Goal: Task Accomplishment & Management: Complete application form

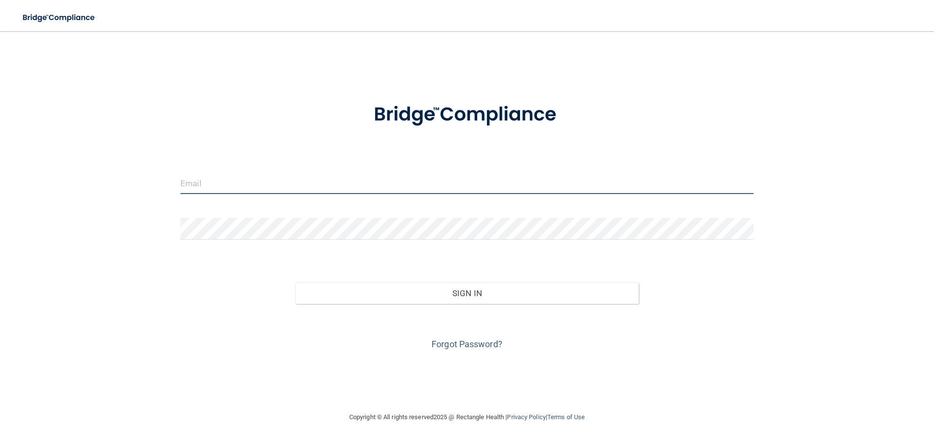
click at [209, 183] on input "email" at bounding box center [466, 183] width 573 height 22
type input "[EMAIL_ADDRESS][DOMAIN_NAME]"
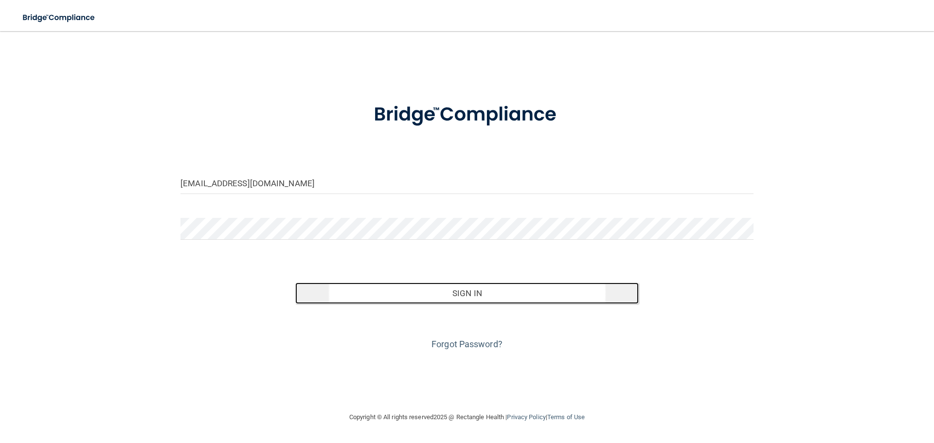
click at [472, 290] on button "Sign In" at bounding box center [467, 293] width 344 height 21
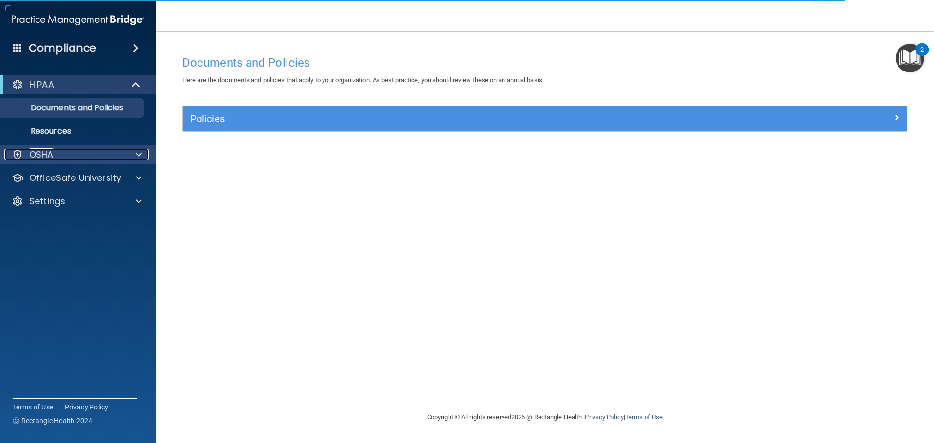
click at [134, 153] on div at bounding box center [137, 155] width 24 height 12
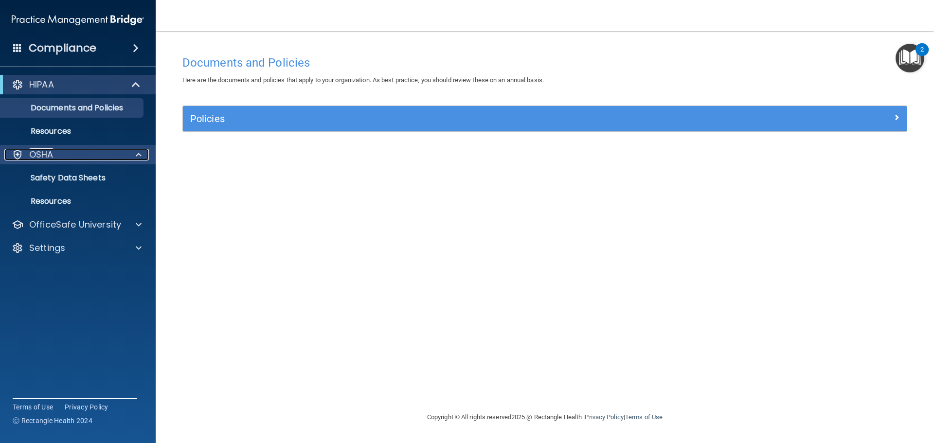
click at [86, 154] on div "OSHA" at bounding box center [64, 155] width 121 height 12
click at [142, 153] on div at bounding box center [137, 155] width 24 height 12
click at [89, 177] on p "Safety Data Sheets" at bounding box center [72, 178] width 133 height 10
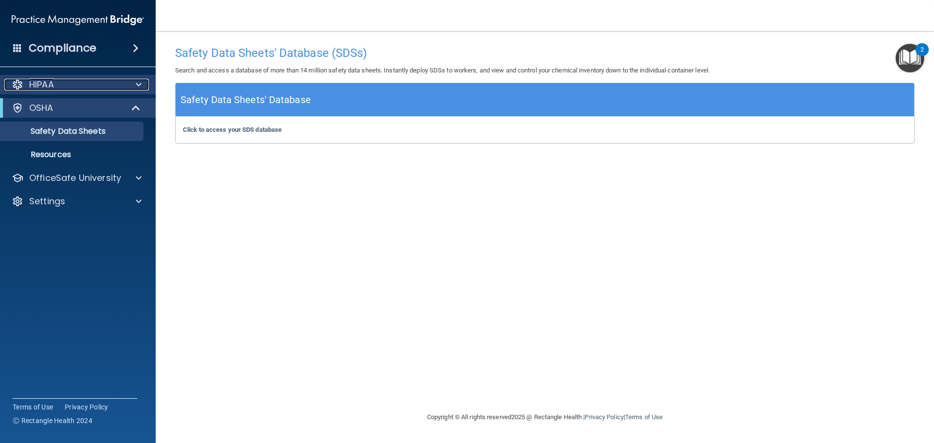
click at [135, 86] on div at bounding box center [137, 85] width 24 height 12
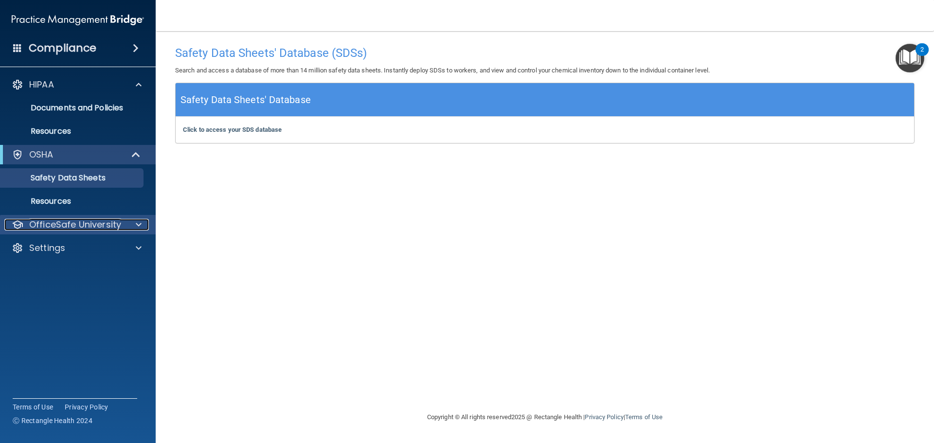
click at [137, 223] on span at bounding box center [139, 225] width 6 height 12
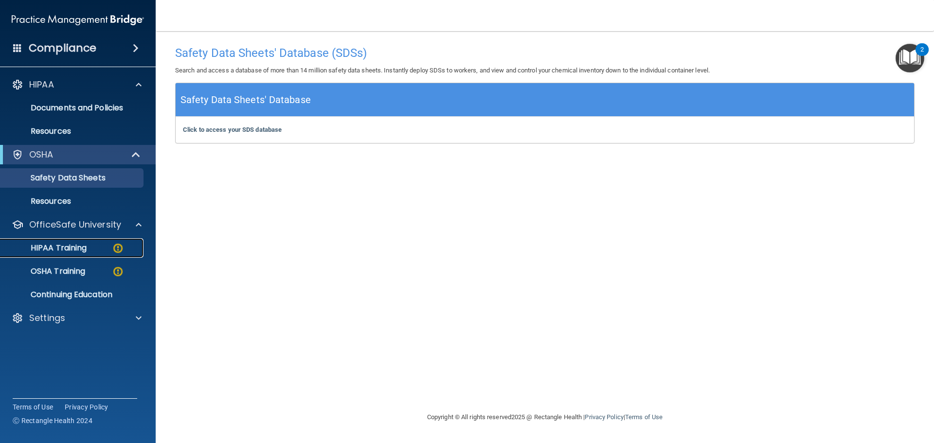
click at [59, 246] on p "HIPAA Training" at bounding box center [46, 248] width 80 height 10
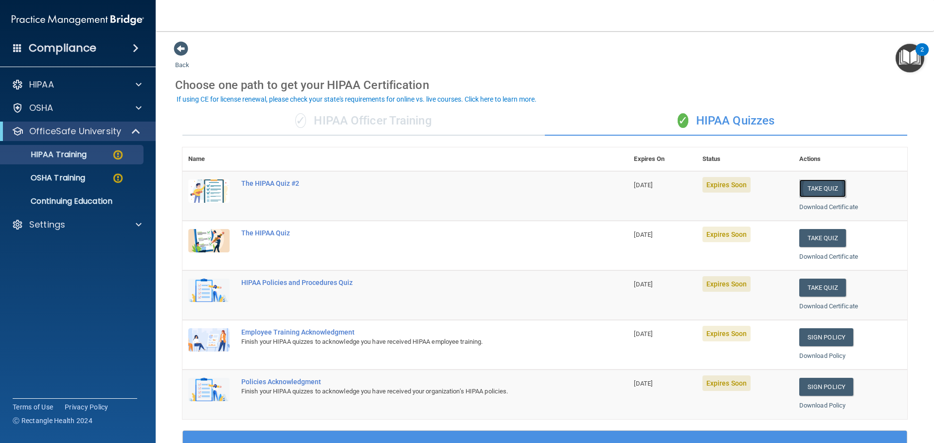
click at [814, 186] on button "Take Quiz" at bounding box center [822, 188] width 47 height 18
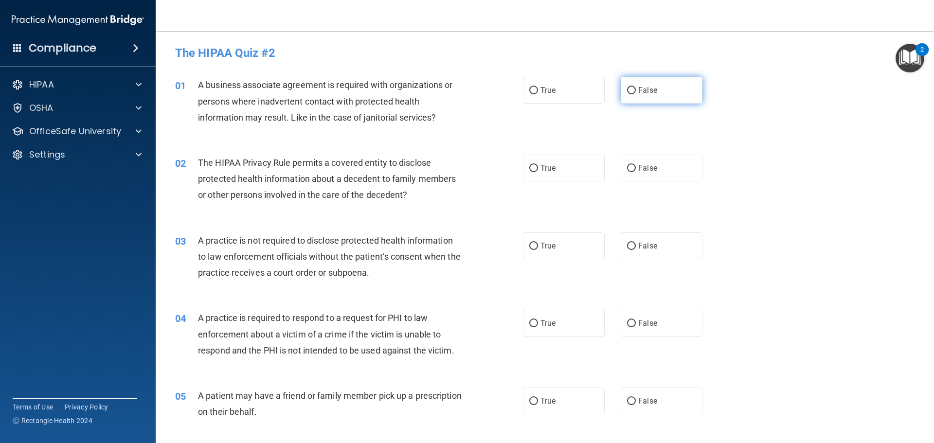
click at [628, 88] on input "False" at bounding box center [631, 90] width 9 height 7
radio input "true"
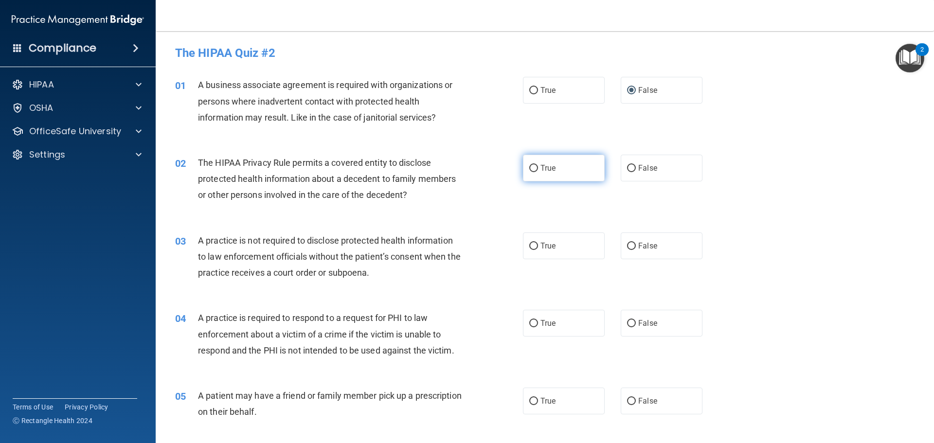
click at [530, 167] on input "True" at bounding box center [533, 168] width 9 height 7
radio input "true"
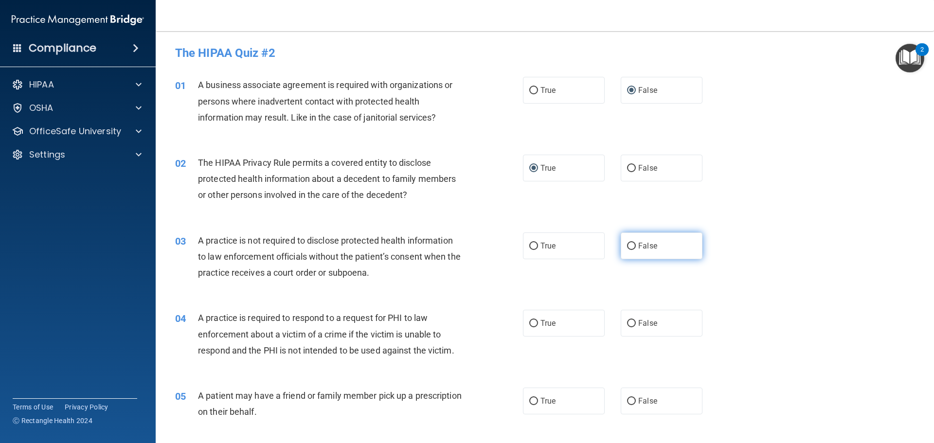
click at [627, 246] on input "False" at bounding box center [631, 246] width 9 height 7
radio input "true"
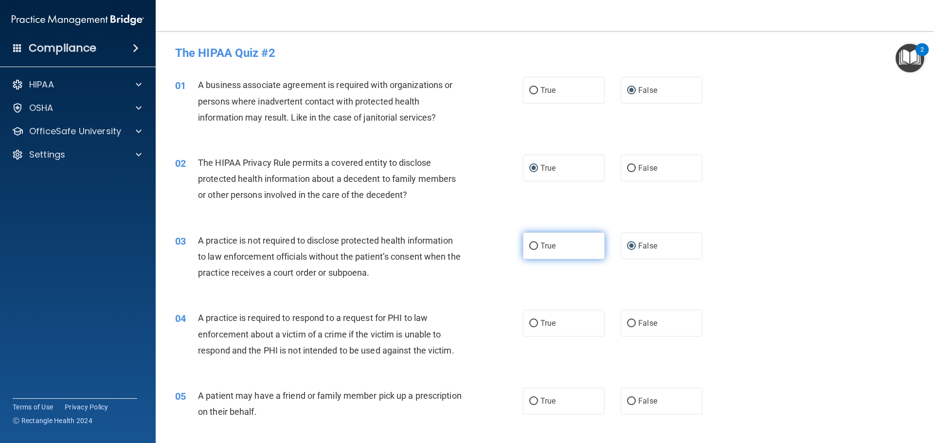
click at [529, 246] on input "True" at bounding box center [533, 246] width 9 height 7
radio input "true"
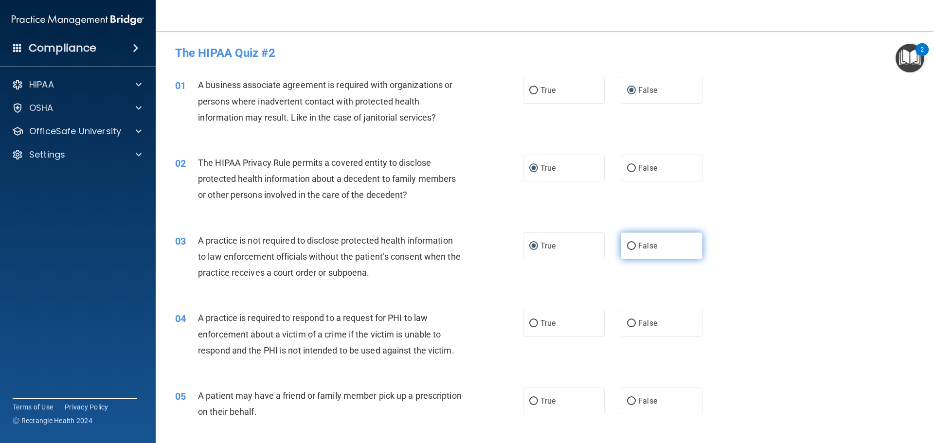
click at [630, 246] on input "False" at bounding box center [631, 246] width 9 height 7
radio input "true"
radio input "false"
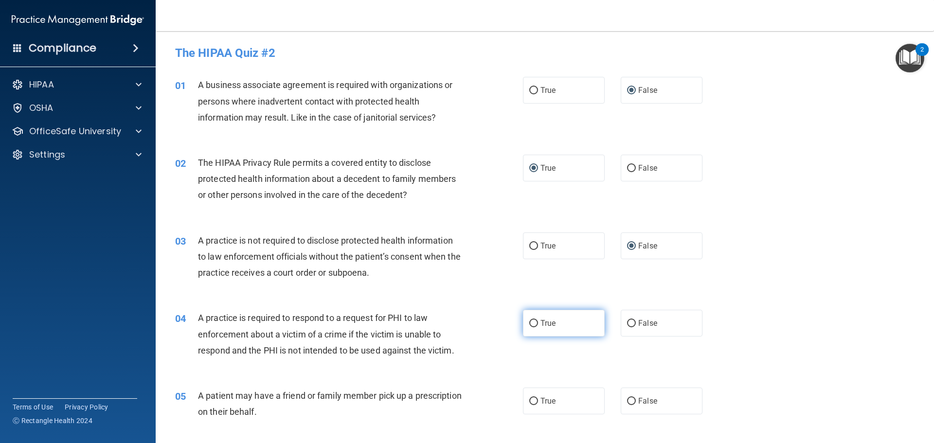
drag, startPoint x: 529, startPoint y: 321, endPoint x: 531, endPoint y: 311, distance: 9.8
click at [531, 320] on input "True" at bounding box center [533, 323] width 9 height 7
radio input "true"
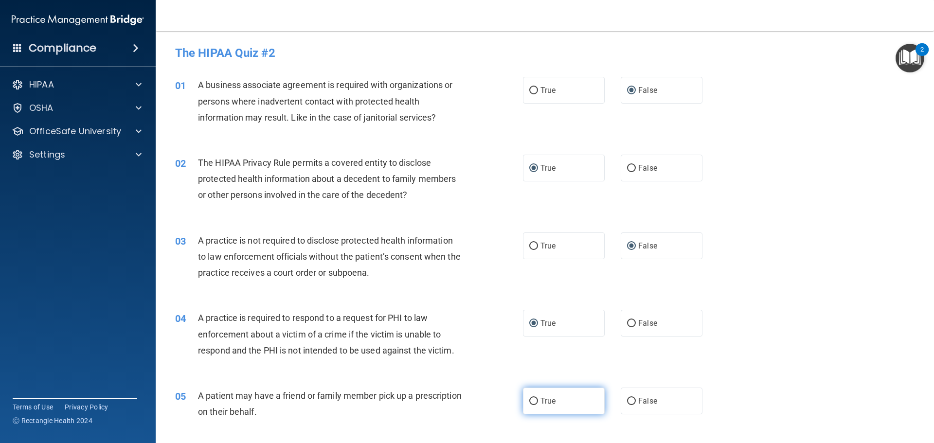
click at [529, 399] on input "True" at bounding box center [533, 401] width 9 height 7
radio input "true"
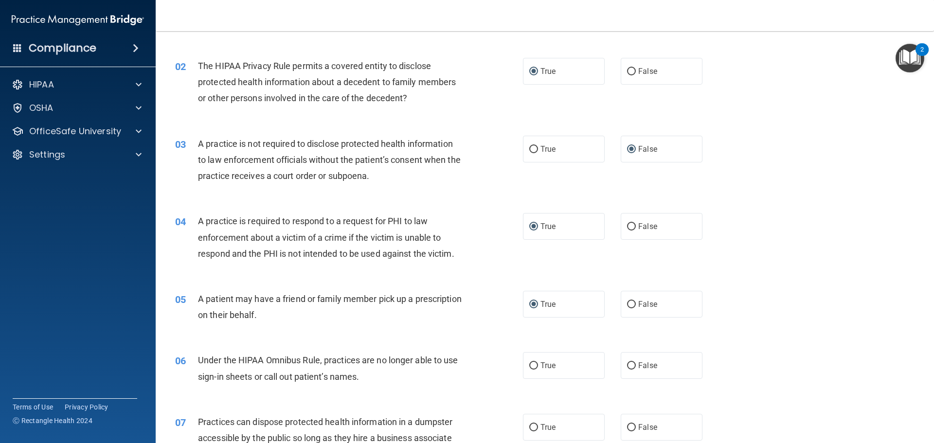
scroll to position [97, 0]
click at [627, 364] on input "False" at bounding box center [631, 365] width 9 height 7
radio input "true"
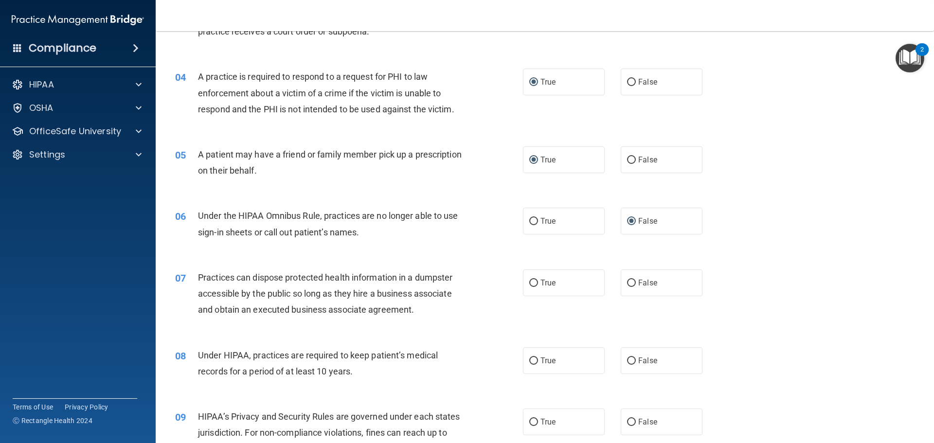
scroll to position [243, 0]
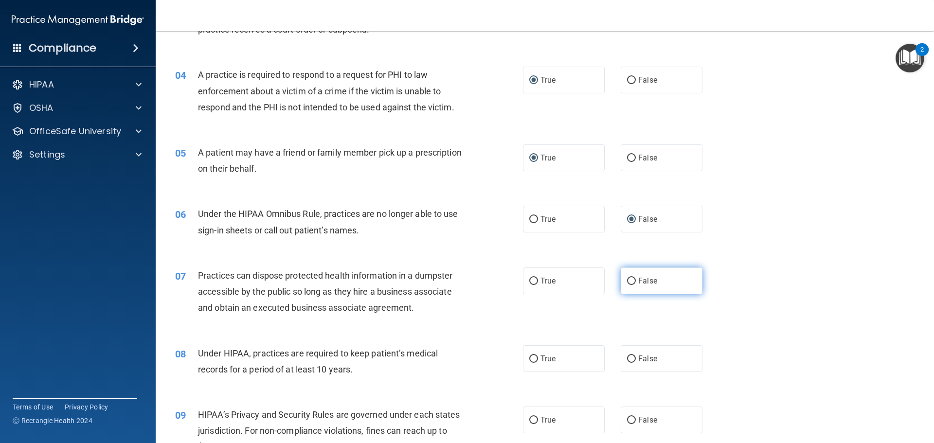
click at [627, 278] on input "False" at bounding box center [631, 281] width 9 height 7
radio input "true"
click at [631, 360] on input "False" at bounding box center [631, 358] width 9 height 7
radio input "true"
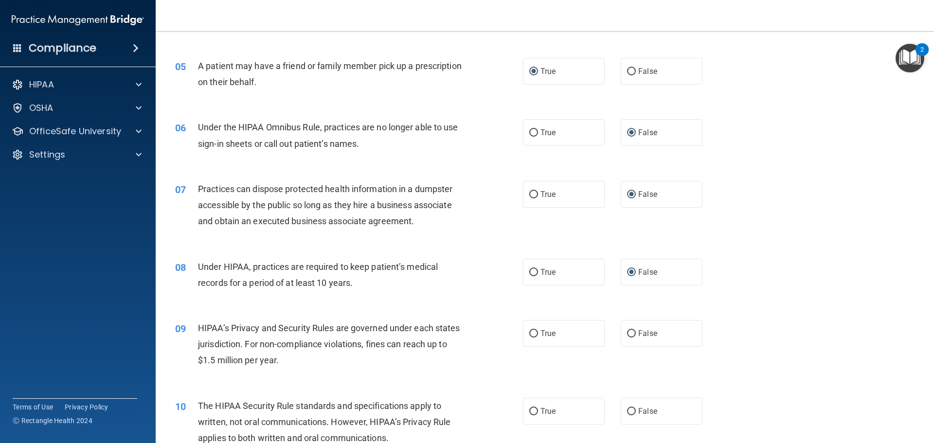
scroll to position [438, 0]
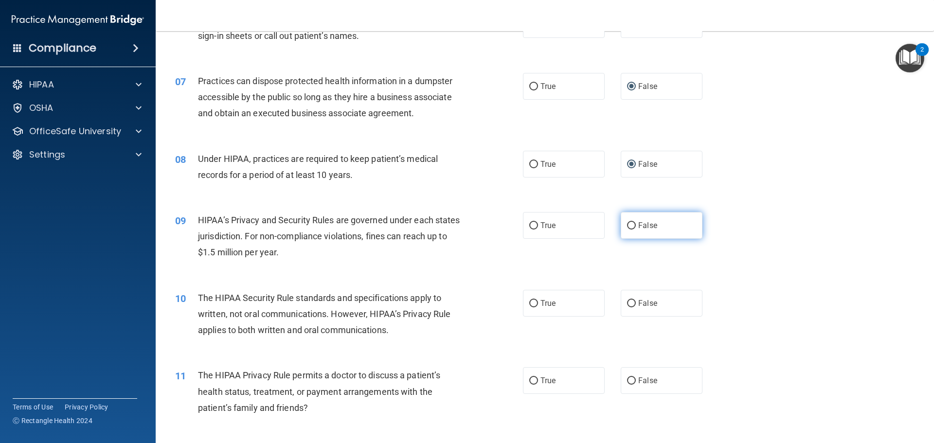
click at [627, 222] on input "False" at bounding box center [631, 225] width 9 height 7
radio input "true"
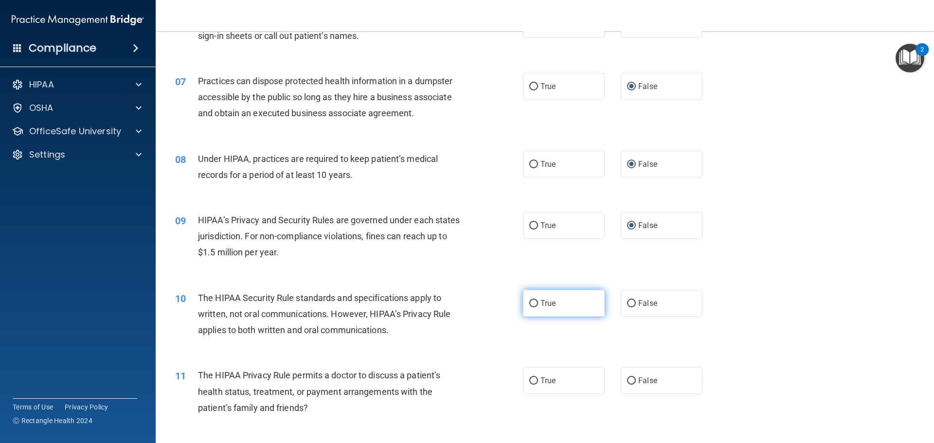
drag, startPoint x: 530, startPoint y: 301, endPoint x: 549, endPoint y: 363, distance: 65.2
click at [530, 302] on input "True" at bounding box center [533, 303] width 9 height 7
radio input "true"
drag, startPoint x: 528, startPoint y: 380, endPoint x: 545, endPoint y: 357, distance: 28.8
click at [530, 378] on input "True" at bounding box center [533, 380] width 9 height 7
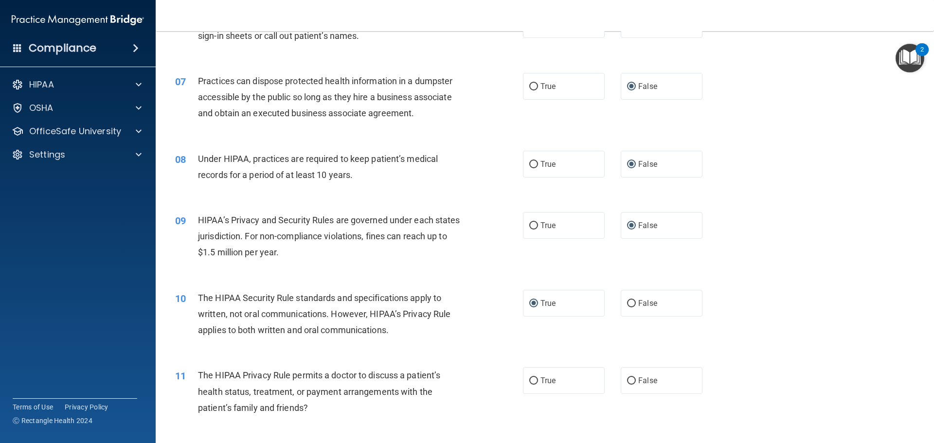
radio input "true"
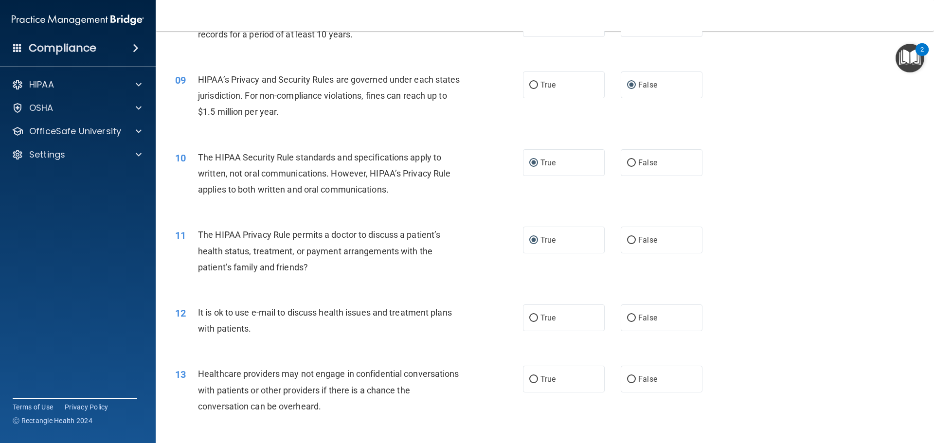
scroll to position [584, 0]
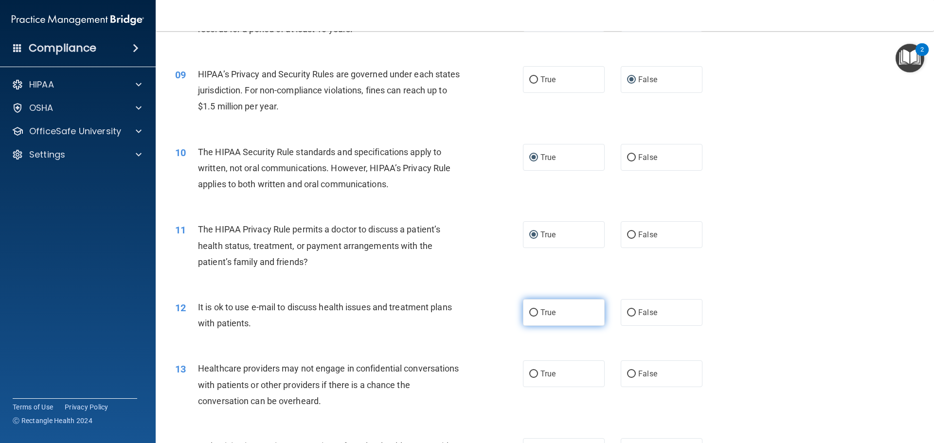
click at [530, 309] on input "True" at bounding box center [533, 312] width 9 height 7
radio input "true"
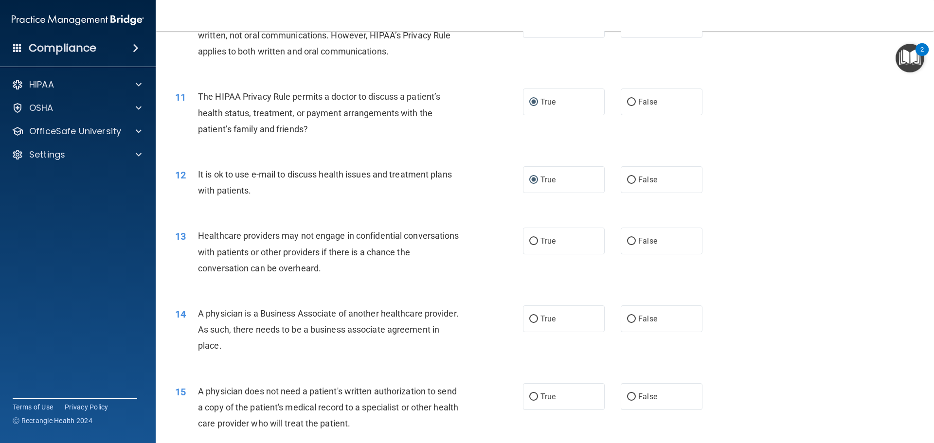
scroll to position [729, 0]
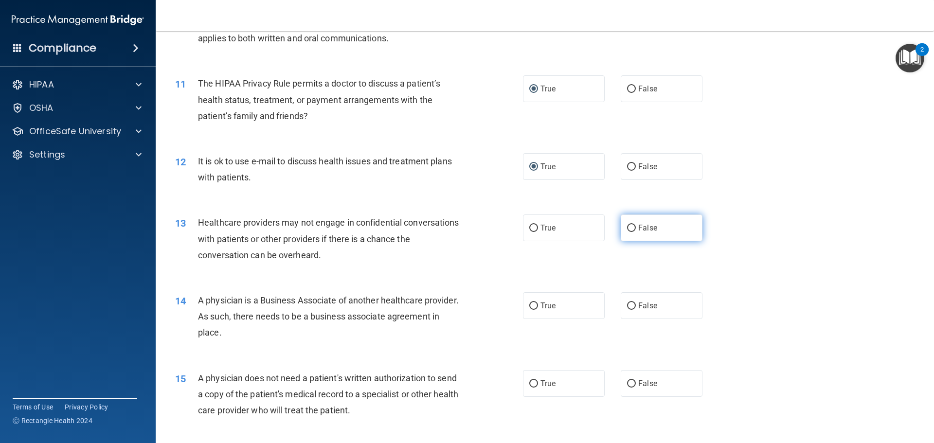
click at [649, 229] on span "False" at bounding box center [647, 227] width 19 height 9
click at [636, 229] on input "False" at bounding box center [631, 228] width 9 height 7
radio input "true"
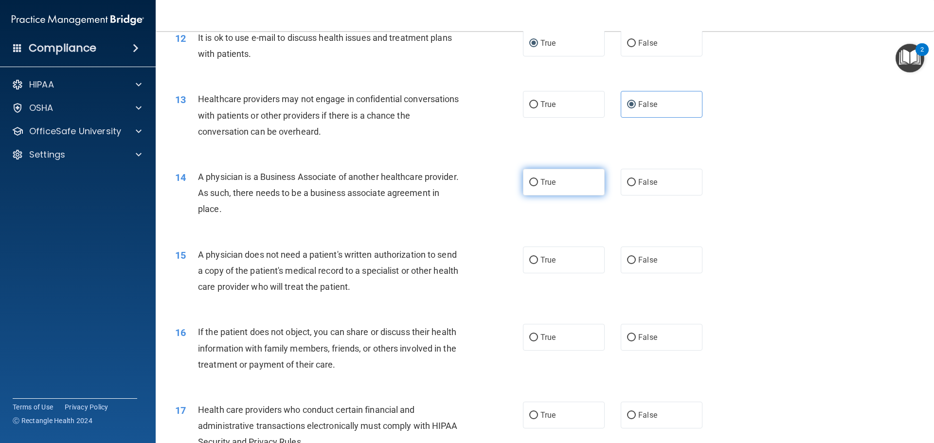
scroll to position [875, 0]
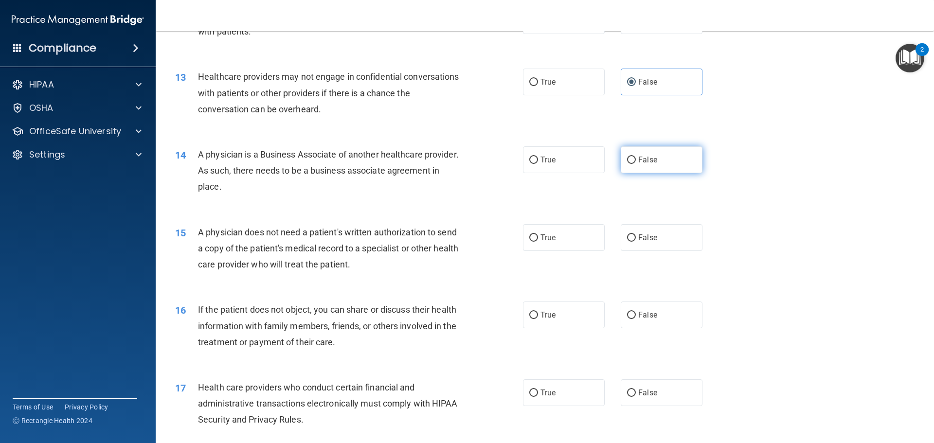
click at [664, 160] on label "False" at bounding box center [661, 159] width 82 height 27
click at [636, 160] on input "False" at bounding box center [631, 160] width 9 height 7
radio input "true"
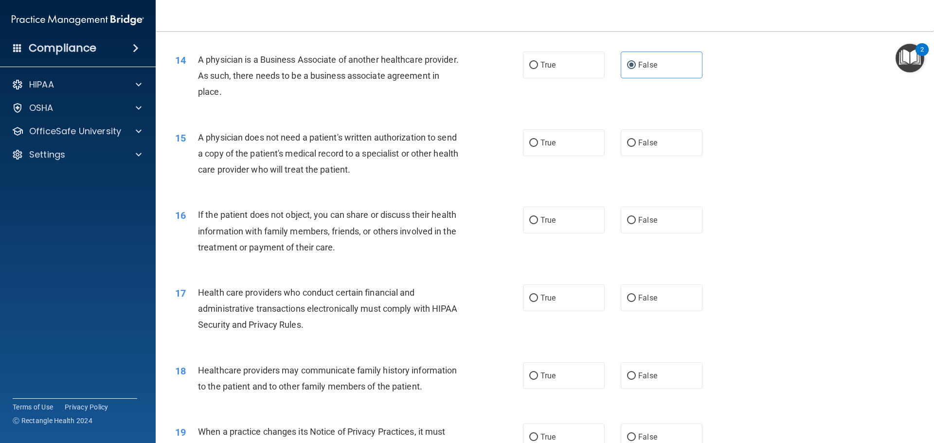
scroll to position [973, 0]
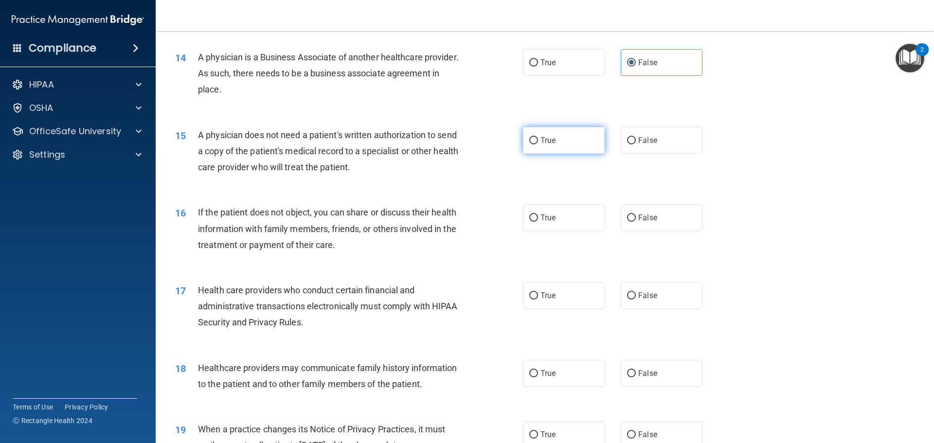
click at [540, 145] on label "True" at bounding box center [564, 140] width 82 height 27
click at [538, 144] on input "True" at bounding box center [533, 140] width 9 height 7
radio input "true"
click at [549, 226] on label "True" at bounding box center [564, 217] width 82 height 27
click at [538, 222] on input "True" at bounding box center [533, 217] width 9 height 7
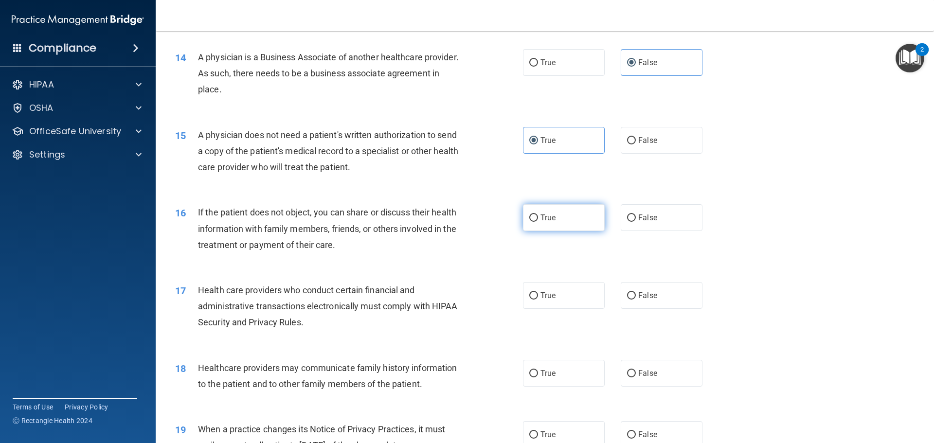
radio input "true"
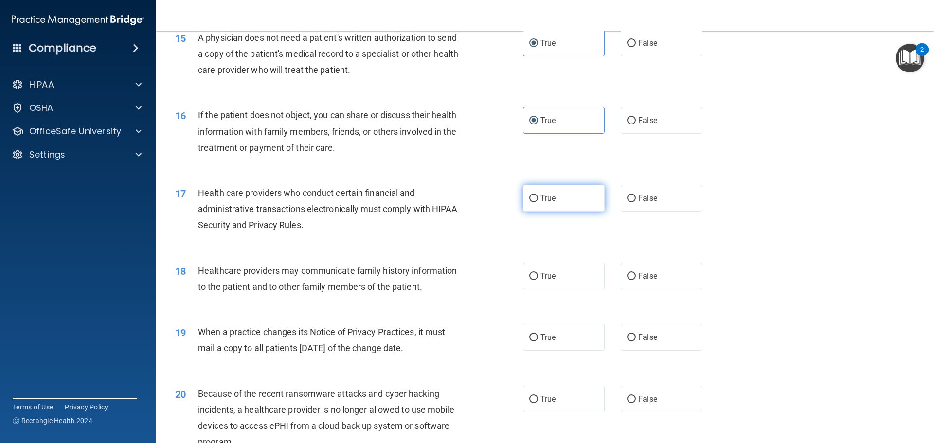
click at [561, 205] on label "True" at bounding box center [564, 198] width 82 height 27
click at [538, 202] on input "True" at bounding box center [533, 198] width 9 height 7
radio input "true"
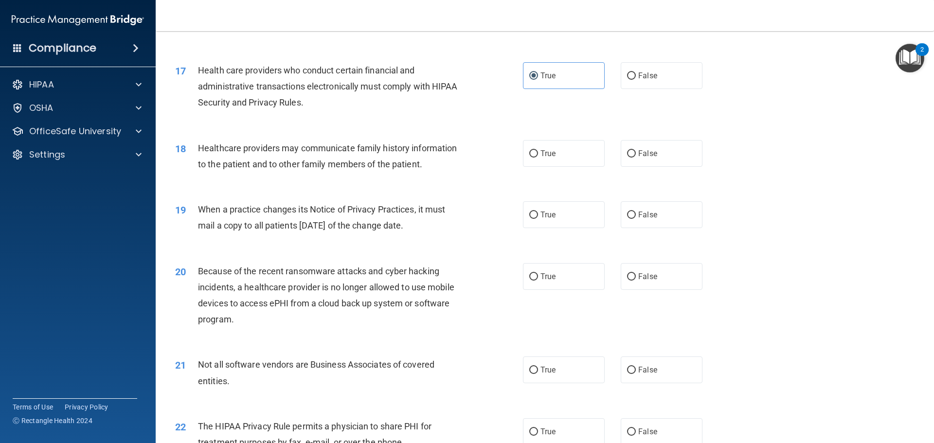
scroll to position [1216, 0]
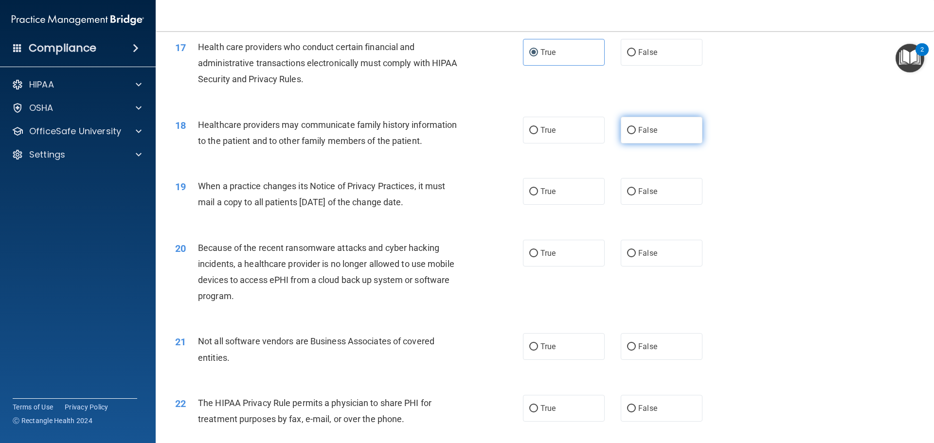
click at [644, 133] on span "False" at bounding box center [647, 129] width 19 height 9
click at [636, 133] on input "False" at bounding box center [631, 130] width 9 height 7
radio input "true"
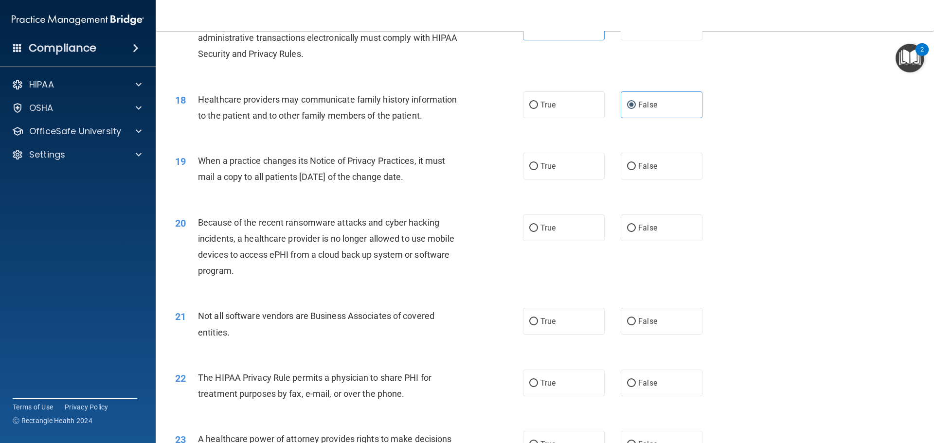
scroll to position [1264, 0]
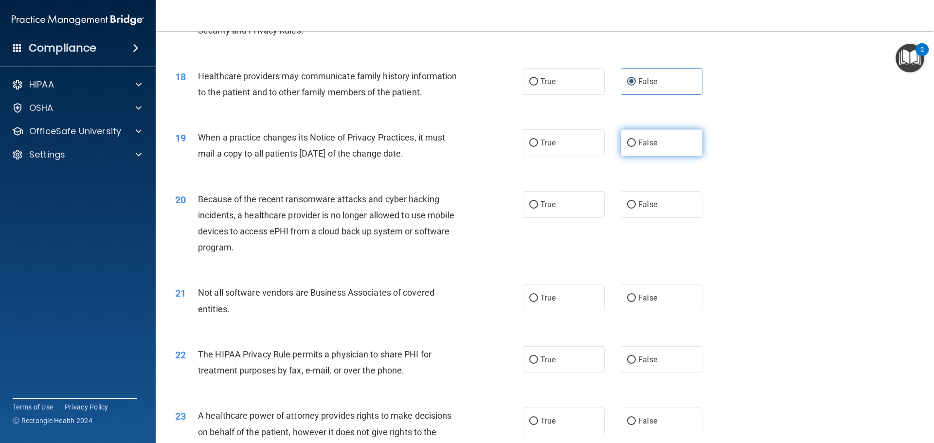
click at [623, 151] on label "False" at bounding box center [661, 142] width 82 height 27
click at [627, 147] on input "False" at bounding box center [631, 143] width 9 height 7
radio input "true"
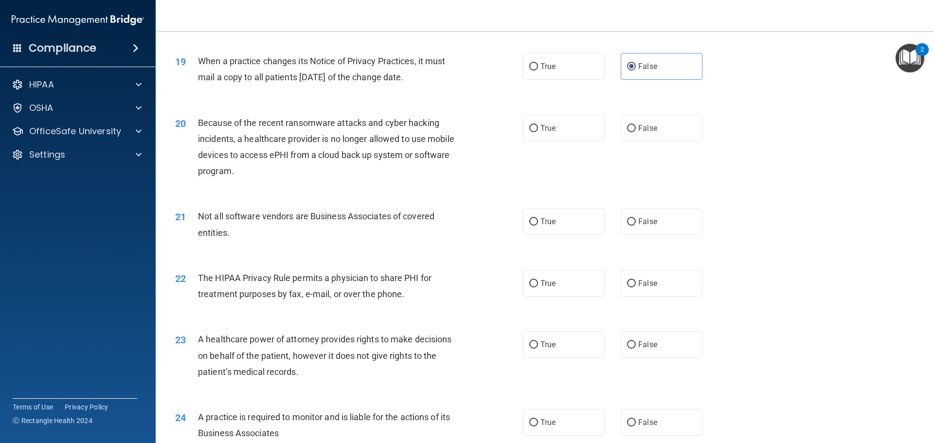
scroll to position [1362, 0]
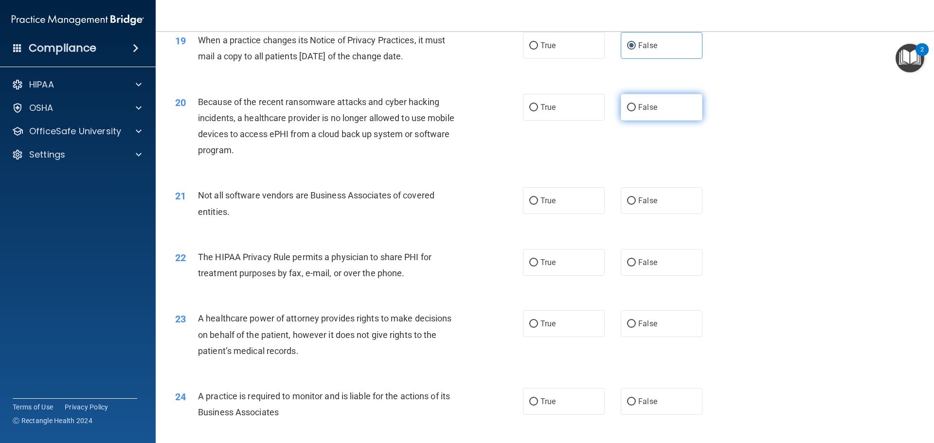
click at [627, 108] on input "False" at bounding box center [631, 107] width 9 height 7
radio input "true"
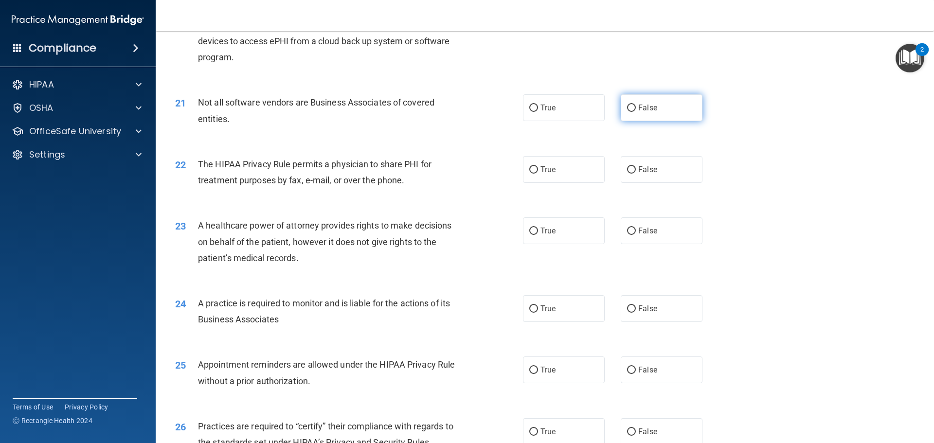
scroll to position [1459, 0]
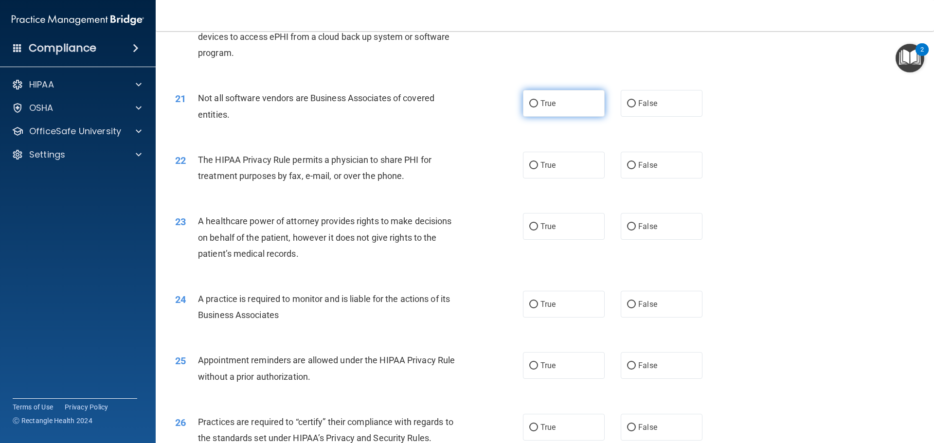
click at [541, 112] on label "True" at bounding box center [564, 103] width 82 height 27
click at [538, 107] on input "True" at bounding box center [533, 103] width 9 height 7
radio input "true"
click at [555, 171] on label "True" at bounding box center [564, 165] width 82 height 27
click at [538, 169] on input "True" at bounding box center [533, 165] width 9 height 7
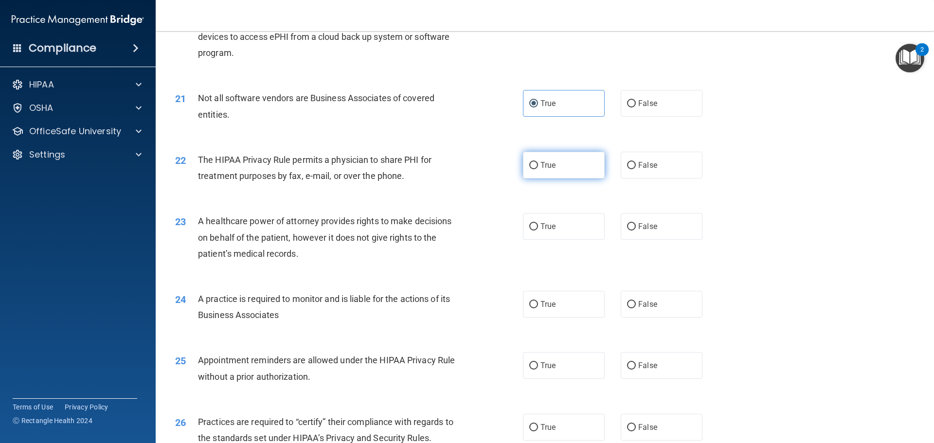
radio input "true"
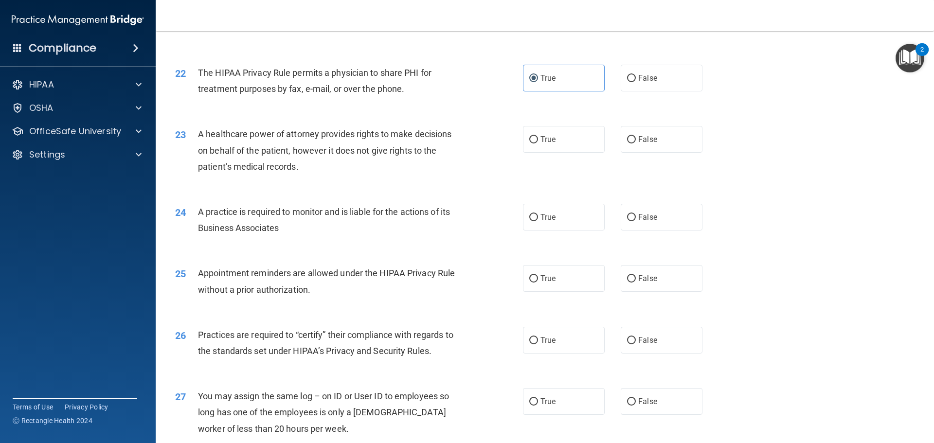
scroll to position [1556, 0]
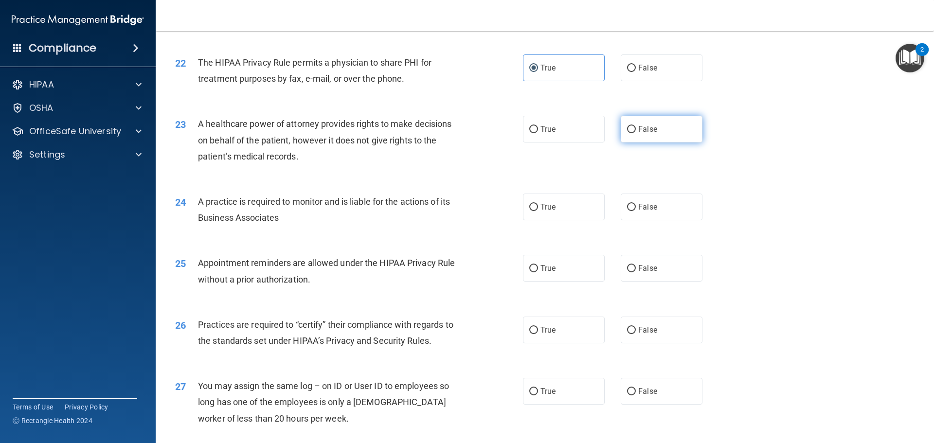
click at [658, 127] on label "False" at bounding box center [661, 129] width 82 height 27
click at [636, 127] on input "False" at bounding box center [631, 129] width 9 height 7
radio input "true"
click at [551, 209] on span "True" at bounding box center [547, 206] width 15 height 9
click at [538, 209] on input "True" at bounding box center [533, 207] width 9 height 7
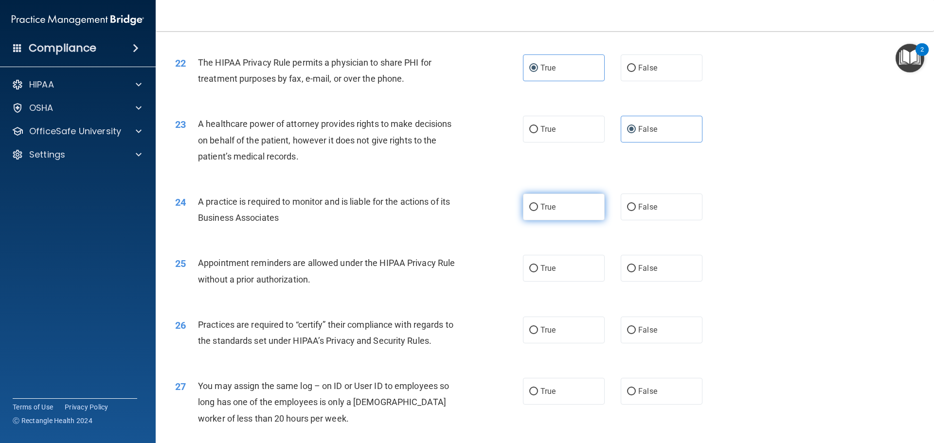
radio input "true"
click at [638, 206] on span "False" at bounding box center [647, 206] width 19 height 9
click at [634, 206] on input "False" at bounding box center [631, 207] width 9 height 7
radio input "true"
radio input "false"
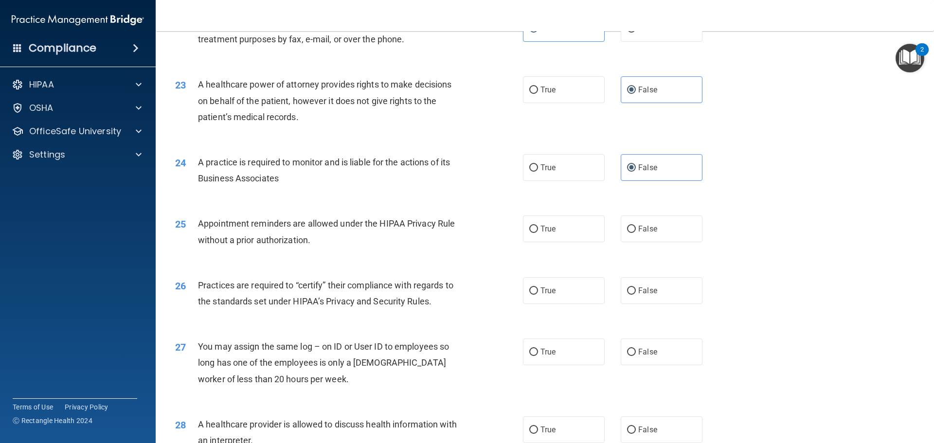
scroll to position [1653, 0]
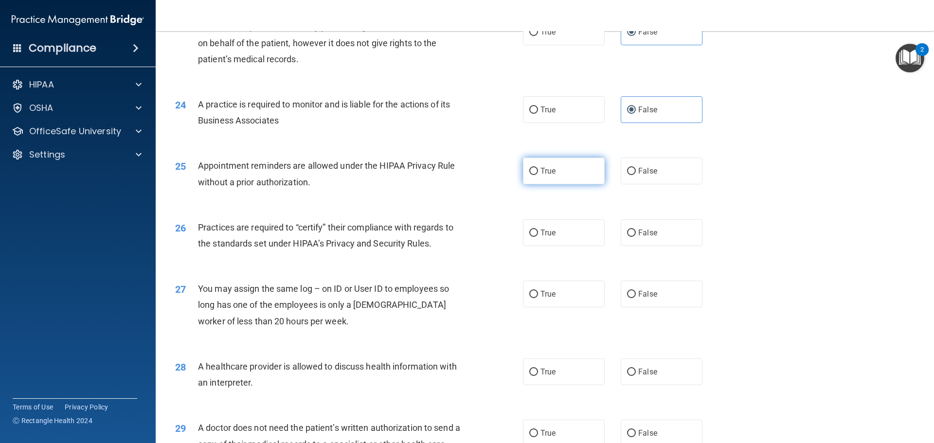
click at [572, 177] on label "True" at bounding box center [564, 171] width 82 height 27
click at [538, 175] on input "True" at bounding box center [533, 171] width 9 height 7
radio input "true"
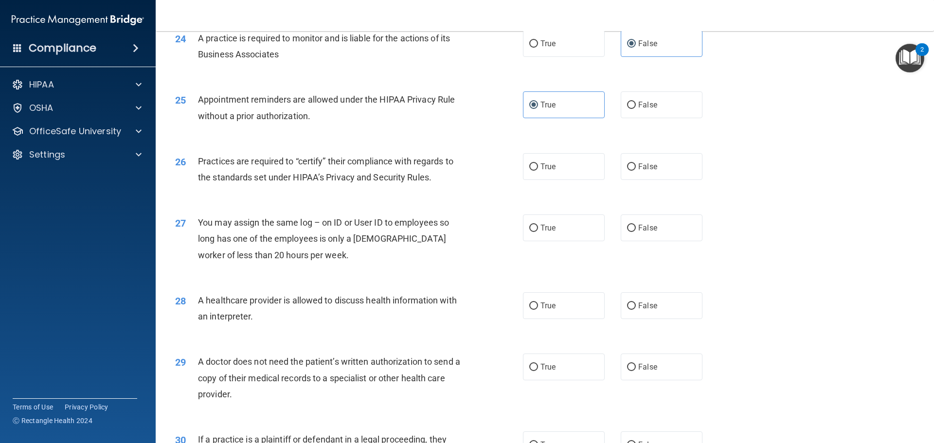
scroll to position [1751, 0]
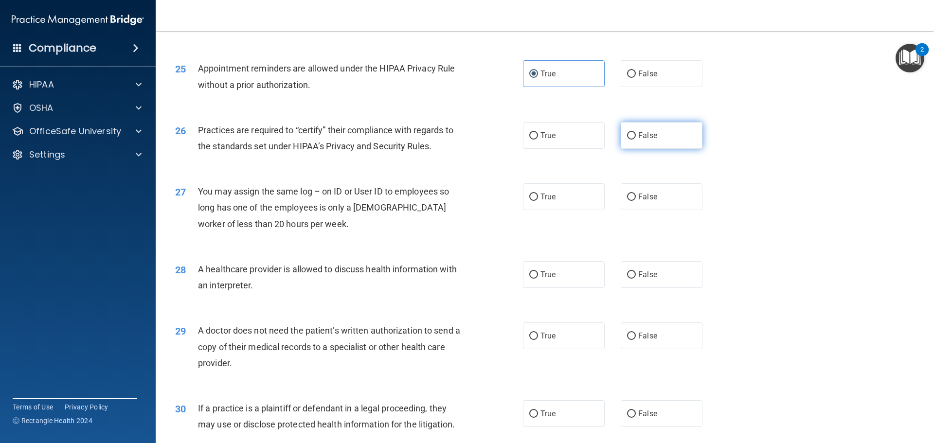
click at [656, 136] on label "False" at bounding box center [661, 135] width 82 height 27
click at [636, 136] on input "False" at bounding box center [631, 135] width 9 height 7
radio input "true"
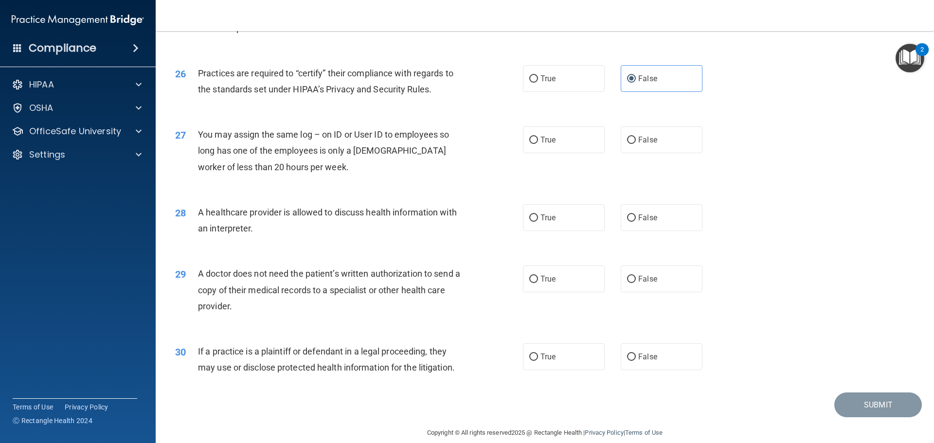
scroll to position [1821, 0]
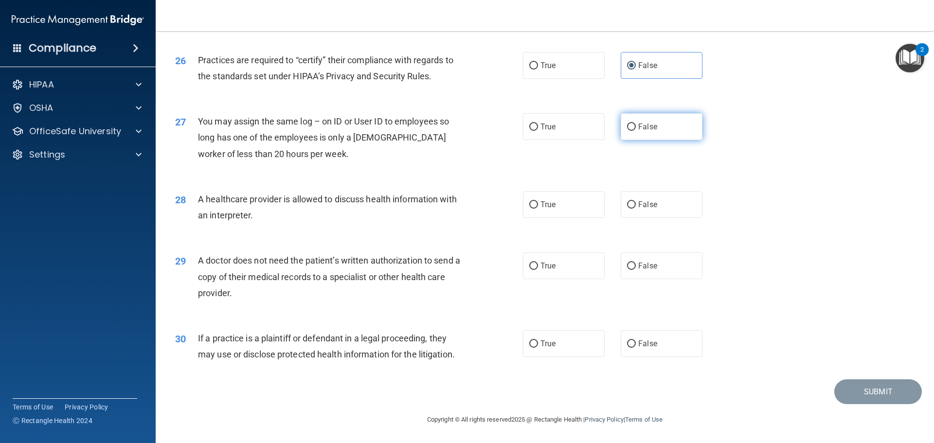
click at [630, 124] on input "False" at bounding box center [631, 127] width 9 height 7
radio input "true"
click at [562, 206] on label "True" at bounding box center [564, 204] width 82 height 27
click at [538, 206] on input "True" at bounding box center [533, 204] width 9 height 7
radio input "true"
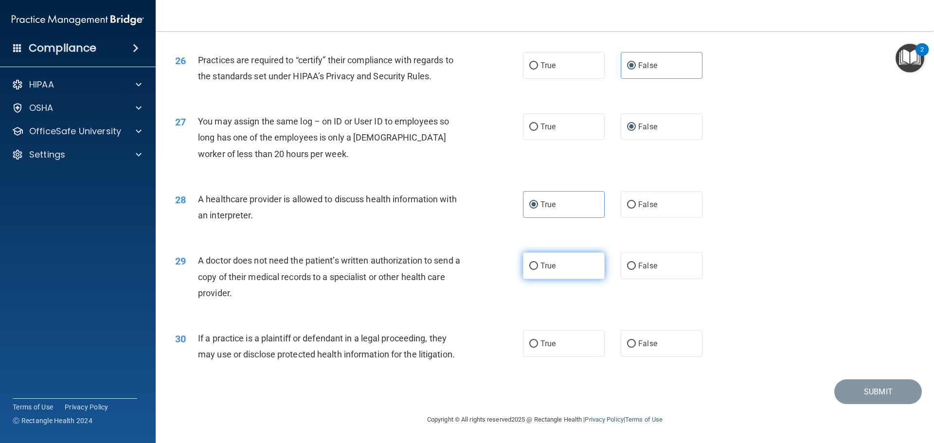
click at [575, 272] on label "True" at bounding box center [564, 265] width 82 height 27
click at [538, 270] on input "True" at bounding box center [533, 266] width 9 height 7
radio input "true"
click at [554, 346] on label "True" at bounding box center [564, 343] width 82 height 27
click at [538, 346] on input "True" at bounding box center [533, 343] width 9 height 7
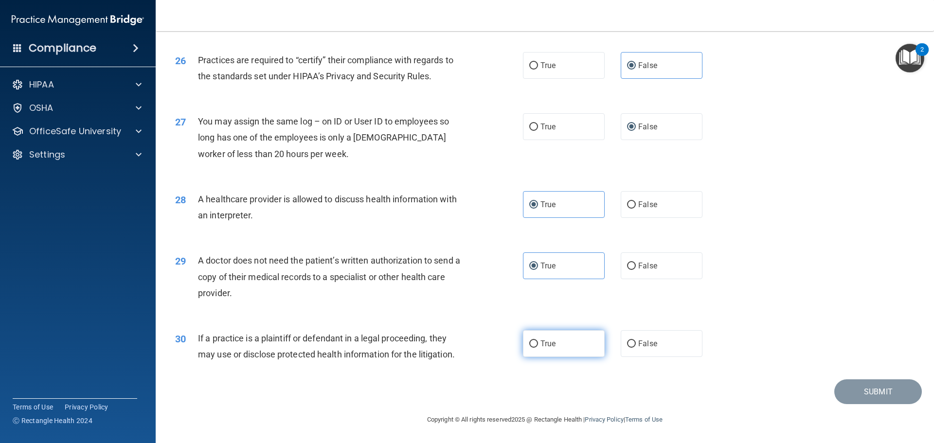
radio input "true"
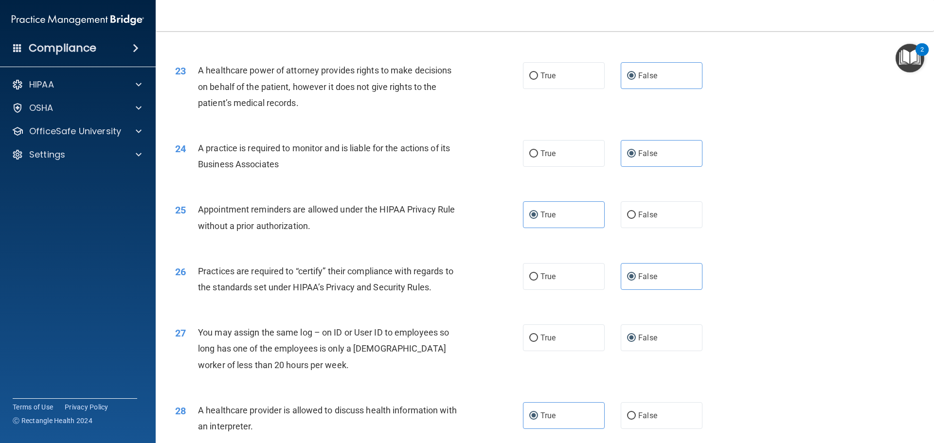
scroll to position [1772, 0]
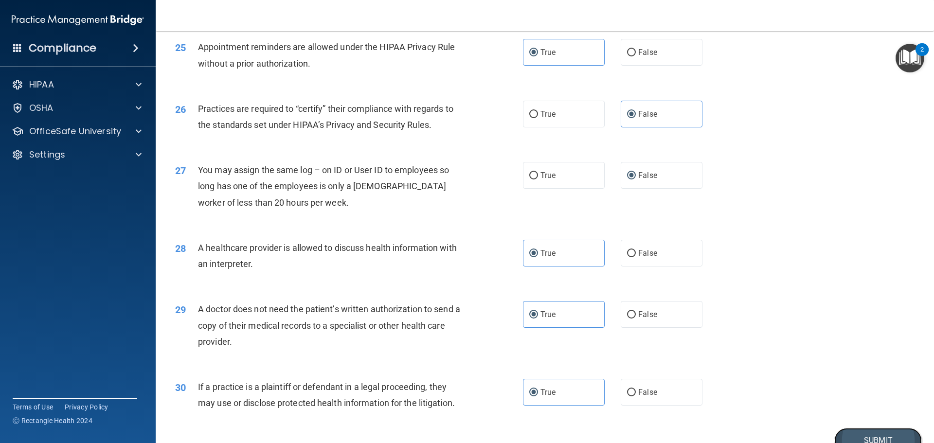
click at [873, 436] on button "Submit" at bounding box center [878, 440] width 88 height 25
click at [834, 428] on button "Submit" at bounding box center [878, 440] width 88 height 25
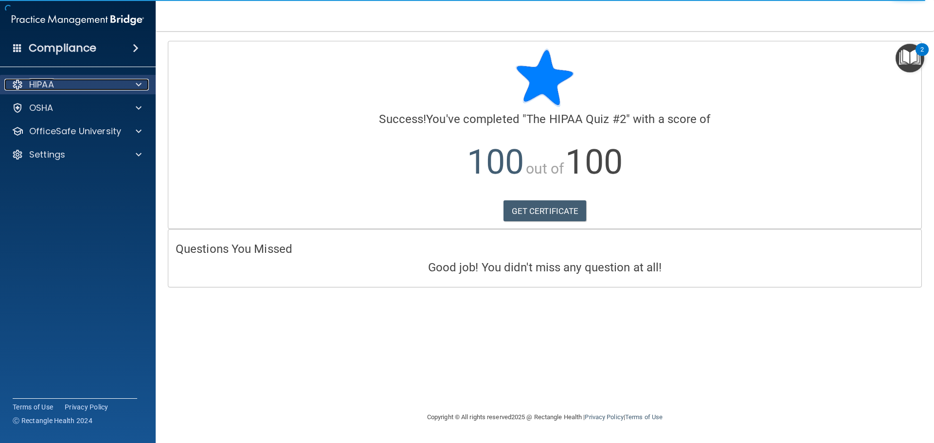
click at [71, 80] on div "HIPAA" at bounding box center [64, 85] width 121 height 12
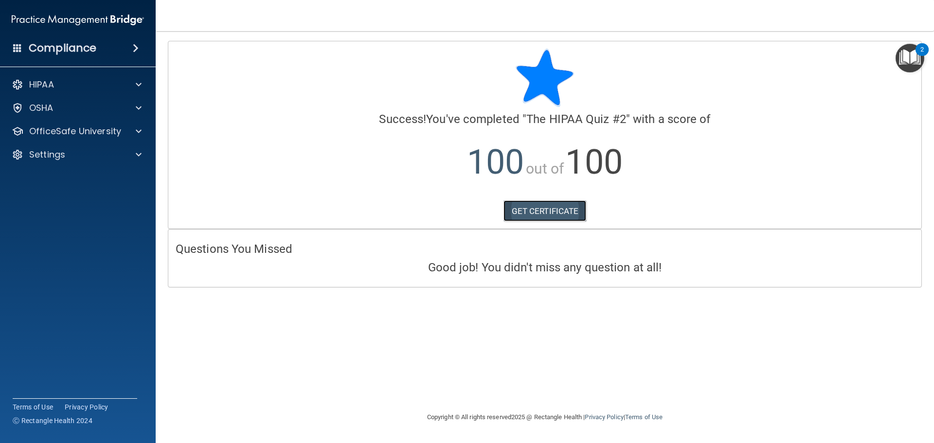
click at [564, 209] on link "GET CERTIFICATE" at bounding box center [544, 210] width 83 height 21
click at [52, 129] on p "OfficeSafe University" at bounding box center [75, 131] width 92 height 12
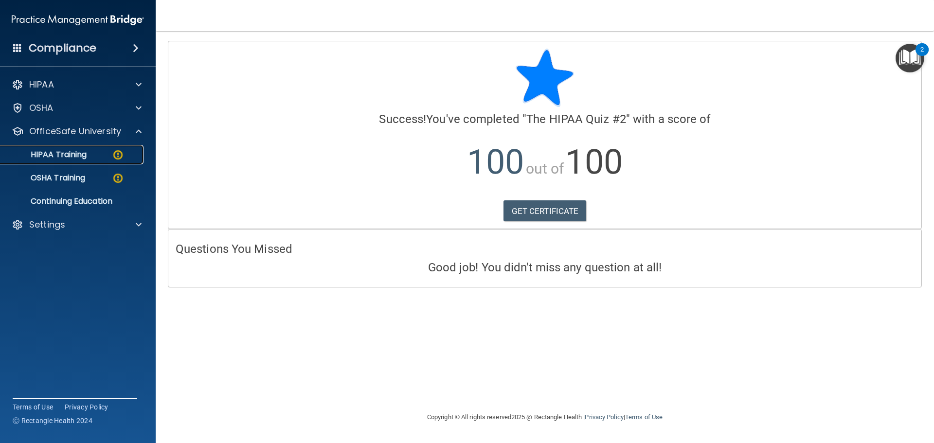
click at [53, 154] on p "HIPAA Training" at bounding box center [46, 155] width 80 height 10
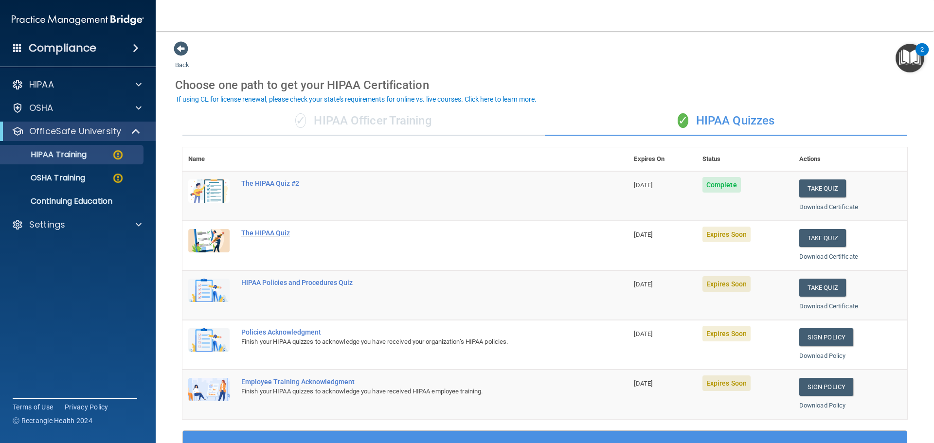
click at [277, 234] on div "The HIPAA Quiz" at bounding box center [410, 233] width 338 height 8
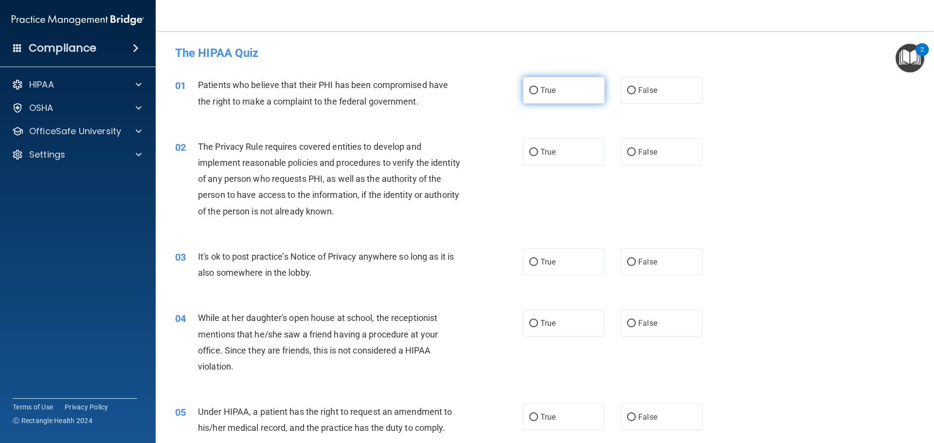
click at [529, 87] on input "True" at bounding box center [533, 90] width 9 height 7
radio input "true"
click at [526, 147] on label "True" at bounding box center [564, 152] width 82 height 27
click at [529, 149] on input "True" at bounding box center [533, 152] width 9 height 7
radio input "true"
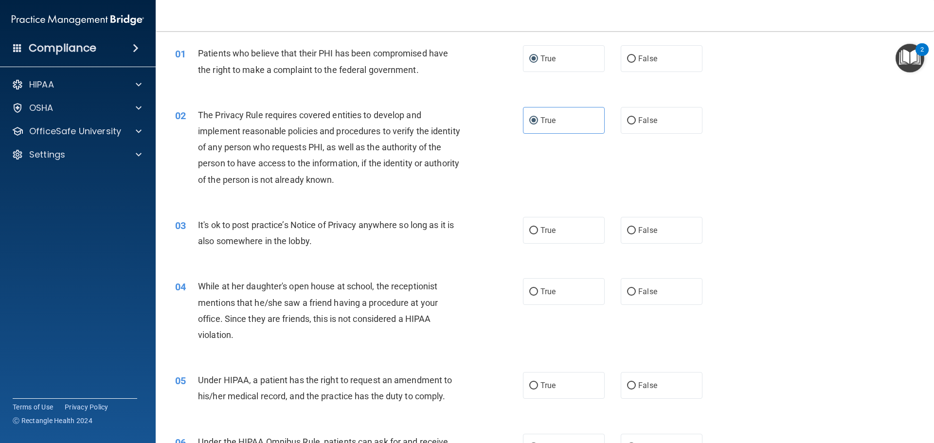
scroll to position [49, 0]
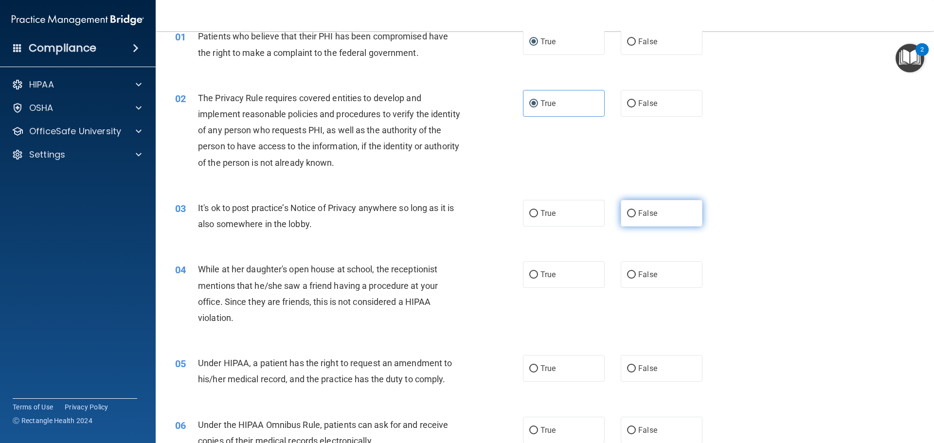
click at [638, 218] on label "False" at bounding box center [661, 213] width 82 height 27
click at [636, 217] on input "False" at bounding box center [631, 213] width 9 height 7
radio input "true"
drag, startPoint x: 636, startPoint y: 270, endPoint x: 594, endPoint y: 264, distance: 42.2
click at [638, 270] on span "False" at bounding box center [647, 274] width 19 height 9
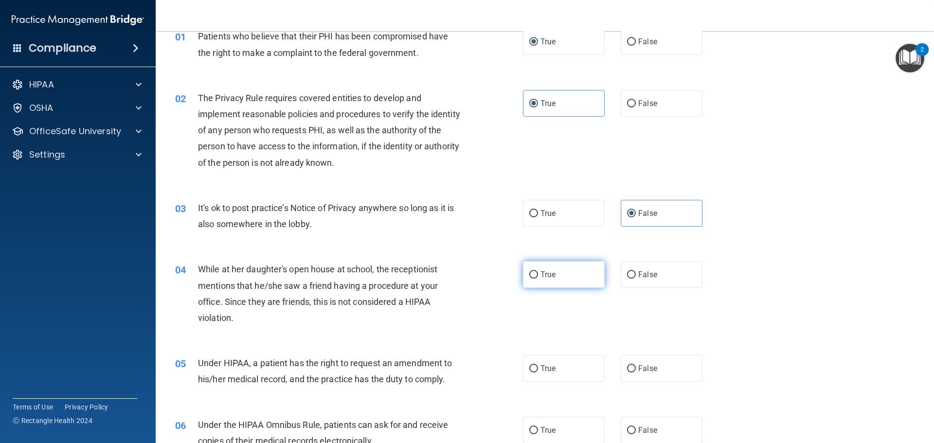
click at [636, 271] on input "False" at bounding box center [631, 274] width 9 height 7
radio input "true"
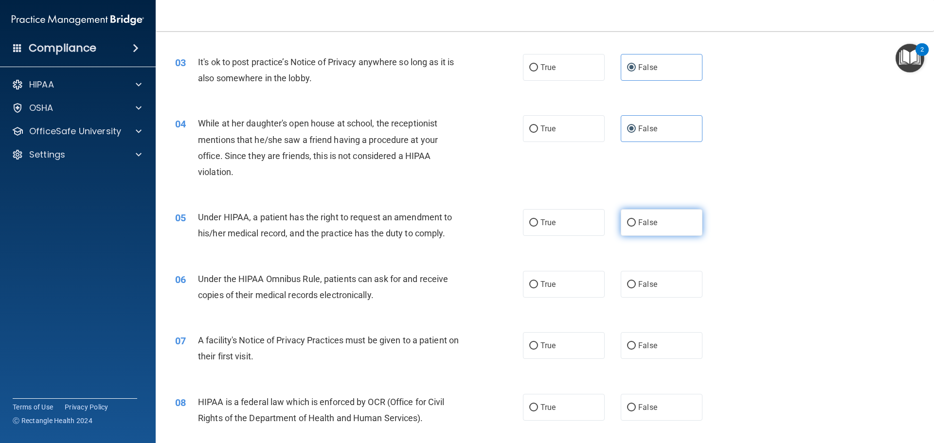
click at [620, 228] on label "False" at bounding box center [661, 222] width 82 height 27
click at [627, 227] on input "False" at bounding box center [631, 222] width 9 height 7
radio input "true"
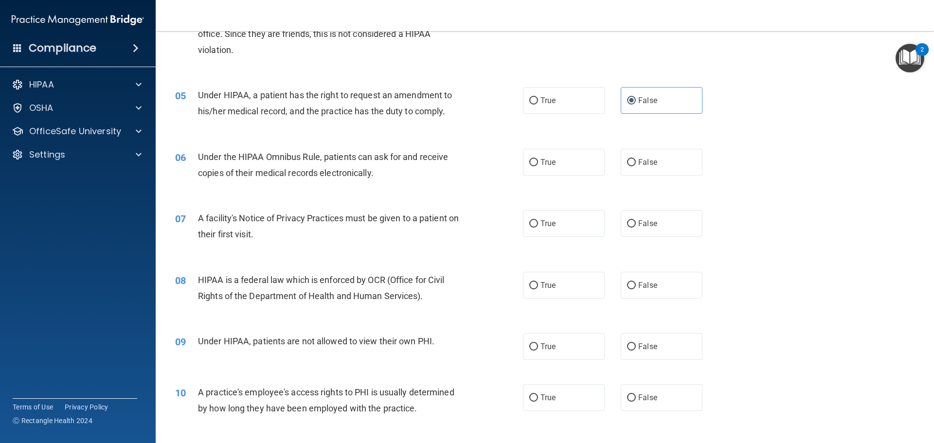
scroll to position [340, 0]
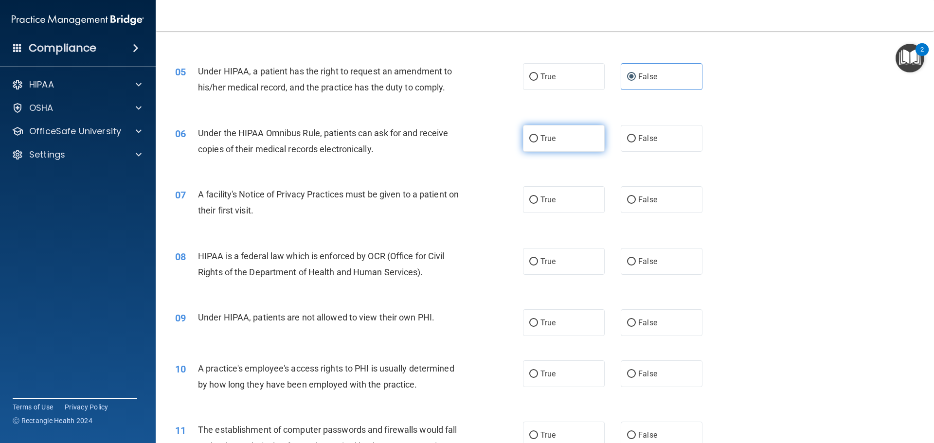
click at [575, 144] on label "True" at bounding box center [564, 138] width 82 height 27
click at [538, 142] on input "True" at bounding box center [533, 138] width 9 height 7
radio input "true"
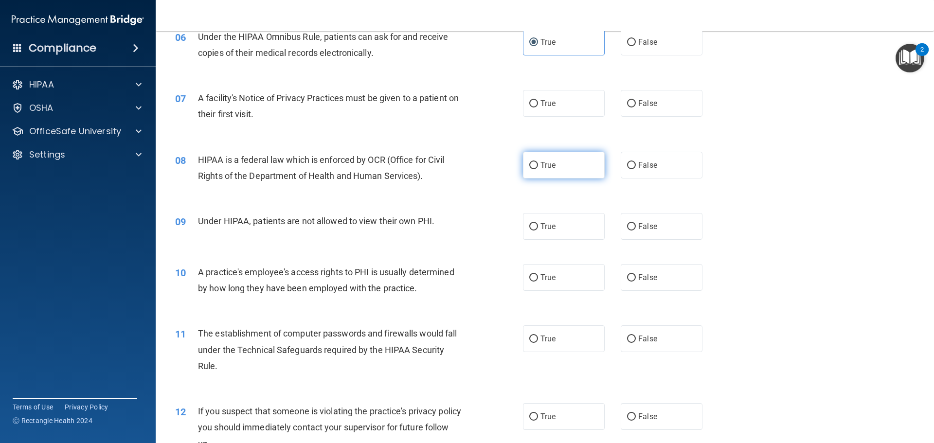
scroll to position [438, 0]
click at [551, 107] on label "True" at bounding box center [564, 102] width 82 height 27
click at [538, 106] on input "True" at bounding box center [533, 102] width 9 height 7
radio input "true"
click at [552, 165] on label "True" at bounding box center [564, 164] width 82 height 27
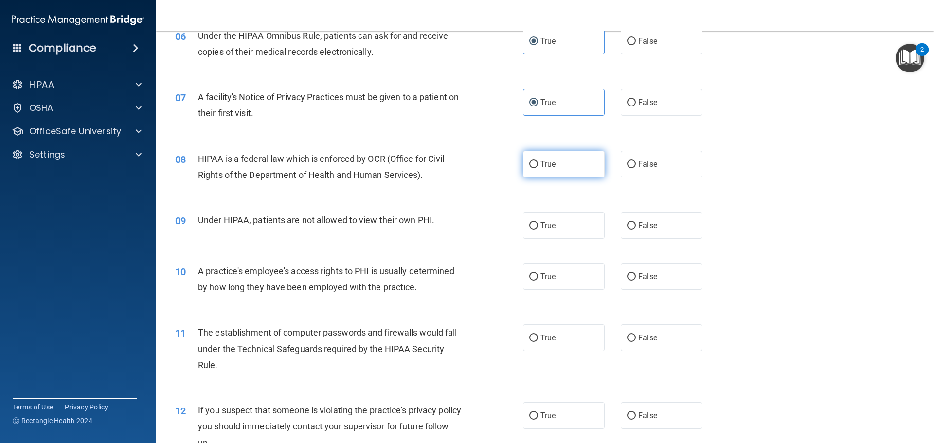
click at [538, 165] on input "True" at bounding box center [533, 164] width 9 height 7
radio input "true"
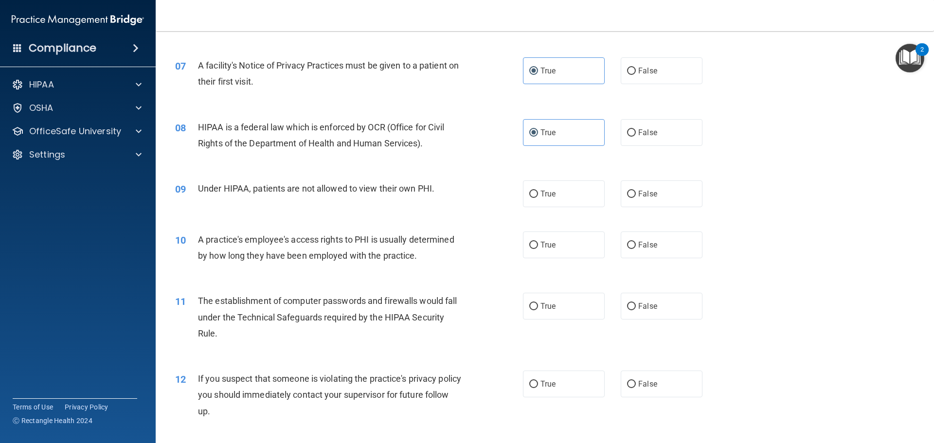
scroll to position [535, 0]
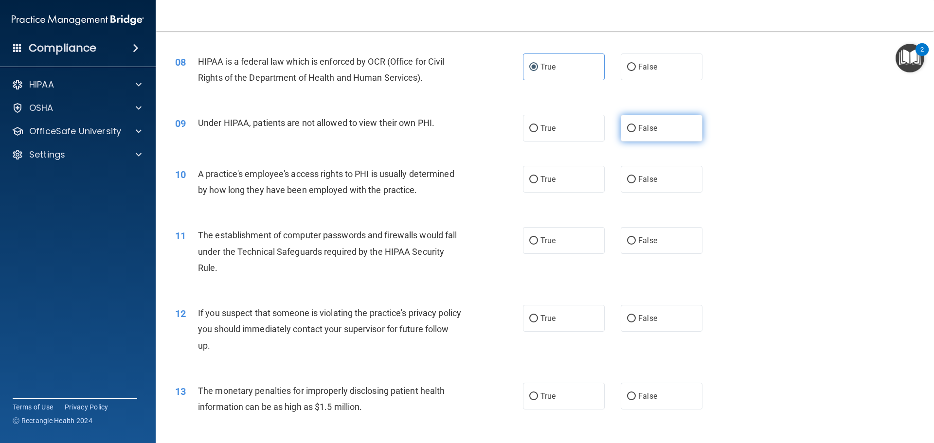
click at [625, 134] on label "False" at bounding box center [661, 128] width 82 height 27
click at [627, 132] on input "False" at bounding box center [631, 128] width 9 height 7
radio input "true"
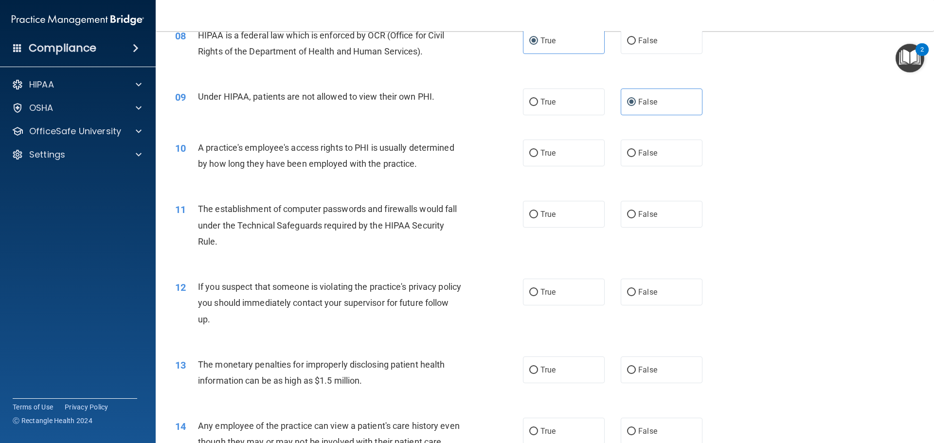
scroll to position [632, 0]
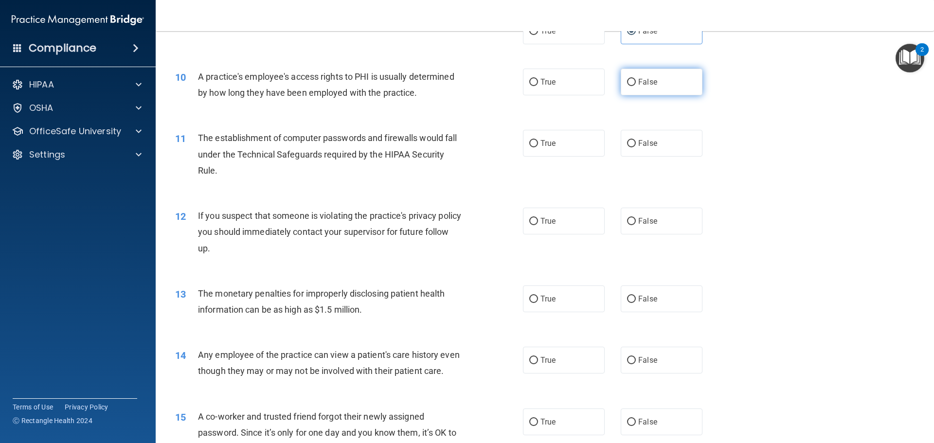
click at [633, 92] on label "False" at bounding box center [661, 82] width 82 height 27
click at [633, 86] on input "False" at bounding box center [631, 82] width 9 height 7
radio input "true"
click at [573, 151] on label "True" at bounding box center [564, 143] width 82 height 27
click at [538, 147] on input "True" at bounding box center [533, 143] width 9 height 7
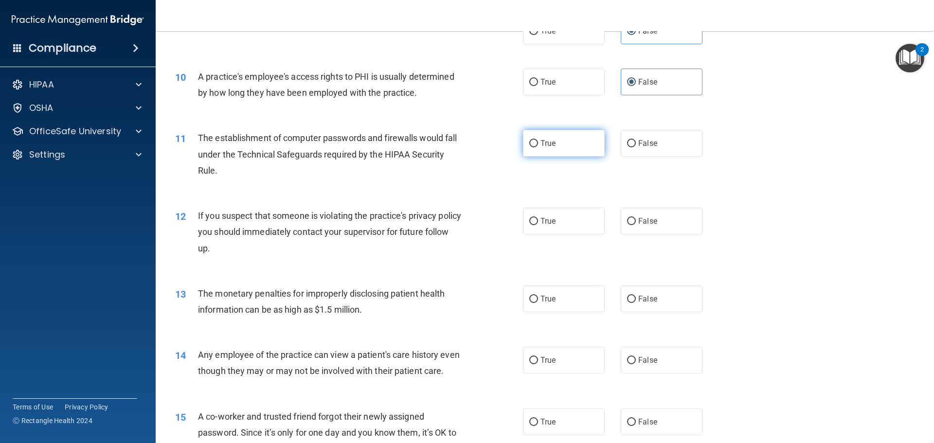
radio input "true"
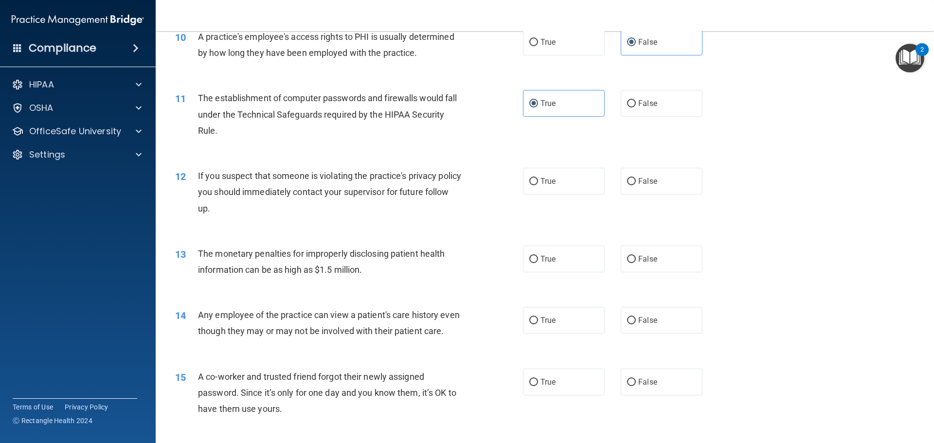
scroll to position [729, 0]
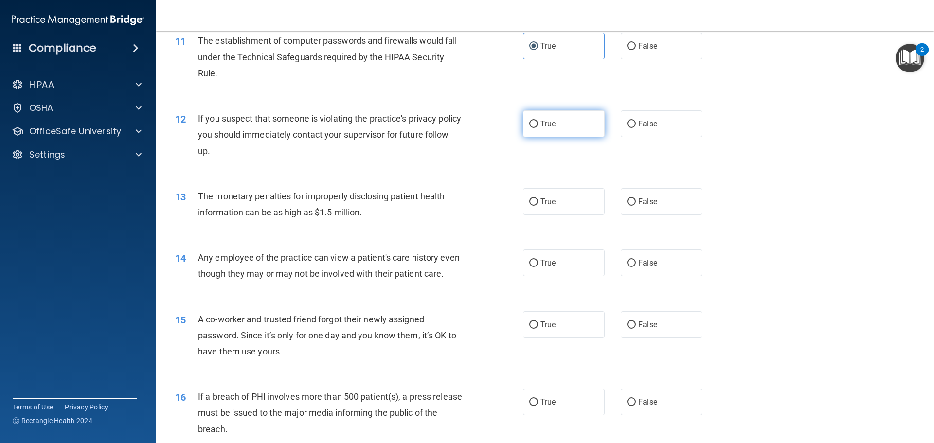
click at [569, 130] on label "True" at bounding box center [564, 123] width 82 height 27
click at [538, 128] on input "True" at bounding box center [533, 124] width 9 height 7
radio input "true"
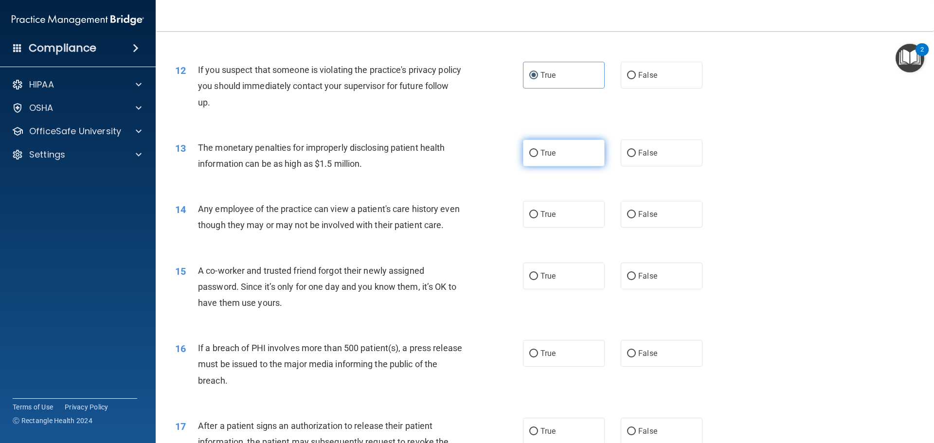
click at [566, 161] on label "True" at bounding box center [564, 153] width 82 height 27
click at [538, 157] on input "True" at bounding box center [533, 153] width 9 height 7
radio input "true"
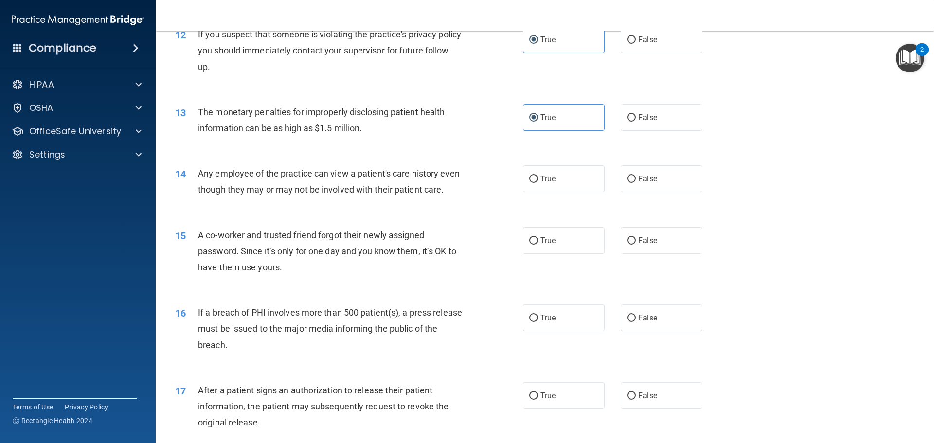
scroll to position [875, 0]
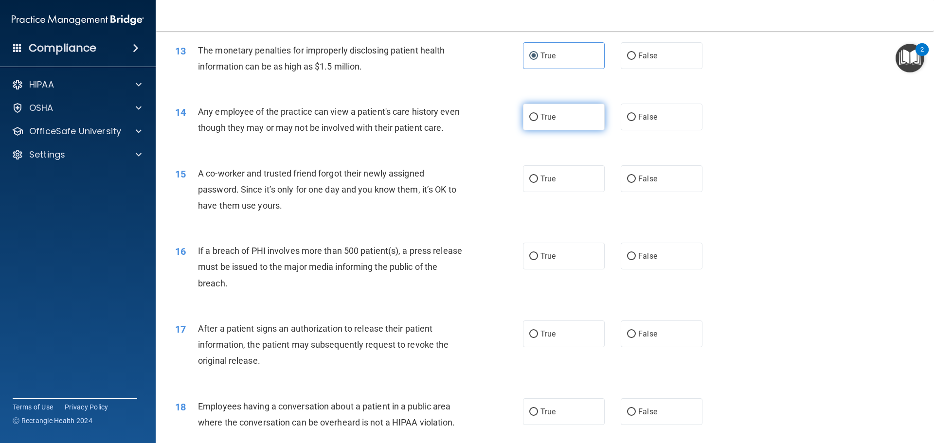
click at [556, 118] on label "True" at bounding box center [564, 117] width 82 height 27
click at [538, 118] on input "True" at bounding box center [533, 117] width 9 height 7
radio input "true"
click at [630, 115] on input "False" at bounding box center [631, 117] width 9 height 7
radio input "true"
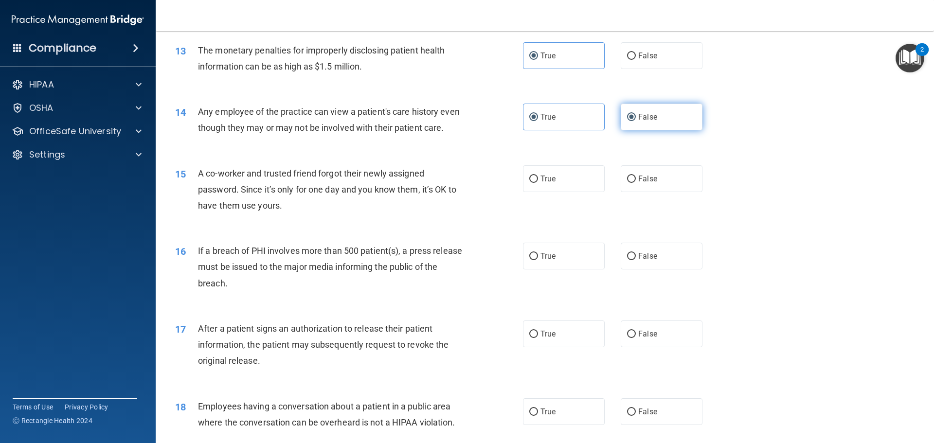
radio input "false"
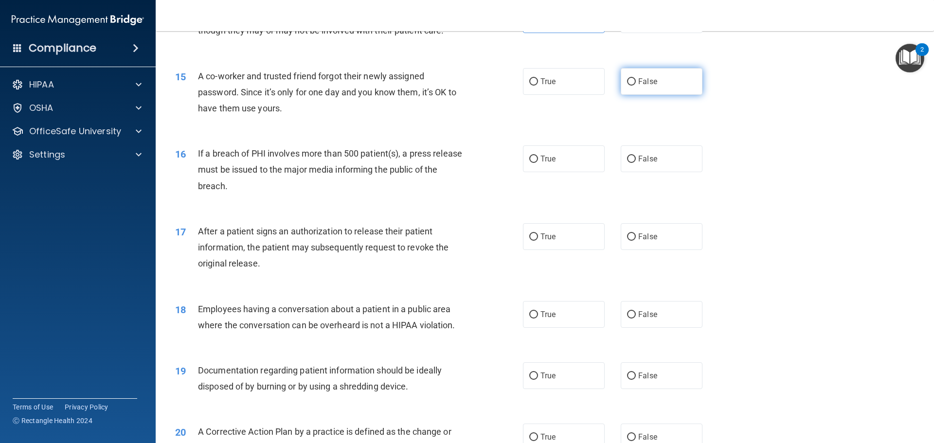
click at [620, 95] on label "False" at bounding box center [661, 81] width 82 height 27
click at [627, 86] on input "False" at bounding box center [631, 81] width 9 height 7
radio input "true"
click at [580, 172] on label "True" at bounding box center [564, 158] width 82 height 27
click at [538, 163] on input "True" at bounding box center [533, 159] width 9 height 7
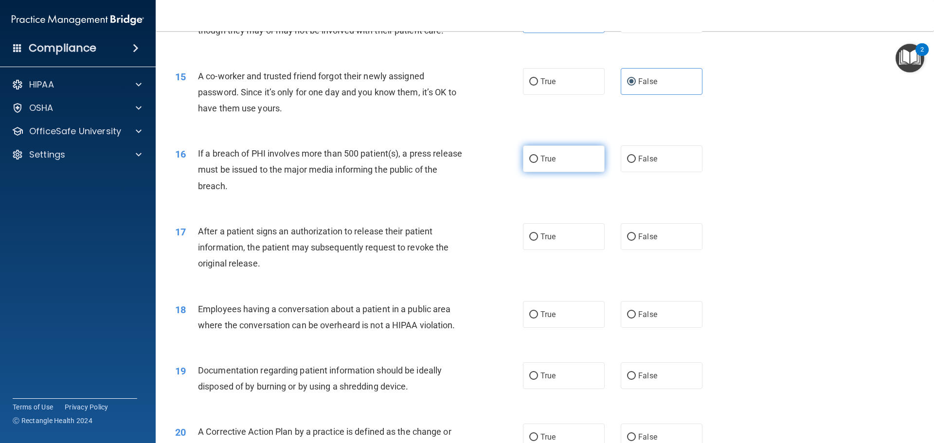
radio input "true"
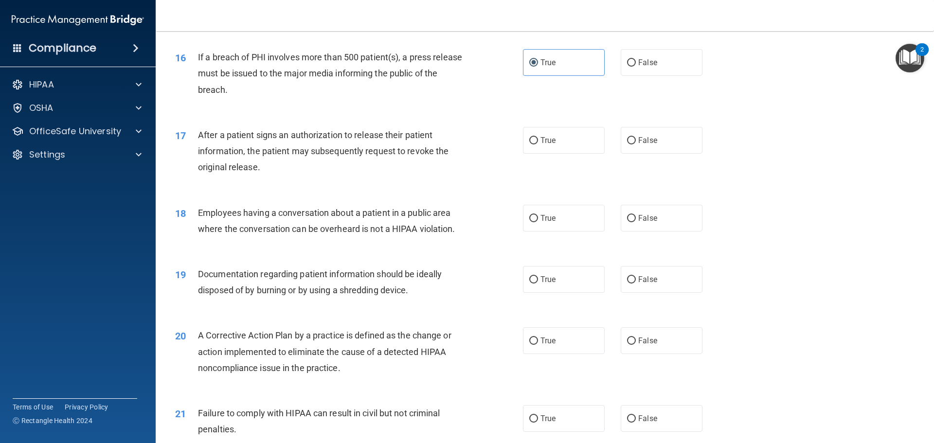
scroll to position [1070, 0]
click at [564, 153] on label "True" at bounding box center [564, 139] width 82 height 27
click at [538, 143] on input "True" at bounding box center [533, 139] width 9 height 7
radio input "true"
click at [633, 230] on label "False" at bounding box center [661, 217] width 82 height 27
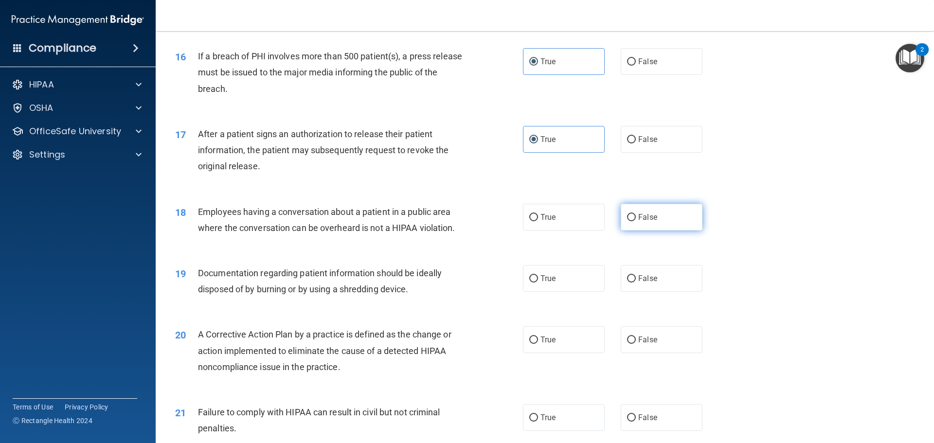
click at [633, 221] on input "False" at bounding box center [631, 217] width 9 height 7
radio input "true"
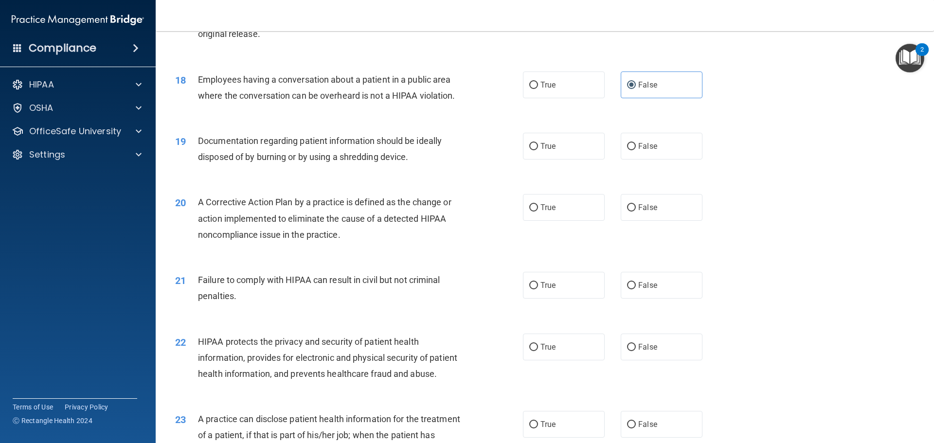
scroll to position [1216, 0]
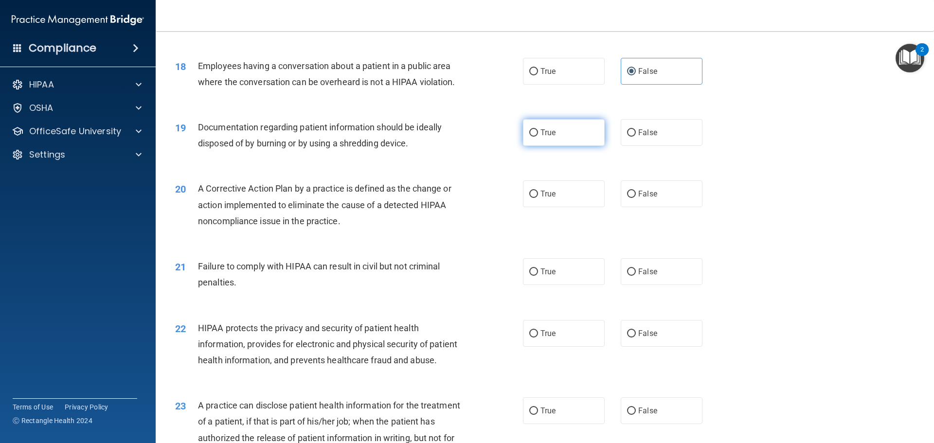
click at [570, 146] on label "True" at bounding box center [564, 132] width 82 height 27
click at [538, 137] on input "True" at bounding box center [533, 132] width 9 height 7
radio input "true"
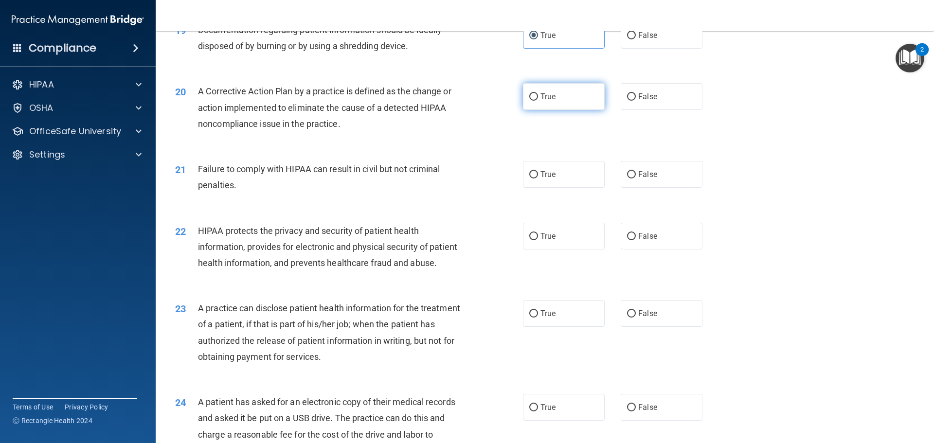
click at [576, 110] on label "True" at bounding box center [564, 96] width 82 height 27
click at [538, 101] on input "True" at bounding box center [533, 96] width 9 height 7
radio input "true"
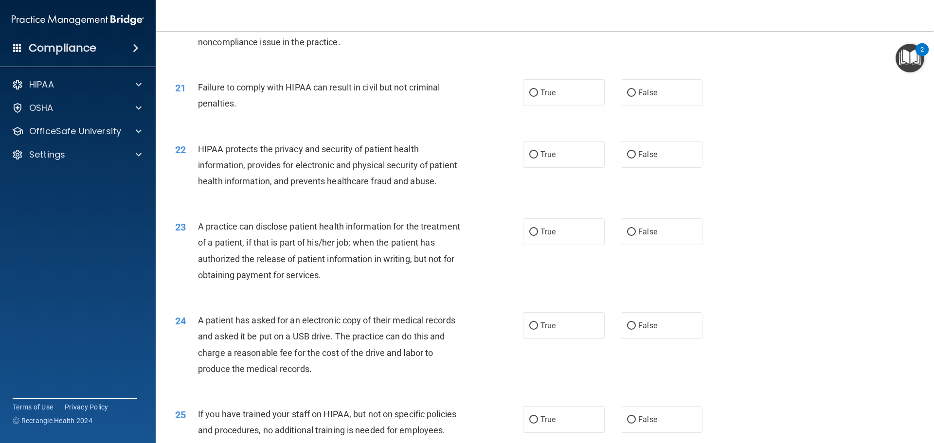
scroll to position [1410, 0]
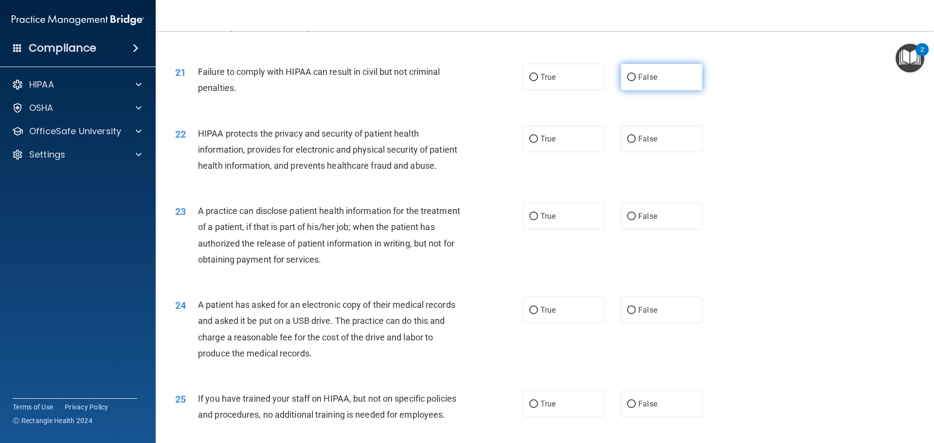
click at [636, 90] on label "False" at bounding box center [661, 77] width 82 height 27
click at [636, 81] on input "False" at bounding box center [631, 77] width 9 height 7
radio input "true"
click at [586, 152] on label "True" at bounding box center [564, 138] width 82 height 27
click at [538, 143] on input "True" at bounding box center [533, 139] width 9 height 7
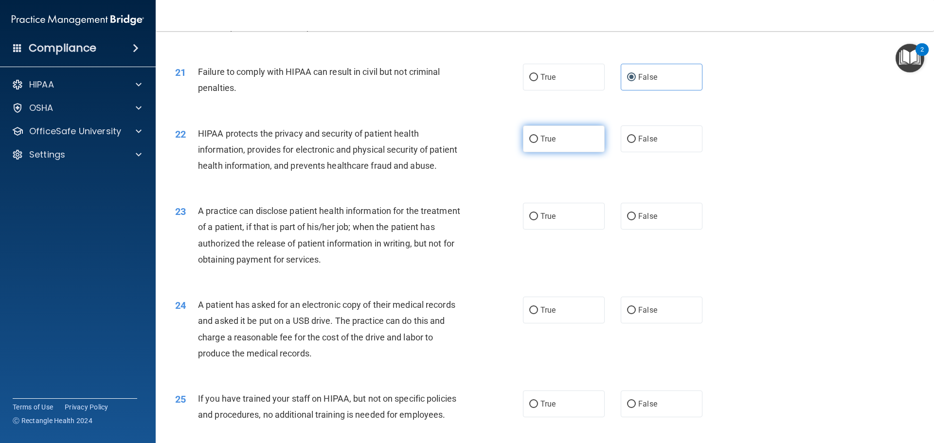
radio input "true"
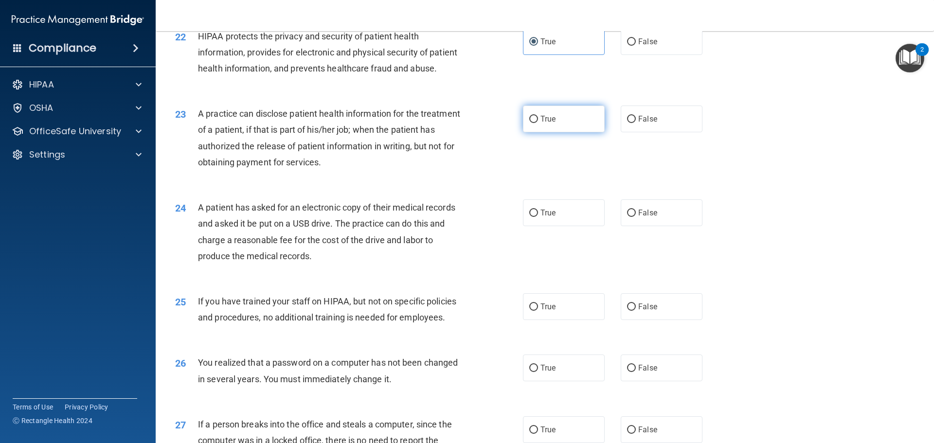
click at [556, 132] on label "True" at bounding box center [564, 119] width 82 height 27
click at [538, 123] on input "True" at bounding box center [533, 119] width 9 height 7
radio input "true"
drag, startPoint x: 640, startPoint y: 153, endPoint x: 633, endPoint y: 159, distance: 9.7
click at [640, 124] on span "False" at bounding box center [647, 118] width 19 height 9
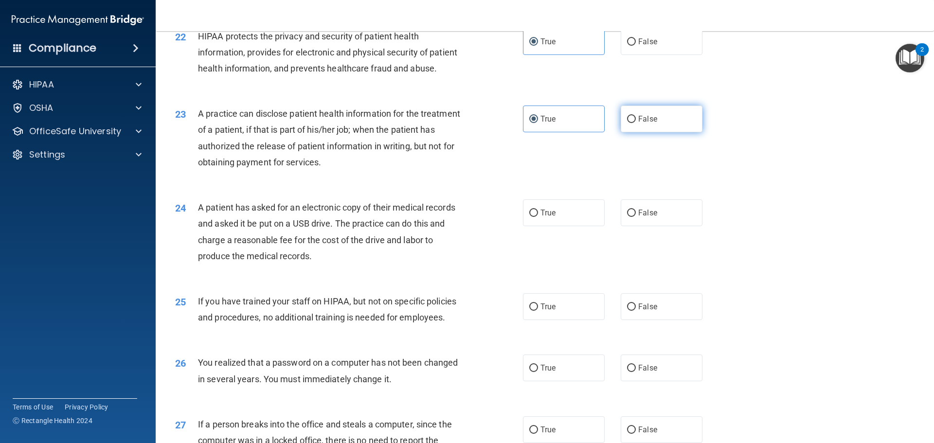
click at [636, 123] on input "False" at bounding box center [631, 119] width 9 height 7
radio input "true"
radio input "false"
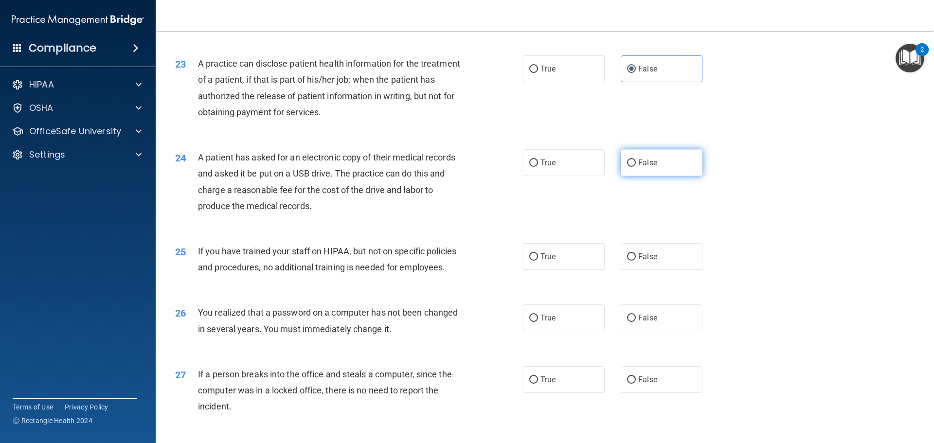
scroll to position [1605, 0]
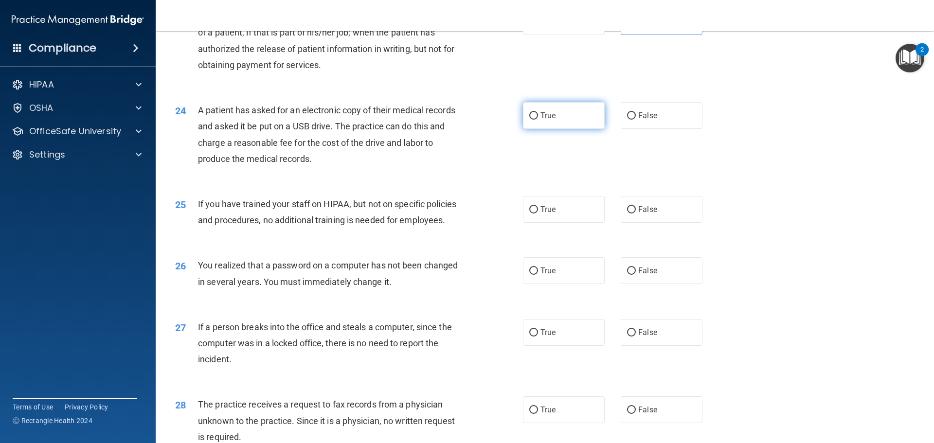
click at [555, 129] on label "True" at bounding box center [564, 115] width 82 height 27
click at [538, 120] on input "True" at bounding box center [533, 115] width 9 height 7
radio input "true"
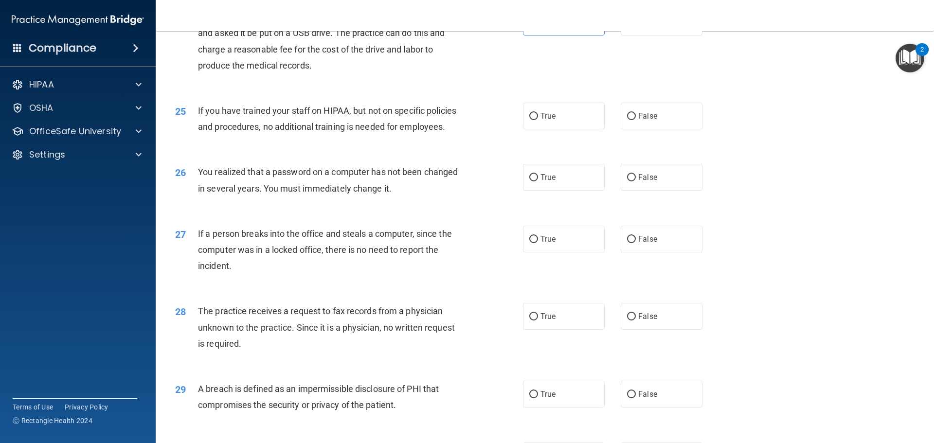
scroll to position [1702, 0]
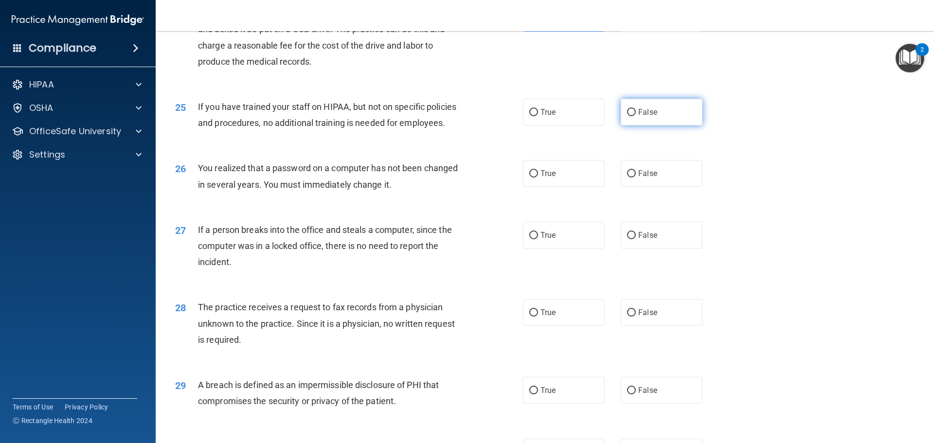
click at [650, 117] on span "False" at bounding box center [647, 111] width 19 height 9
click at [636, 116] on input "False" at bounding box center [631, 112] width 9 height 7
radio input "true"
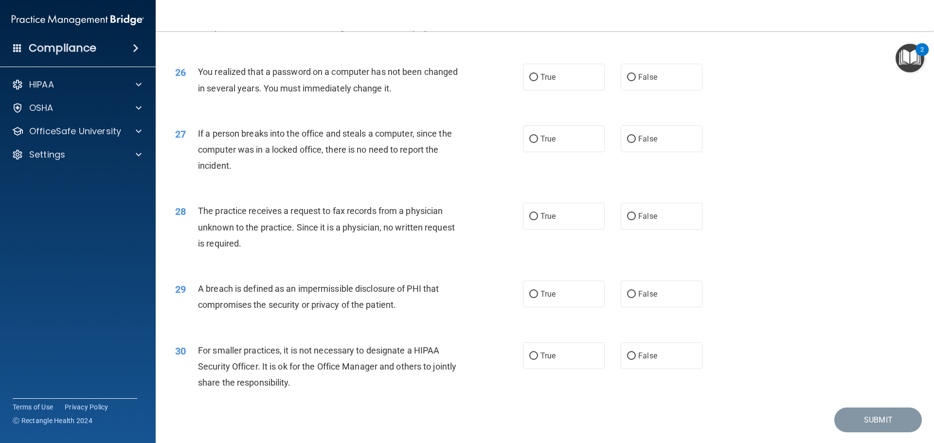
scroll to position [1799, 0]
click at [571, 89] on label "True" at bounding box center [564, 76] width 82 height 27
click at [538, 80] on input "True" at bounding box center [533, 76] width 9 height 7
radio input "true"
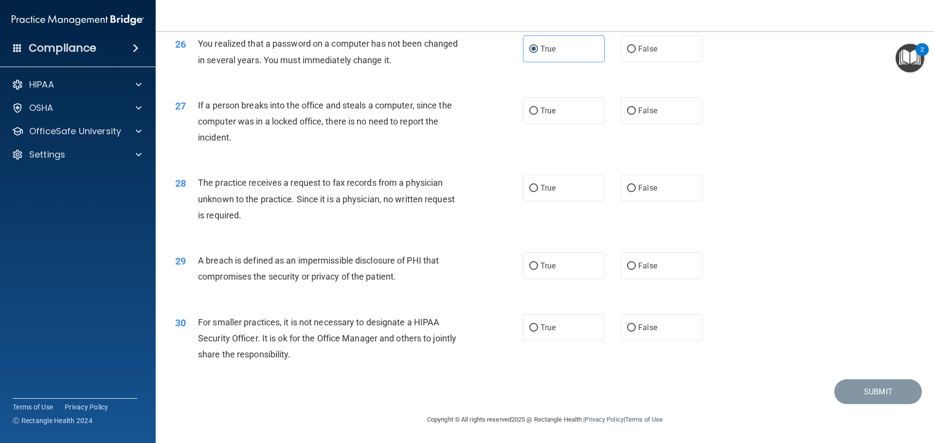
scroll to position [1859, 0]
click at [627, 115] on input "False" at bounding box center [631, 110] width 9 height 7
radio input "true"
click at [634, 187] on label "False" at bounding box center [661, 188] width 82 height 27
click at [634, 187] on input "False" at bounding box center [631, 188] width 9 height 7
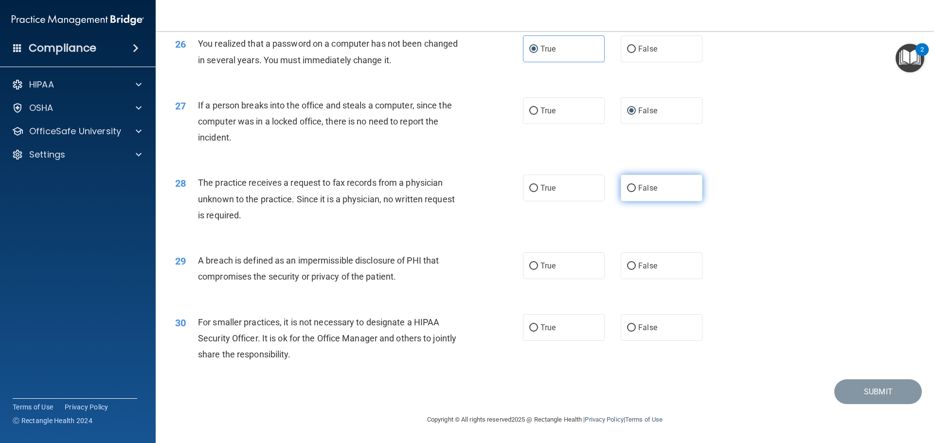
radio input "true"
click at [663, 274] on label "False" at bounding box center [661, 265] width 82 height 27
click at [636, 270] on input "False" at bounding box center [631, 266] width 9 height 7
radio input "true"
click at [644, 316] on label "False" at bounding box center [661, 327] width 82 height 27
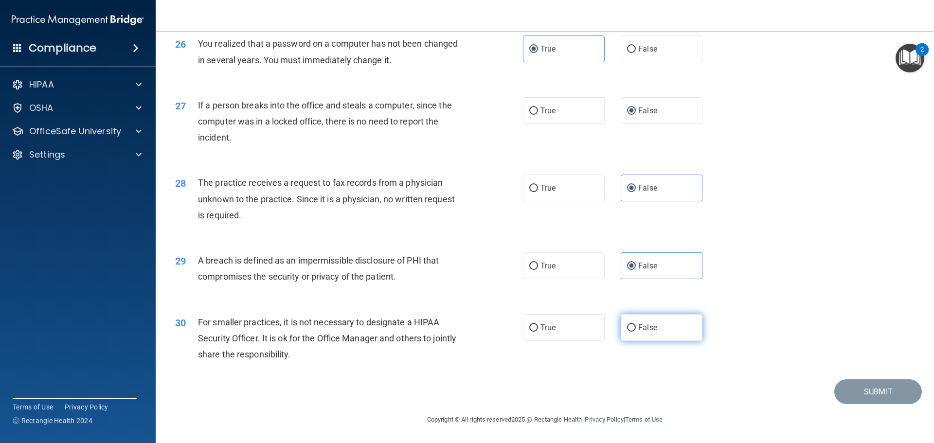
click at [636, 324] on input "False" at bounding box center [631, 327] width 9 height 7
radio input "true"
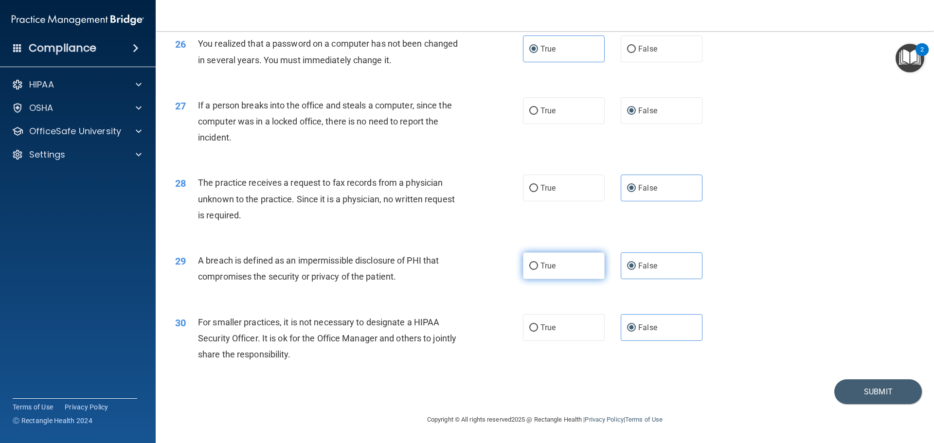
click at [580, 266] on label "True" at bounding box center [564, 265] width 82 height 27
click at [538, 266] on input "True" at bounding box center [533, 266] width 9 height 7
radio input "true"
radio input "false"
click at [886, 400] on button "Submit" at bounding box center [878, 391] width 88 height 25
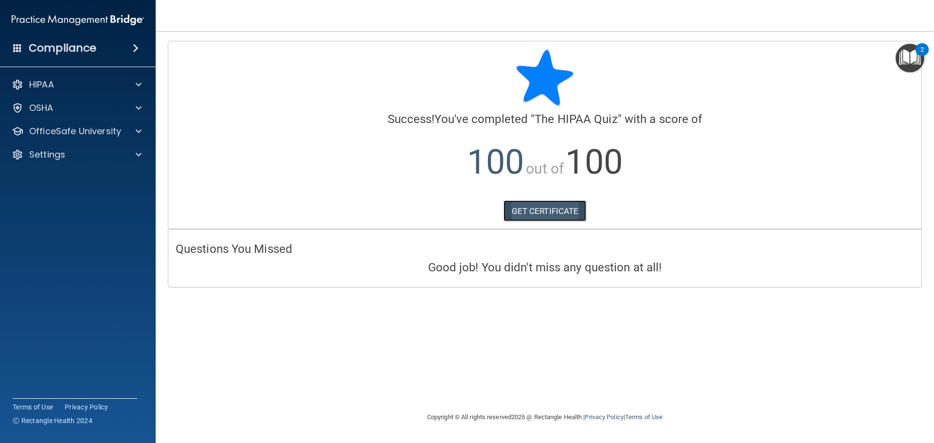
click at [519, 212] on link "GET CERTIFICATE" at bounding box center [544, 210] width 83 height 21
click at [56, 88] on div "HIPAA" at bounding box center [64, 85] width 121 height 12
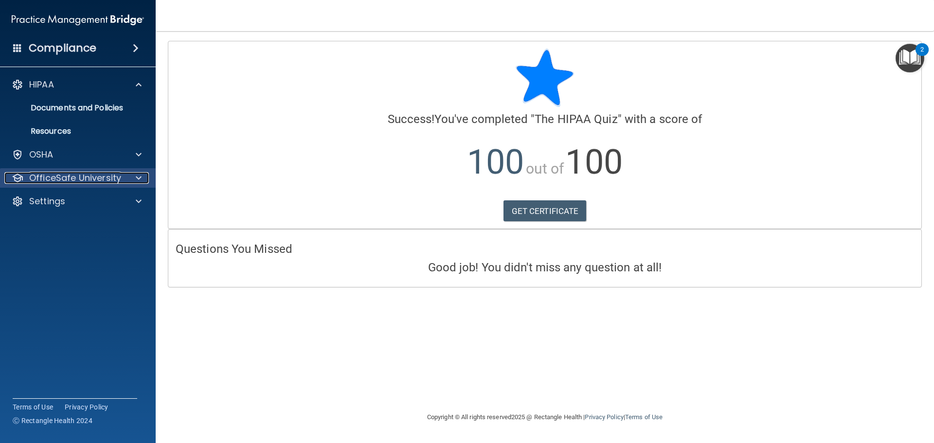
click at [82, 178] on p "OfficeSafe University" at bounding box center [75, 178] width 92 height 12
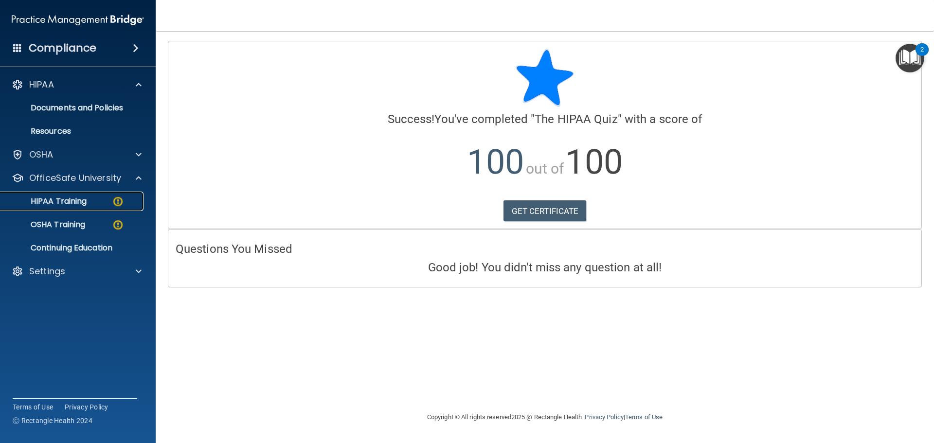
click at [76, 201] on p "HIPAA Training" at bounding box center [46, 201] width 80 height 10
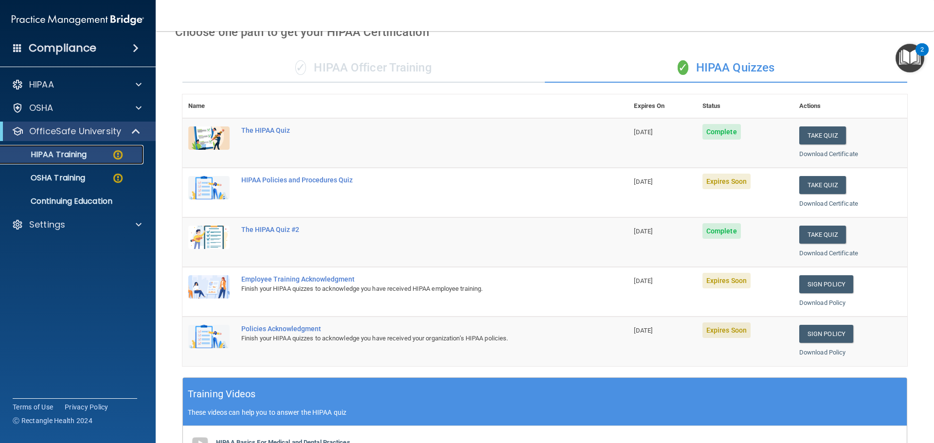
scroll to position [49, 0]
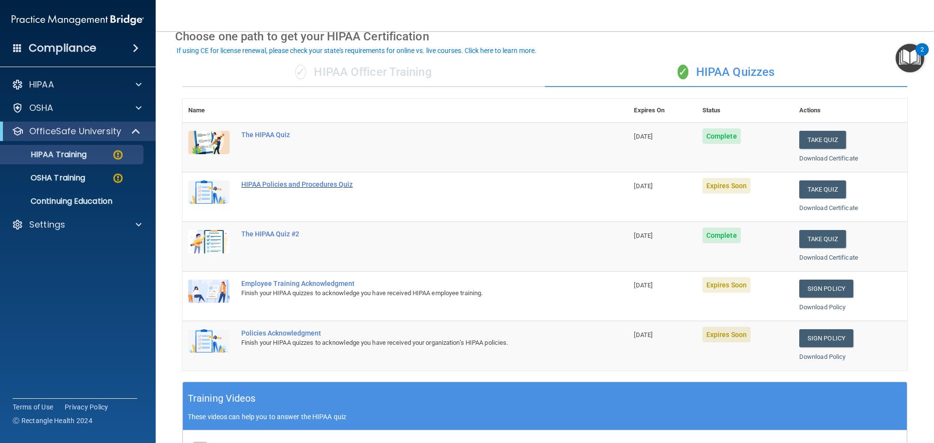
click at [291, 186] on div "HIPAA Policies and Procedures Quiz" at bounding box center [410, 184] width 338 height 8
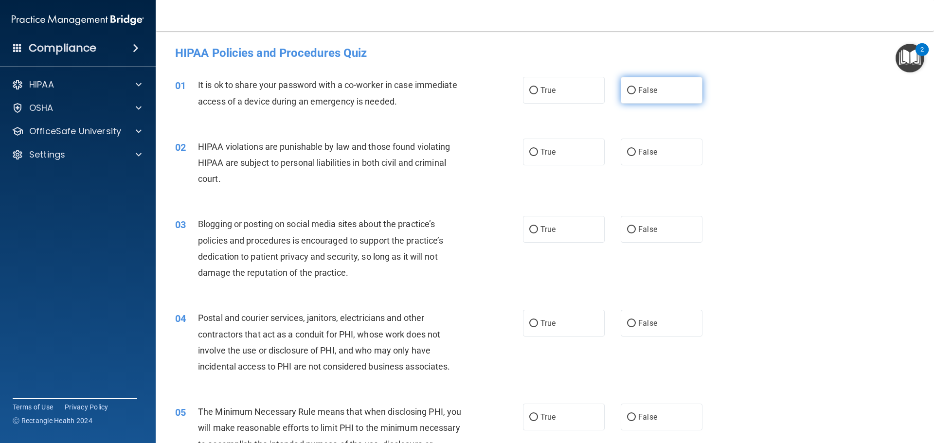
click at [628, 88] on input "False" at bounding box center [631, 90] width 9 height 7
radio input "true"
click at [646, 165] on label "False" at bounding box center [661, 152] width 82 height 27
click at [636, 156] on input "False" at bounding box center [631, 152] width 9 height 7
radio input "true"
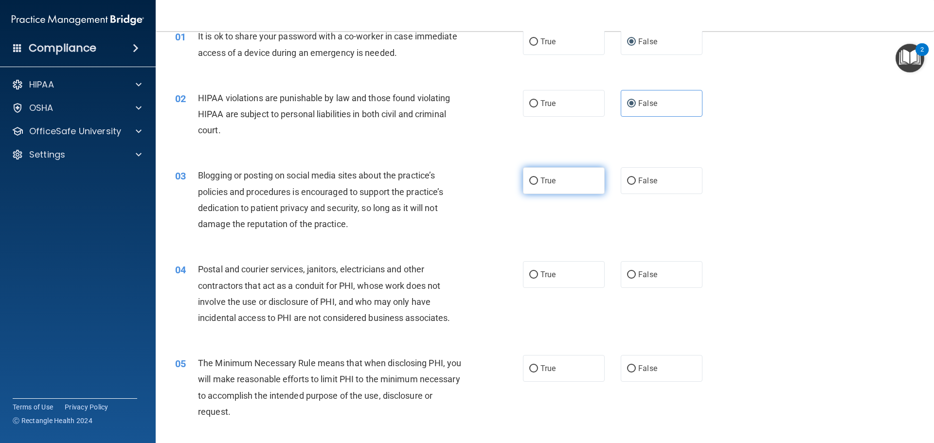
click at [547, 179] on span "True" at bounding box center [547, 180] width 15 height 9
click at [538, 179] on input "True" at bounding box center [533, 180] width 9 height 7
radio input "true"
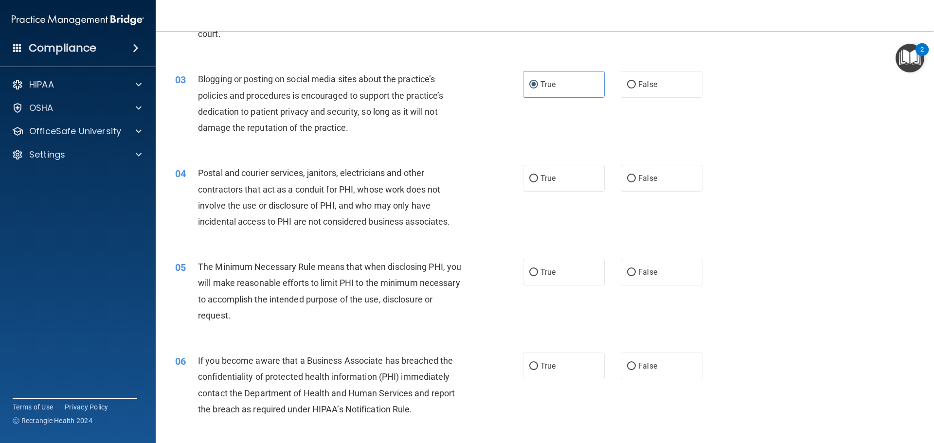
scroll to position [146, 0]
click at [556, 174] on label "True" at bounding box center [564, 177] width 82 height 27
click at [538, 174] on input "True" at bounding box center [533, 177] width 9 height 7
radio input "true"
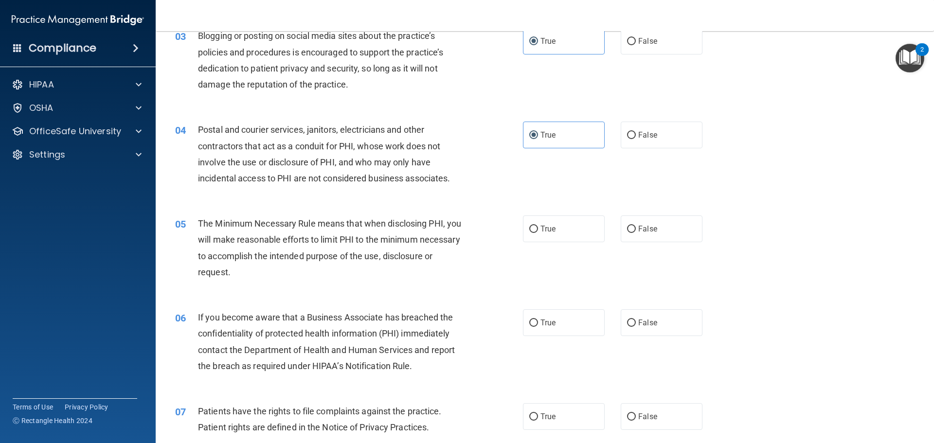
scroll to position [292, 0]
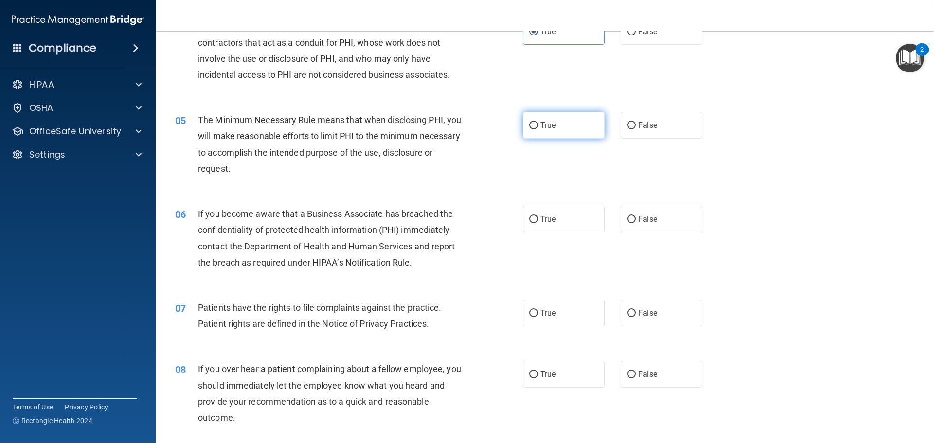
click at [554, 133] on label "True" at bounding box center [564, 125] width 82 height 27
click at [538, 129] on input "True" at bounding box center [533, 125] width 9 height 7
radio input "true"
click at [620, 214] on label "False" at bounding box center [661, 219] width 82 height 27
click at [627, 216] on input "False" at bounding box center [631, 219] width 9 height 7
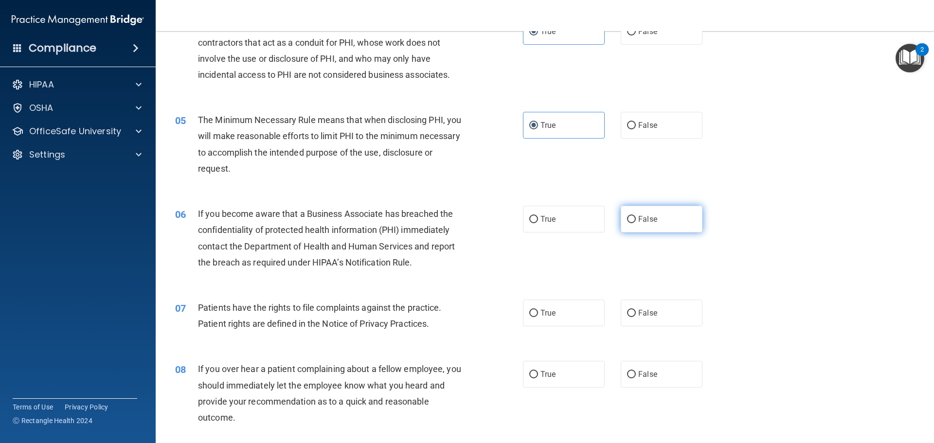
radio input "true"
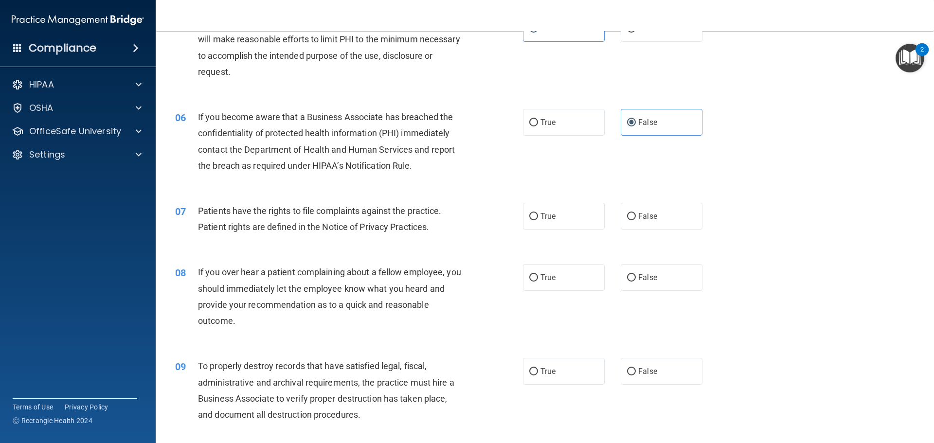
scroll to position [389, 0]
click at [553, 227] on label "True" at bounding box center [564, 215] width 82 height 27
click at [538, 220] on input "True" at bounding box center [533, 216] width 9 height 7
radio input "true"
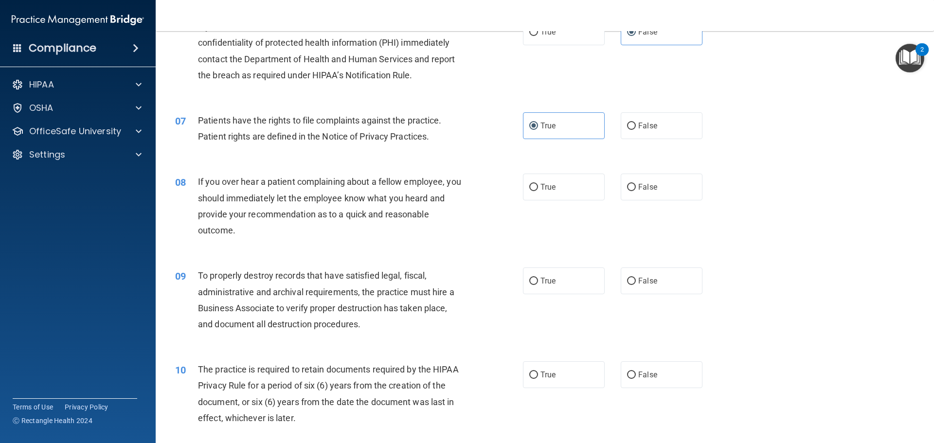
scroll to position [486, 0]
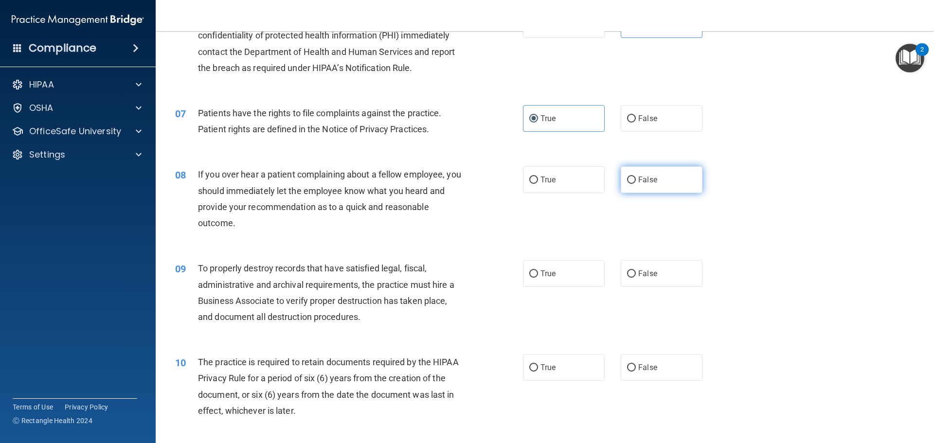
click at [627, 181] on input "False" at bounding box center [631, 180] width 9 height 7
radio input "true"
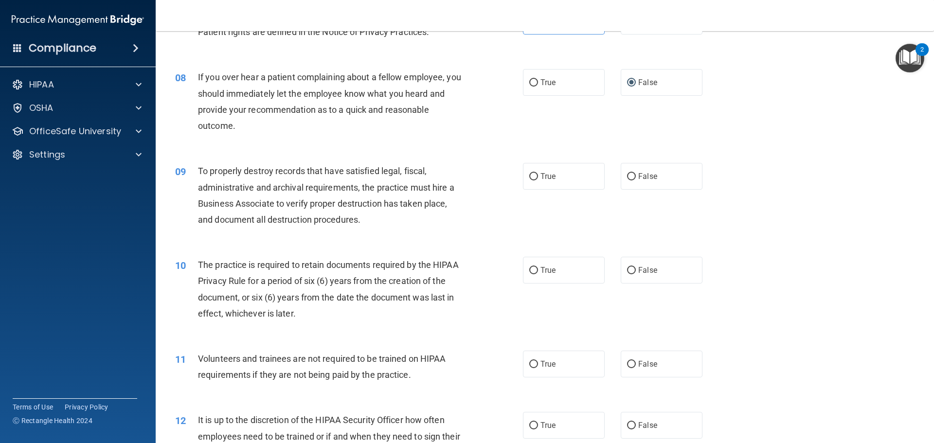
click at [620, 173] on label "False" at bounding box center [661, 176] width 82 height 27
click at [627, 173] on input "False" at bounding box center [631, 176] width 9 height 7
radio input "true"
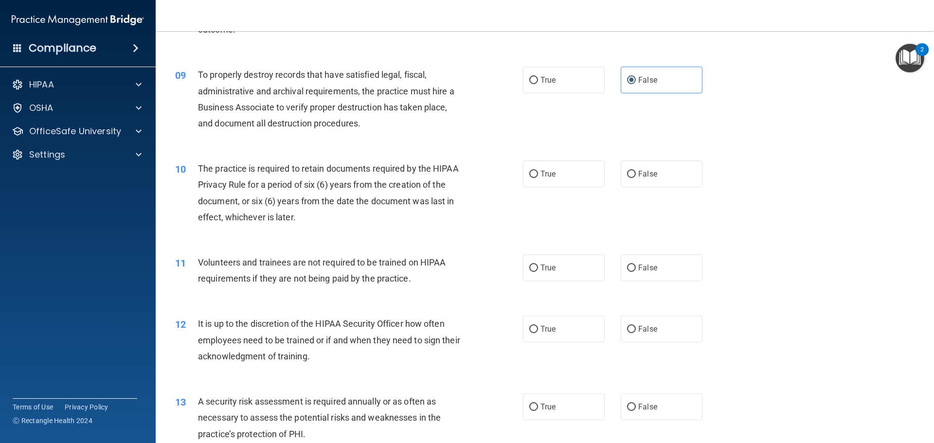
scroll to position [681, 0]
click at [567, 172] on label "True" at bounding box center [564, 172] width 82 height 27
click at [538, 172] on input "True" at bounding box center [533, 173] width 9 height 7
radio input "true"
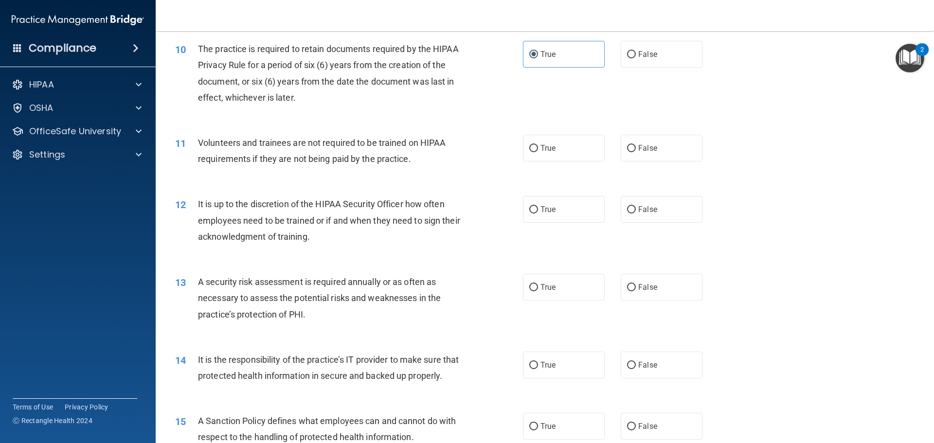
scroll to position [827, 0]
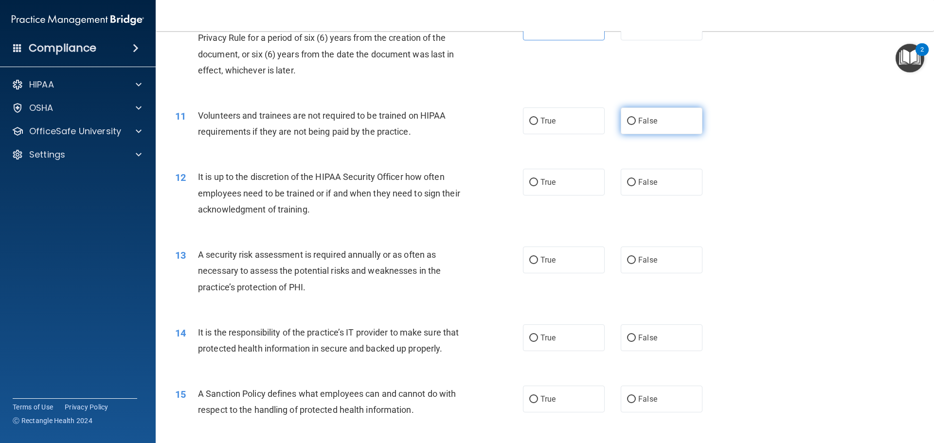
click at [653, 125] on label "False" at bounding box center [661, 120] width 82 height 27
click at [636, 125] on input "False" at bounding box center [631, 121] width 9 height 7
radio input "true"
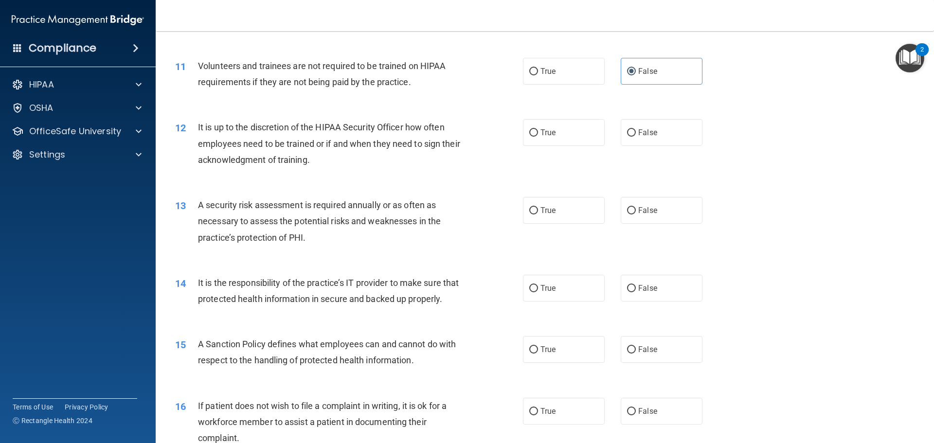
scroll to position [924, 0]
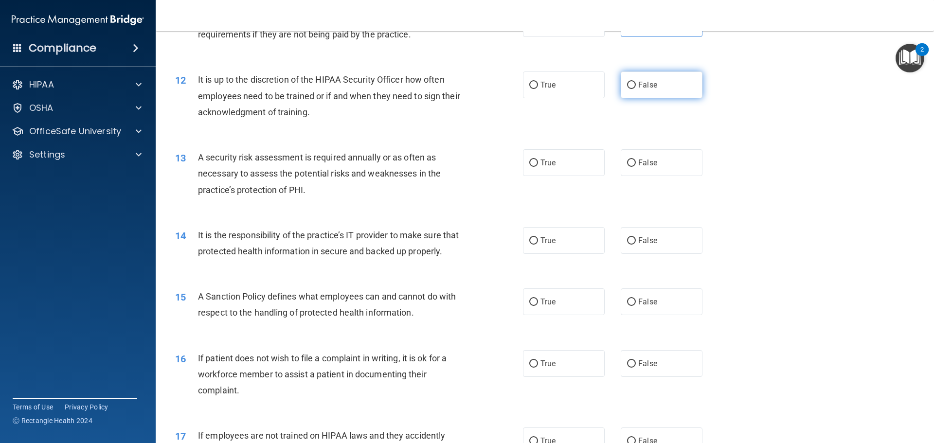
click at [649, 88] on span "False" at bounding box center [647, 84] width 19 height 9
click at [636, 88] on input "False" at bounding box center [631, 85] width 9 height 7
radio input "true"
click at [585, 166] on label "True" at bounding box center [564, 162] width 82 height 27
click at [538, 166] on input "True" at bounding box center [533, 162] width 9 height 7
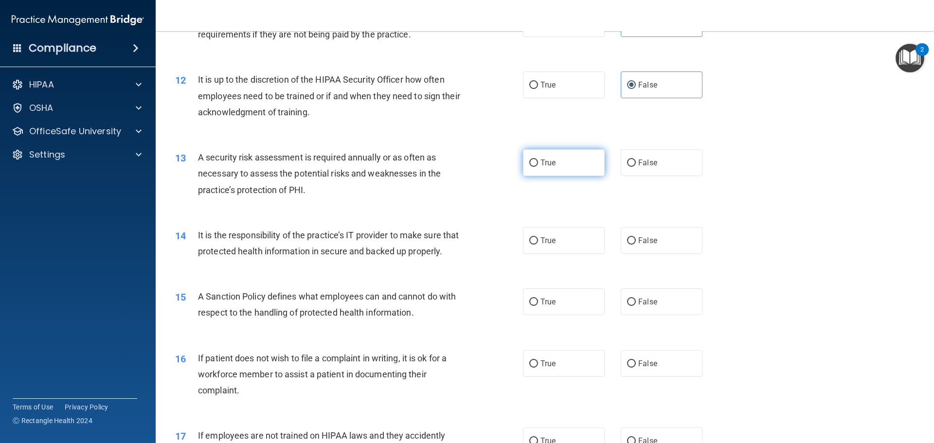
radio input "true"
click at [630, 244] on input "False" at bounding box center [631, 240] width 9 height 7
radio input "true"
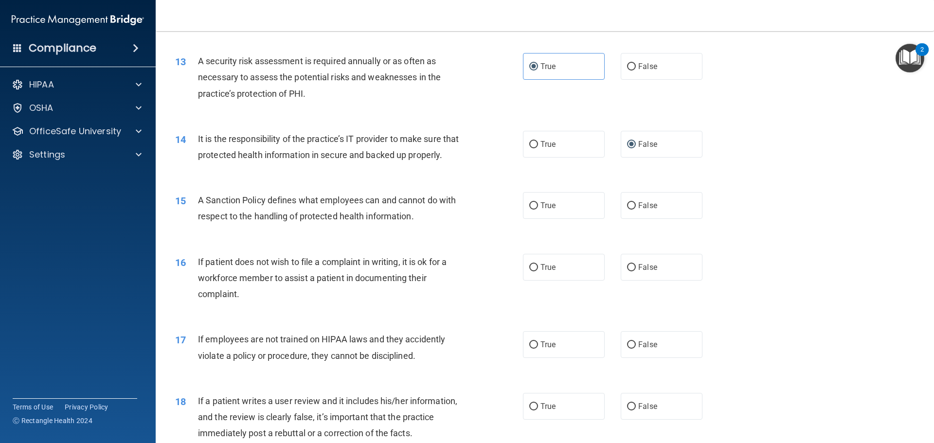
scroll to position [1021, 0]
drag, startPoint x: 624, startPoint y: 228, endPoint x: 588, endPoint y: 253, distance: 44.4
click at [623, 218] on label "False" at bounding box center [661, 204] width 82 height 27
click at [627, 209] on input "False" at bounding box center [631, 204] width 9 height 7
radio input "true"
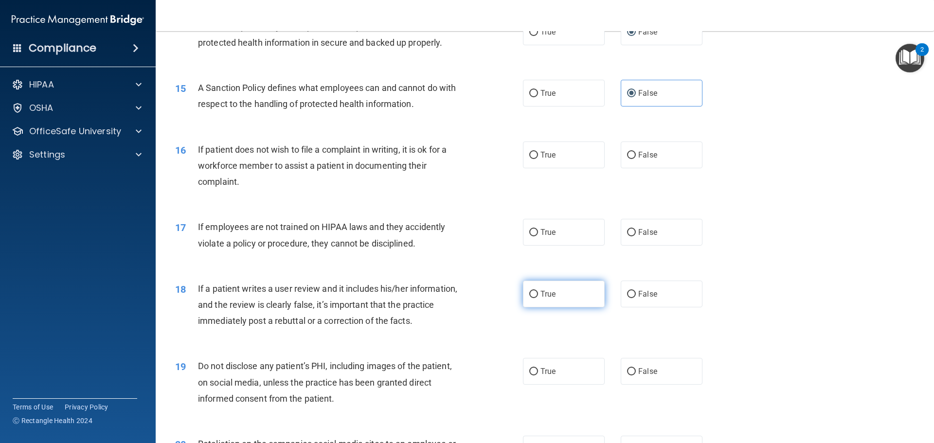
scroll to position [1167, 0]
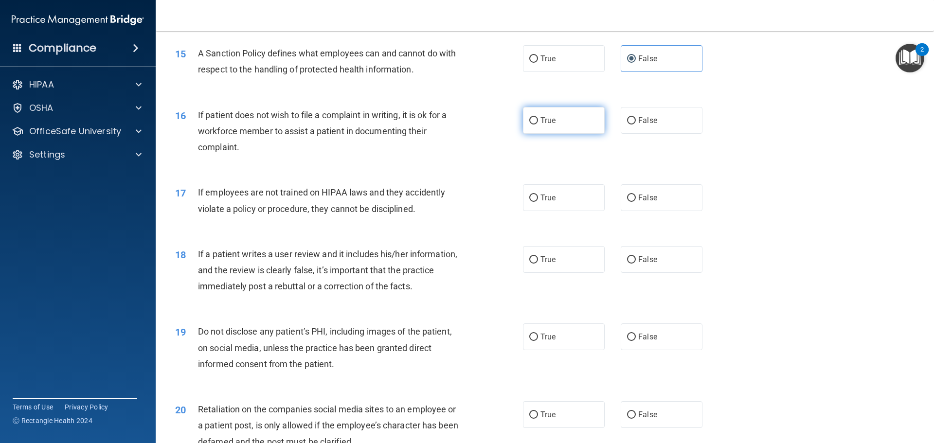
click at [549, 125] on span "True" at bounding box center [547, 120] width 15 height 9
click at [538, 124] on input "True" at bounding box center [533, 120] width 9 height 7
radio input "true"
drag, startPoint x: 630, startPoint y: 218, endPoint x: 624, endPoint y: 225, distance: 9.3
click at [630, 202] on input "False" at bounding box center [631, 198] width 9 height 7
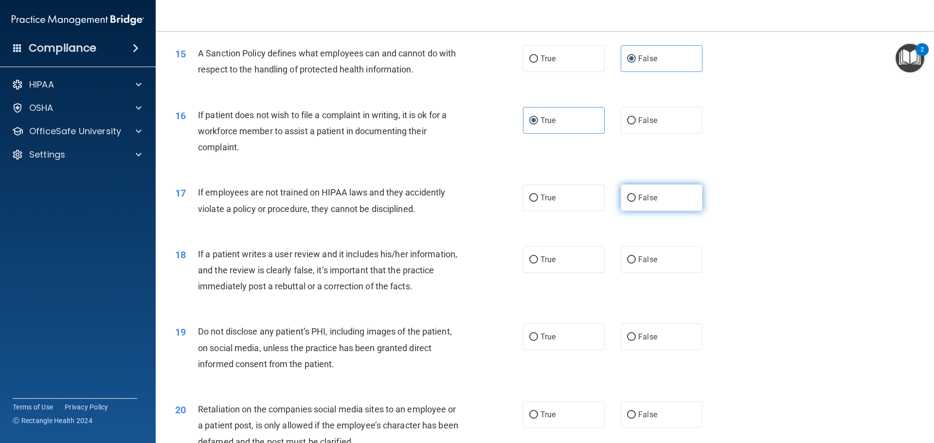
radio input "true"
click at [630, 264] on input "False" at bounding box center [631, 259] width 9 height 7
radio input "true"
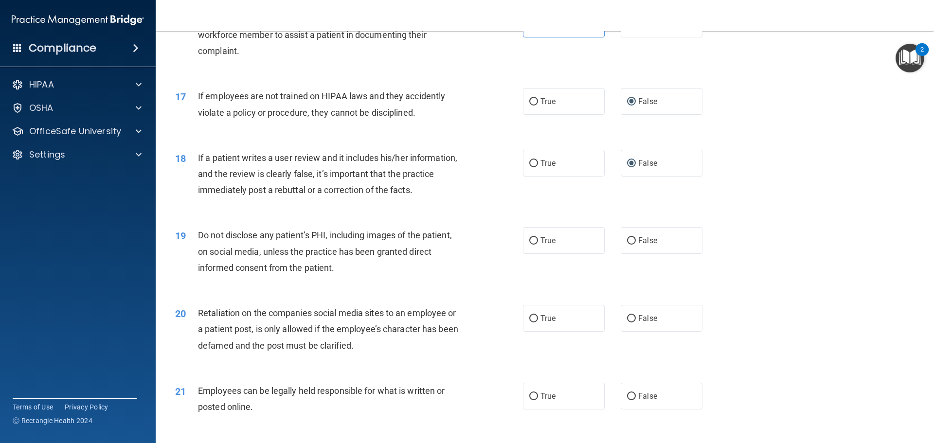
scroll to position [1264, 0]
click at [576, 253] on label "True" at bounding box center [564, 239] width 82 height 27
click at [538, 244] on input "True" at bounding box center [533, 239] width 9 height 7
radio input "true"
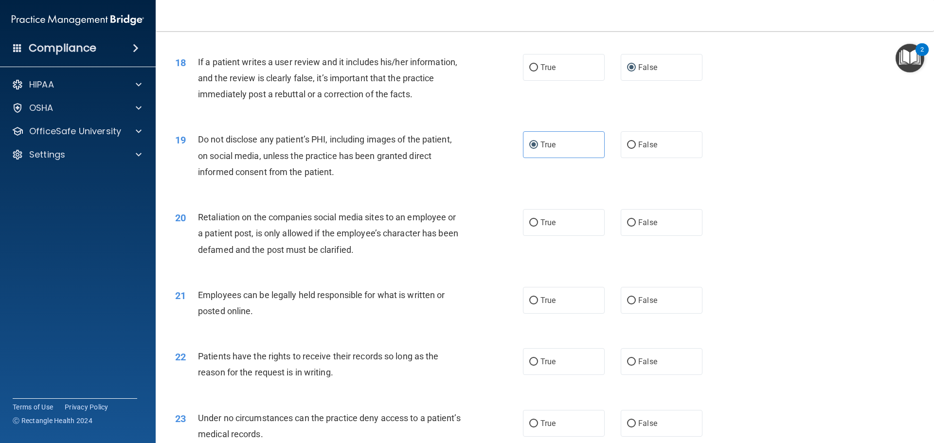
scroll to position [1362, 0]
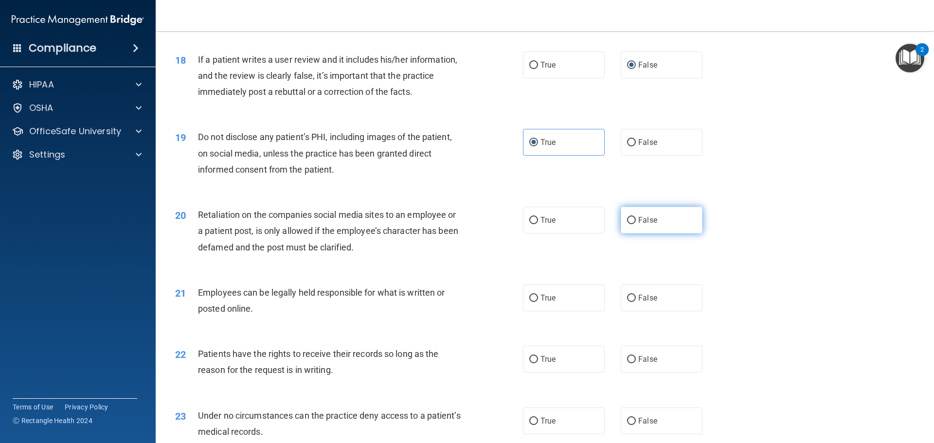
drag, startPoint x: 670, startPoint y: 243, endPoint x: 644, endPoint y: 247, distance: 26.5
click at [670, 233] on label "False" at bounding box center [661, 220] width 82 height 27
click at [636, 224] on input "False" at bounding box center [631, 220] width 9 height 7
radio input "true"
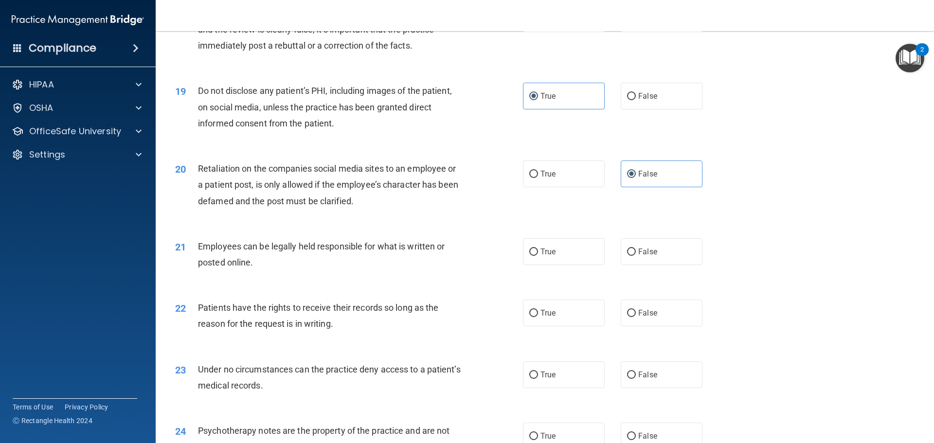
scroll to position [1507, 0]
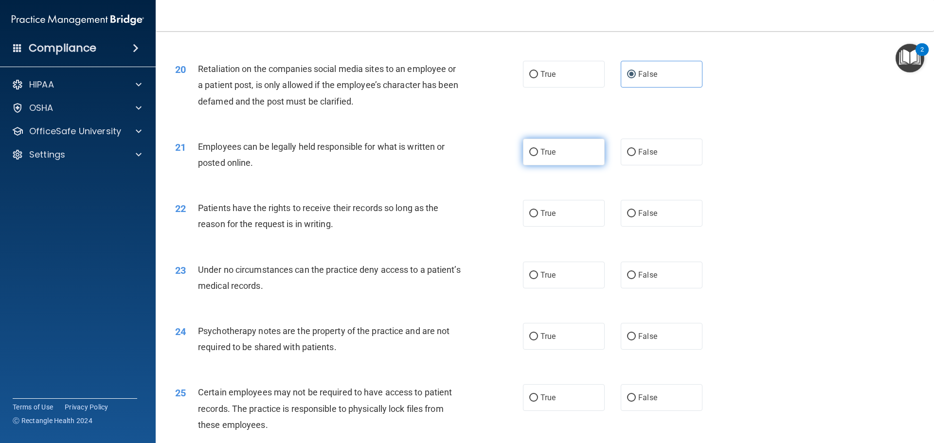
click at [579, 165] on label "True" at bounding box center [564, 152] width 82 height 27
click at [538, 156] on input "True" at bounding box center [533, 152] width 9 height 7
radio input "true"
drag, startPoint x: 641, startPoint y: 235, endPoint x: 579, endPoint y: 234, distance: 62.2
click at [640, 227] on label "False" at bounding box center [661, 213] width 82 height 27
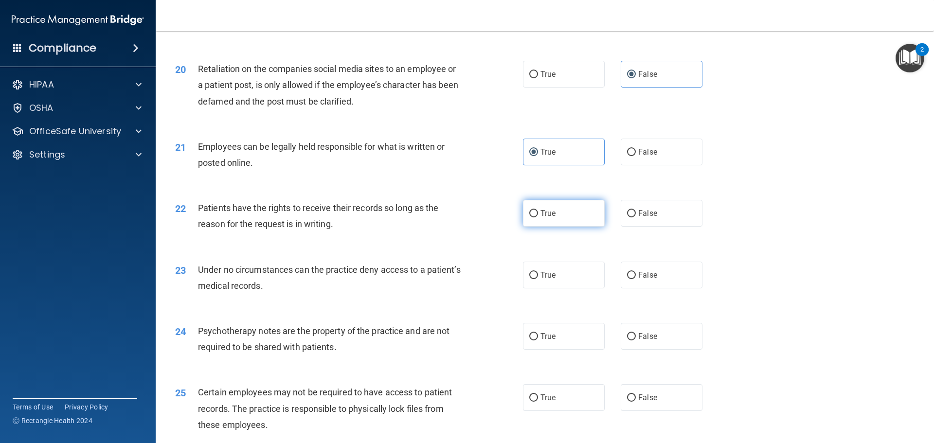
click at [636, 217] on input "False" at bounding box center [631, 213] width 9 height 7
radio input "true"
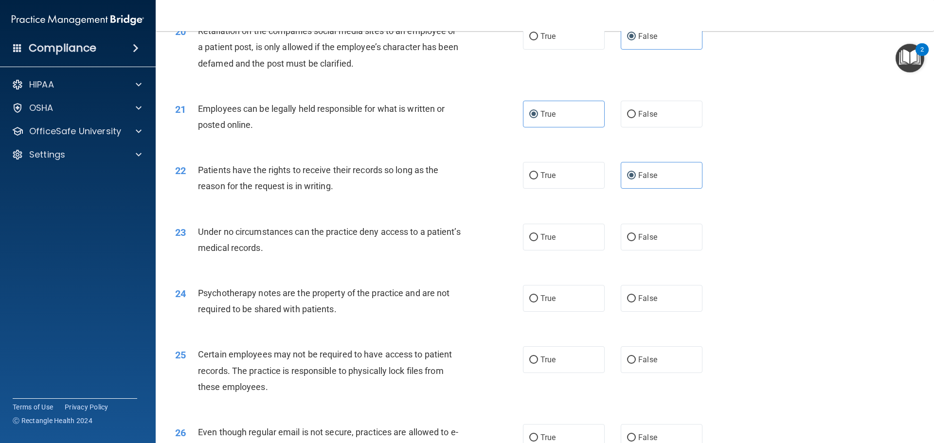
scroll to position [1605, 0]
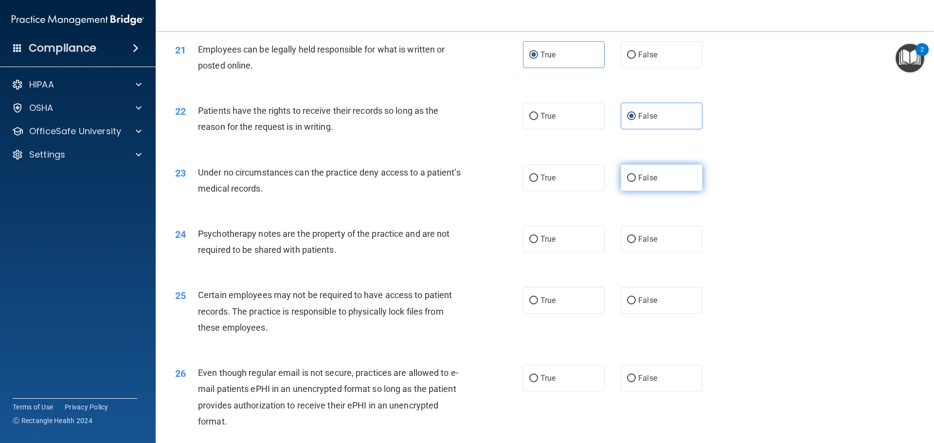
click at [650, 182] on span "False" at bounding box center [647, 177] width 19 height 9
click at [636, 182] on input "False" at bounding box center [631, 178] width 9 height 7
radio input "true"
click at [555, 252] on label "True" at bounding box center [564, 239] width 82 height 27
click at [538, 243] on input "True" at bounding box center [533, 239] width 9 height 7
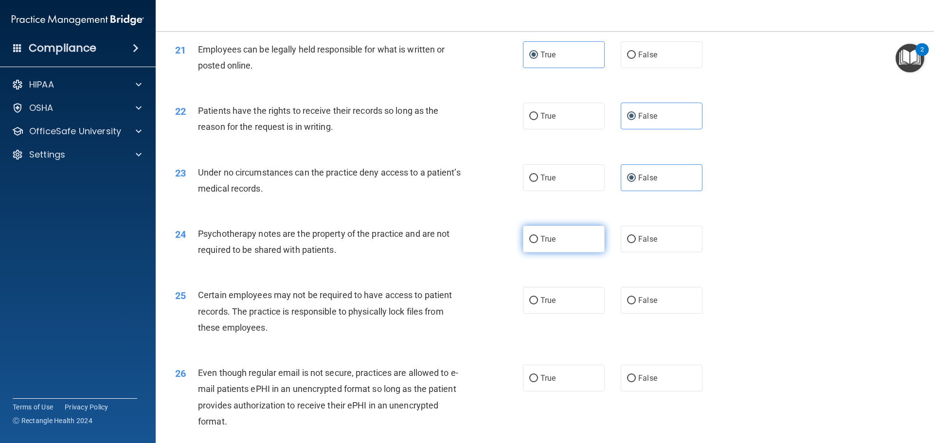
radio input "true"
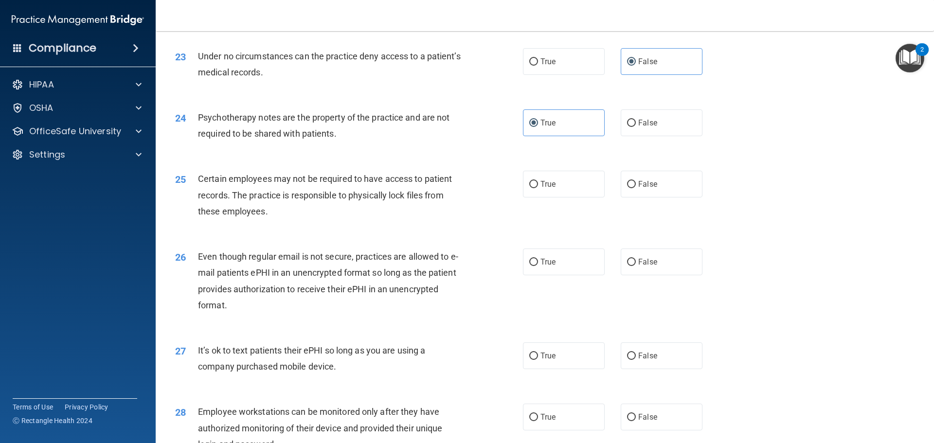
scroll to position [1751, 0]
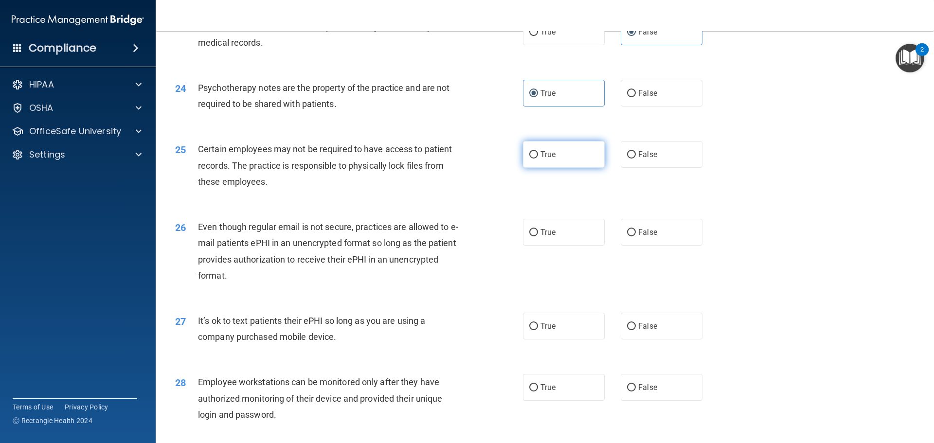
click at [562, 168] on label "True" at bounding box center [564, 154] width 82 height 27
click at [538, 159] on input "True" at bounding box center [533, 154] width 9 height 7
radio input "true"
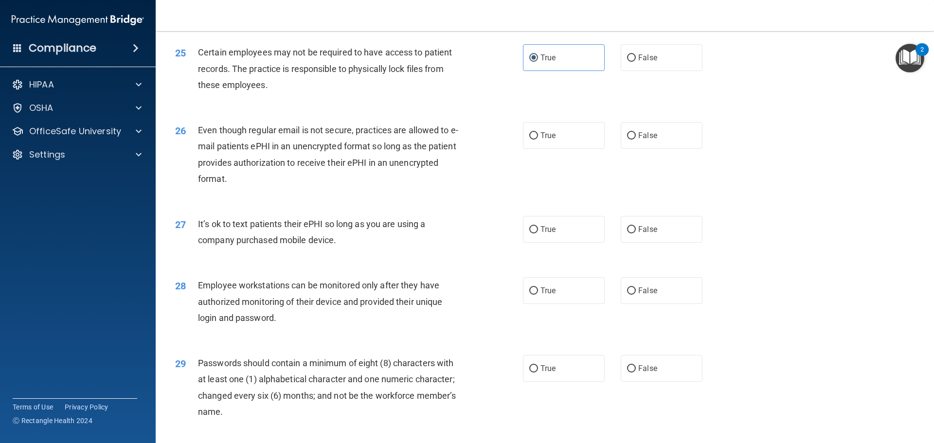
scroll to position [1848, 0]
click at [567, 148] on label "True" at bounding box center [564, 135] width 82 height 27
click at [538, 139] on input "True" at bounding box center [533, 135] width 9 height 7
radio input "true"
click at [627, 233] on input "False" at bounding box center [631, 229] width 9 height 7
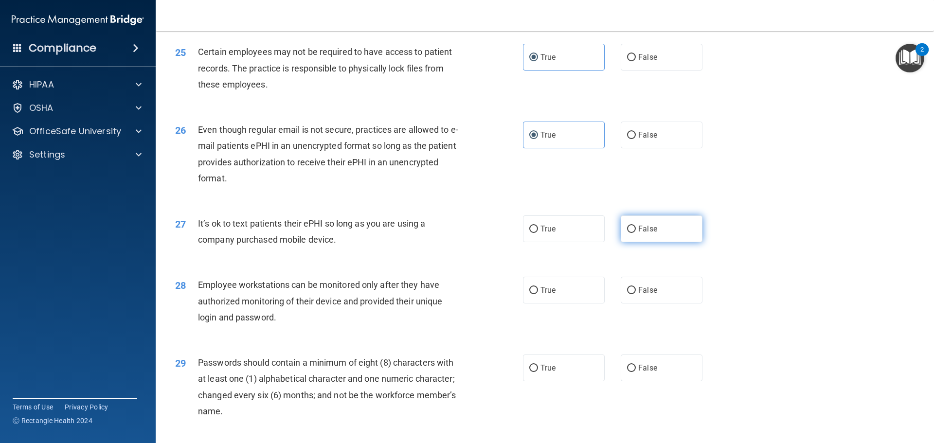
radio input "true"
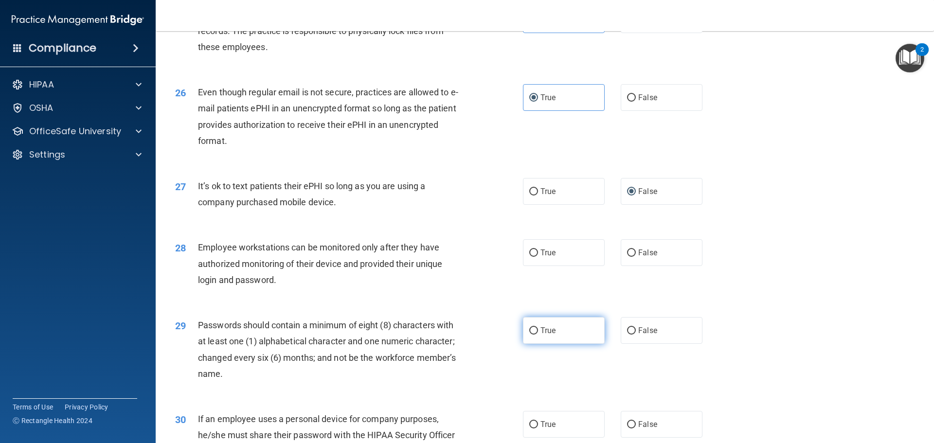
scroll to position [1994, 0]
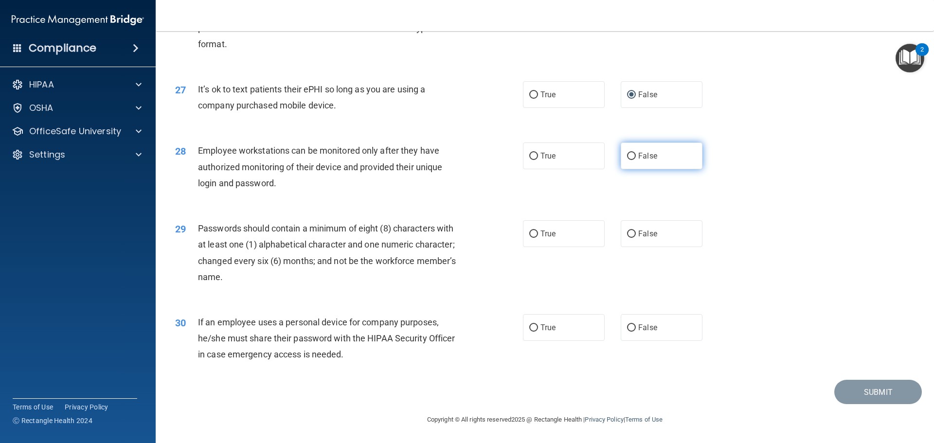
drag, startPoint x: 640, startPoint y: 162, endPoint x: 625, endPoint y: 169, distance: 16.5
click at [640, 160] on span "False" at bounding box center [647, 155] width 19 height 9
click at [636, 160] on input "False" at bounding box center [631, 156] width 9 height 7
radio input "true"
click at [562, 237] on label "True" at bounding box center [564, 233] width 82 height 27
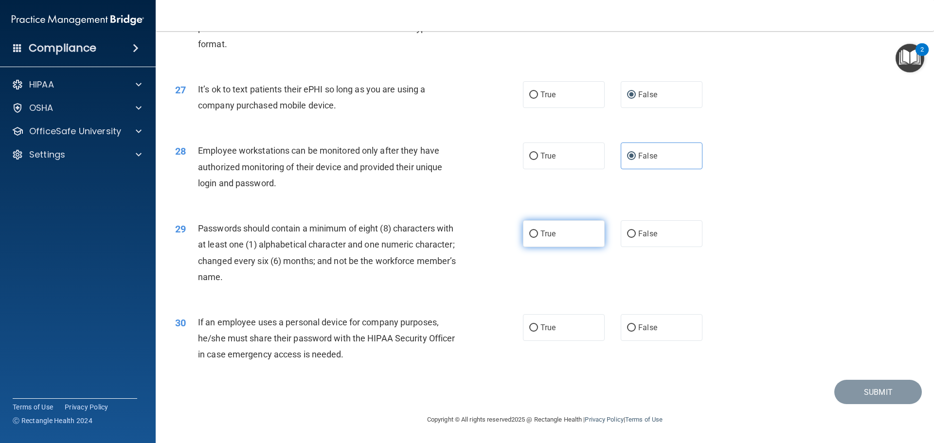
click at [538, 237] on input "True" at bounding box center [533, 233] width 9 height 7
radio input "true"
click at [661, 336] on label "False" at bounding box center [661, 327] width 82 height 27
click at [636, 332] on input "False" at bounding box center [631, 327] width 9 height 7
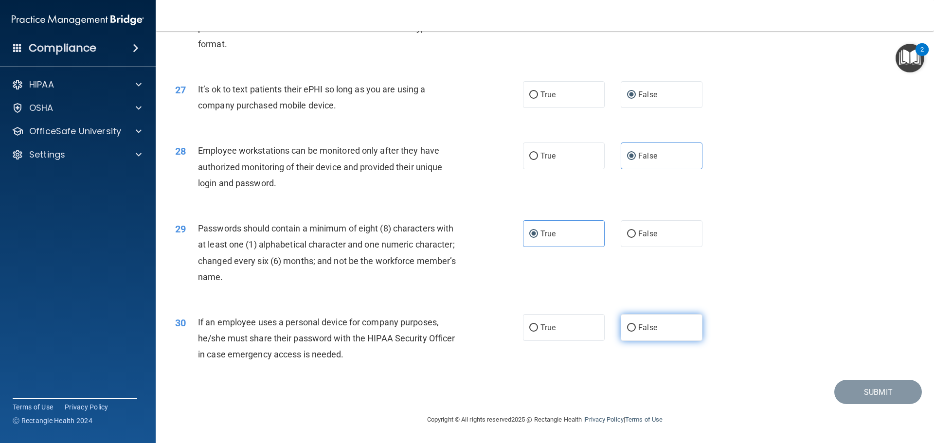
radio input "true"
click at [855, 392] on button "Submit" at bounding box center [878, 392] width 88 height 25
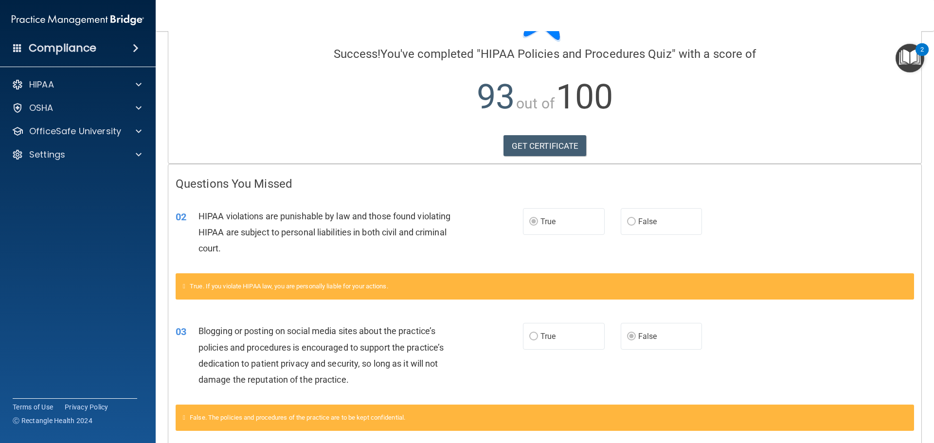
scroll to position [14, 0]
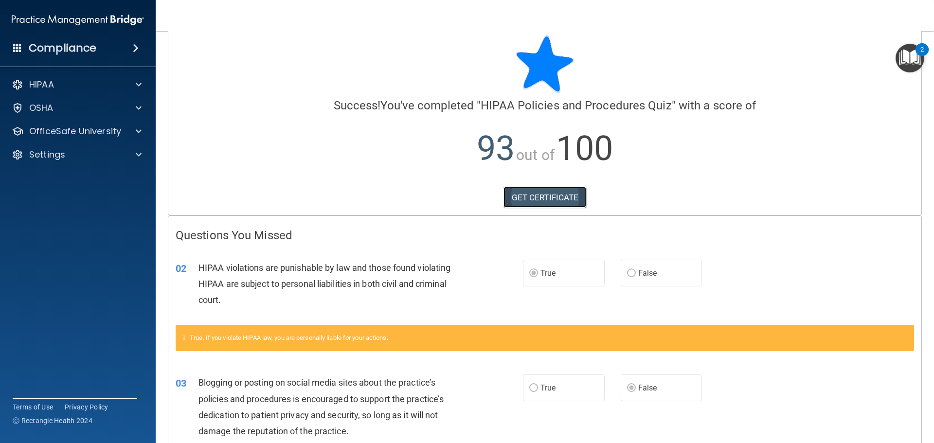
click at [542, 204] on link "GET CERTIFICATE" at bounding box center [544, 197] width 83 height 21
click at [58, 110] on div "OSHA" at bounding box center [64, 108] width 121 height 12
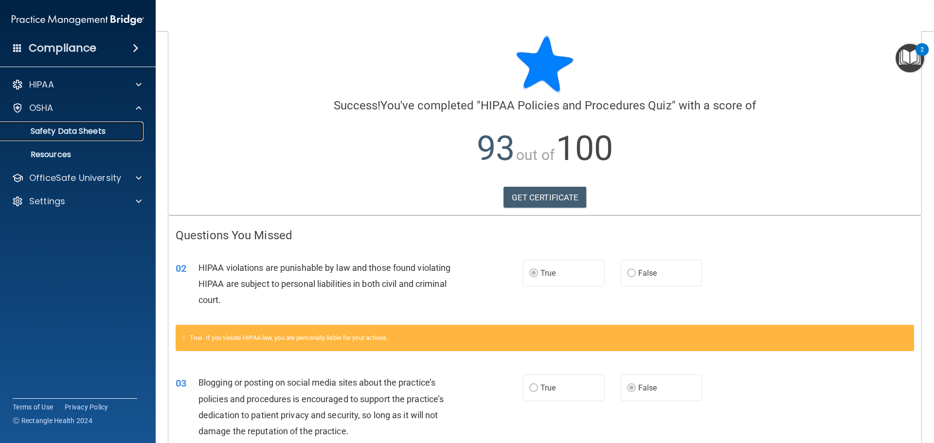
click at [54, 128] on p "Safety Data Sheets" at bounding box center [72, 131] width 133 height 10
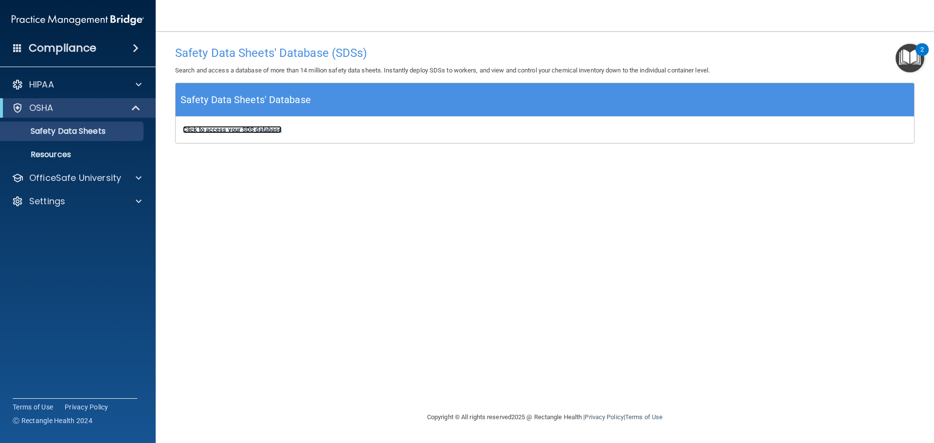
click at [220, 127] on b "Click to access your SDS database" at bounding box center [232, 129] width 99 height 7
click at [49, 103] on p "OSHA" at bounding box center [41, 108] width 24 height 12
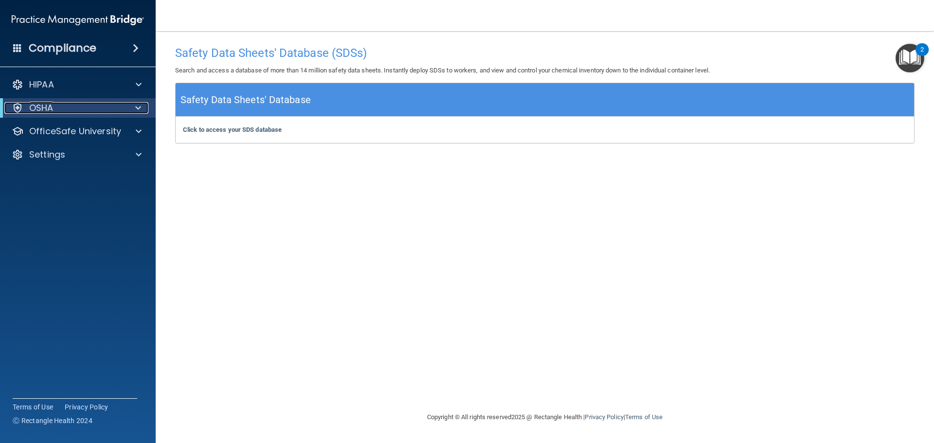
click at [47, 104] on p "OSHA" at bounding box center [41, 108] width 24 height 12
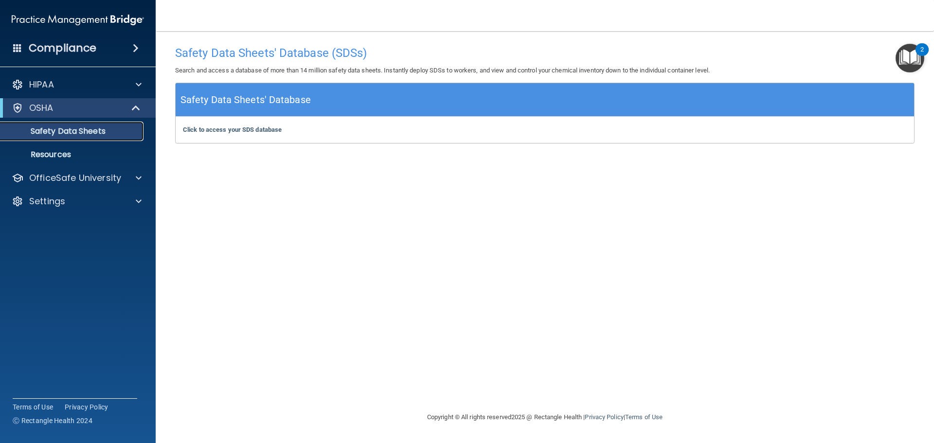
click at [67, 135] on p "Safety Data Sheets" at bounding box center [72, 131] width 133 height 10
click at [72, 177] on p "OfficeSafe University" at bounding box center [75, 178] width 92 height 12
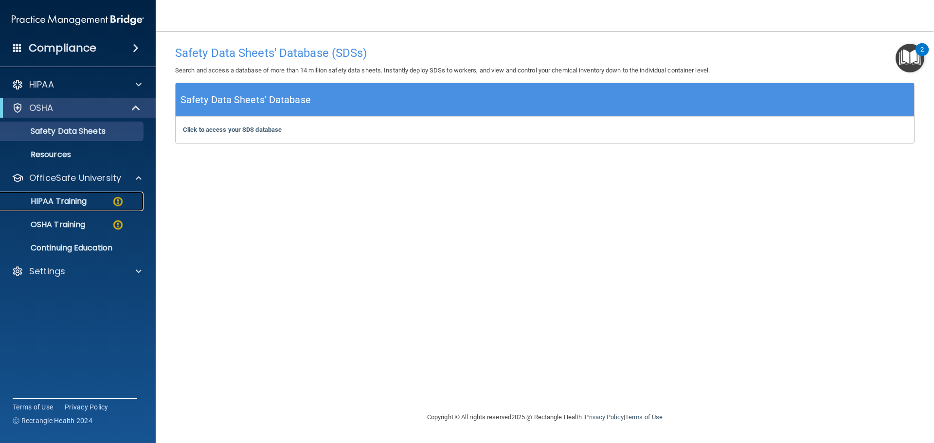
click at [74, 193] on link "HIPAA Training" at bounding box center [66, 201] width 153 height 19
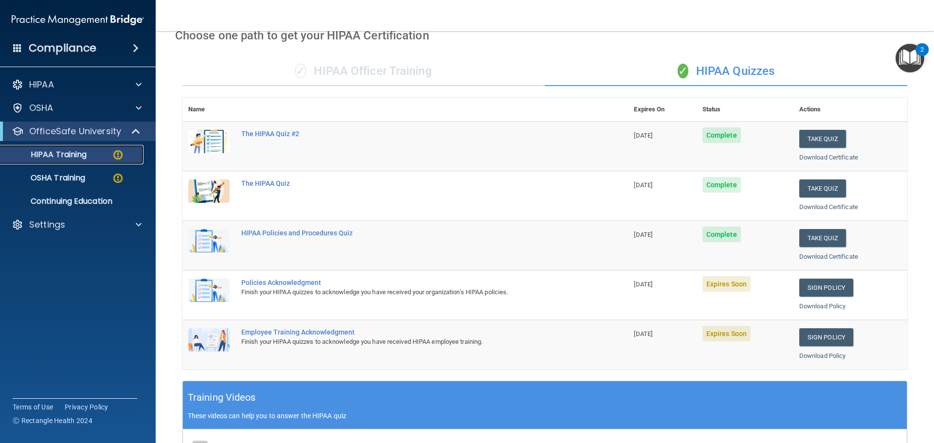
scroll to position [49, 0]
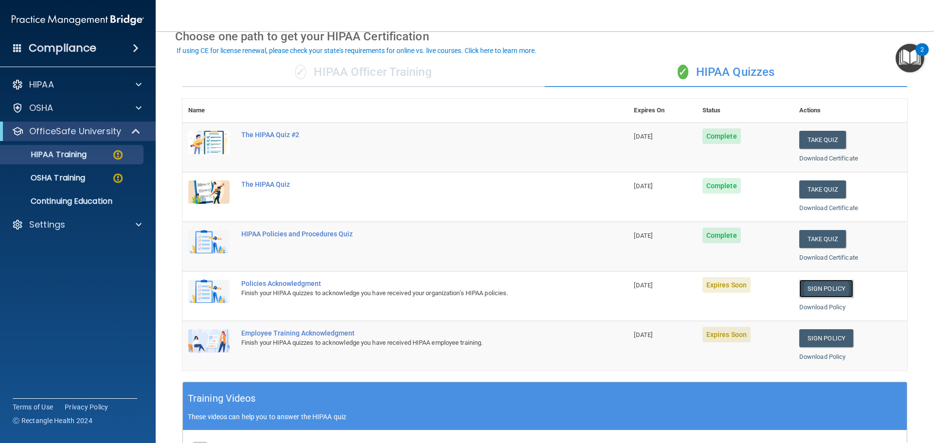
click at [832, 291] on link "Sign Policy" at bounding box center [826, 289] width 54 height 18
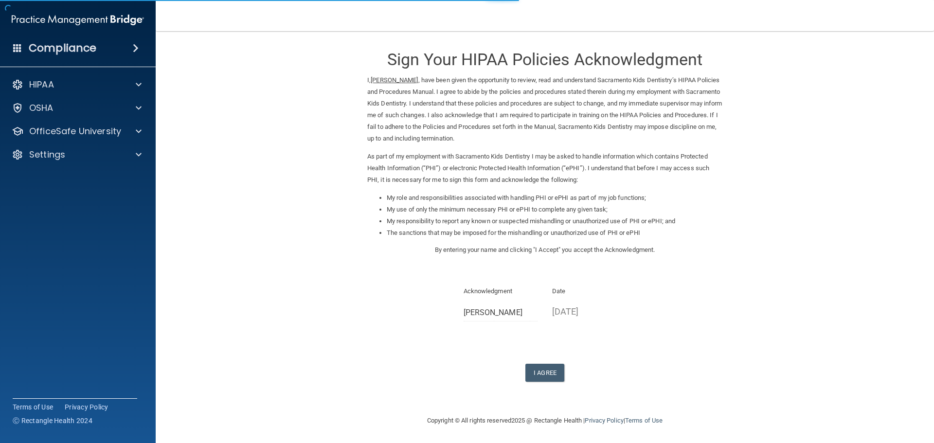
scroll to position [2, 0]
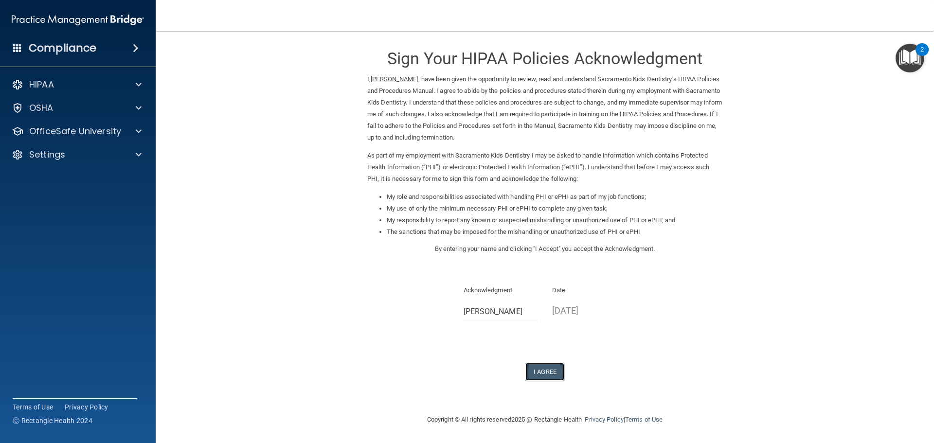
click at [539, 370] on button "I Agree" at bounding box center [544, 372] width 39 height 18
click at [540, 370] on button "I Agree" at bounding box center [544, 372] width 39 height 18
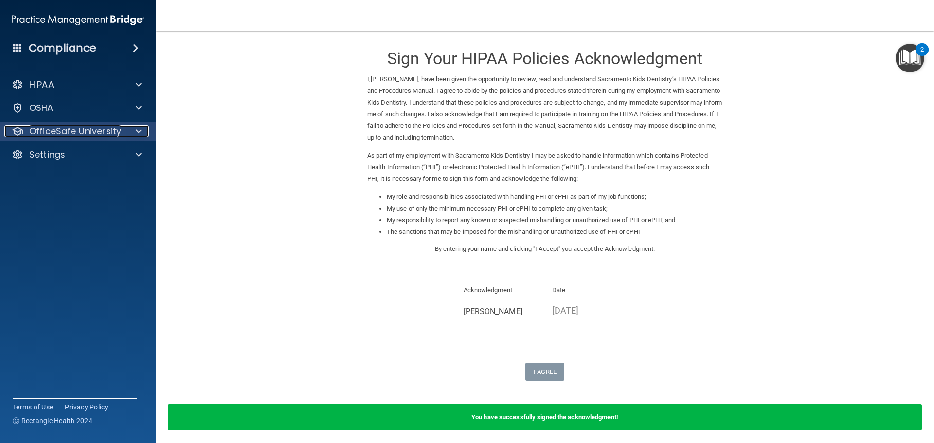
click at [76, 132] on p "OfficeSafe University" at bounding box center [75, 131] width 92 height 12
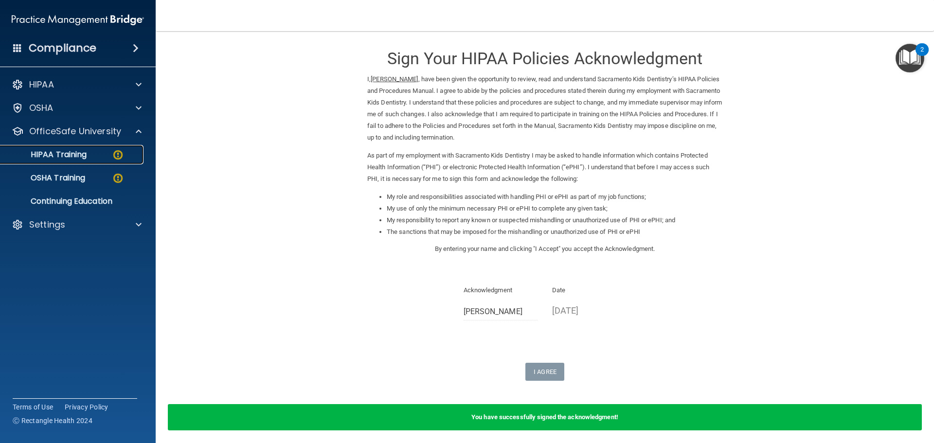
click at [116, 153] on img at bounding box center [118, 155] width 12 height 12
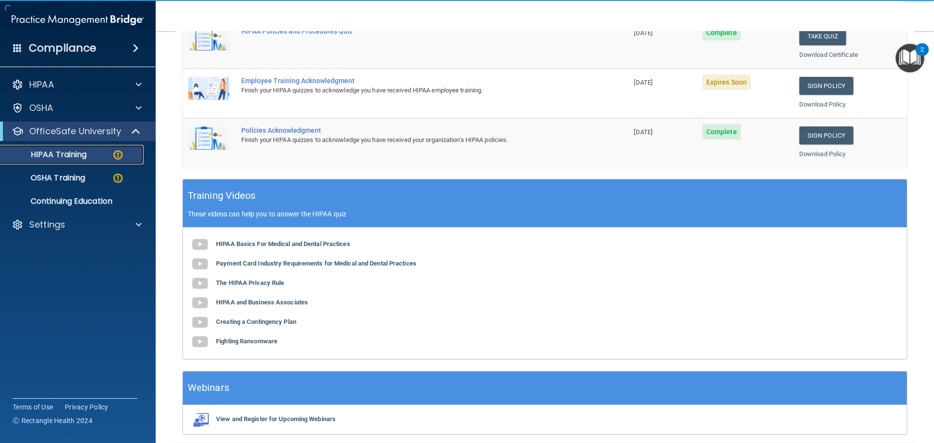
scroll to position [57, 0]
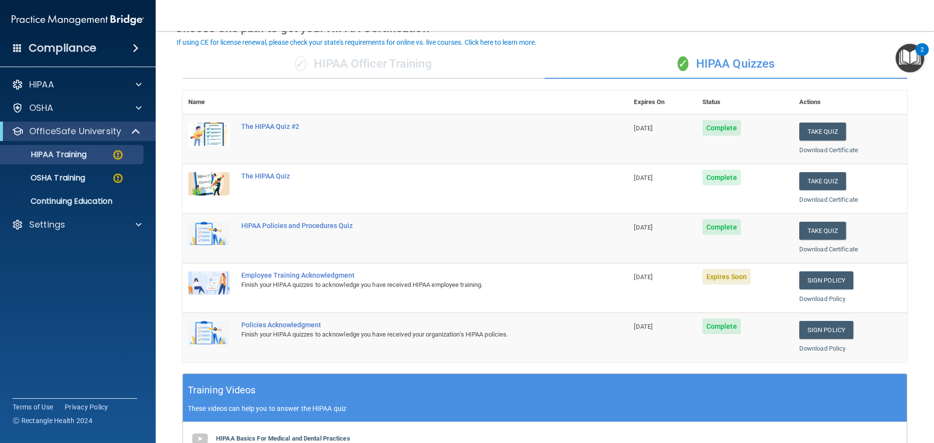
click at [708, 279] on span "Expires Soon" at bounding box center [726, 277] width 48 height 16
click at [828, 281] on link "Sign Policy" at bounding box center [826, 280] width 54 height 18
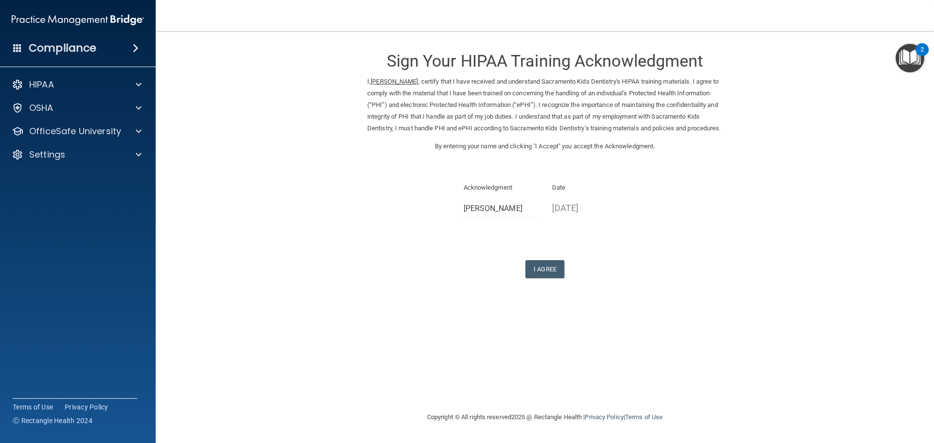
click at [544, 271] on div "Sign Your HIPAA Training Acknowledgment I, RASHA ALSALIH , certify that I have …" at bounding box center [544, 159] width 355 height 237
click at [545, 278] on button "I Agree" at bounding box center [544, 269] width 39 height 18
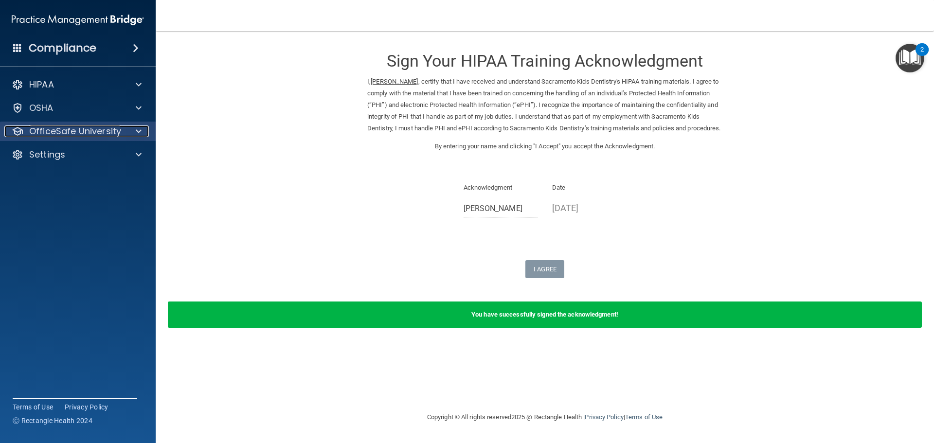
click at [108, 130] on p "OfficeSafe University" at bounding box center [75, 131] width 92 height 12
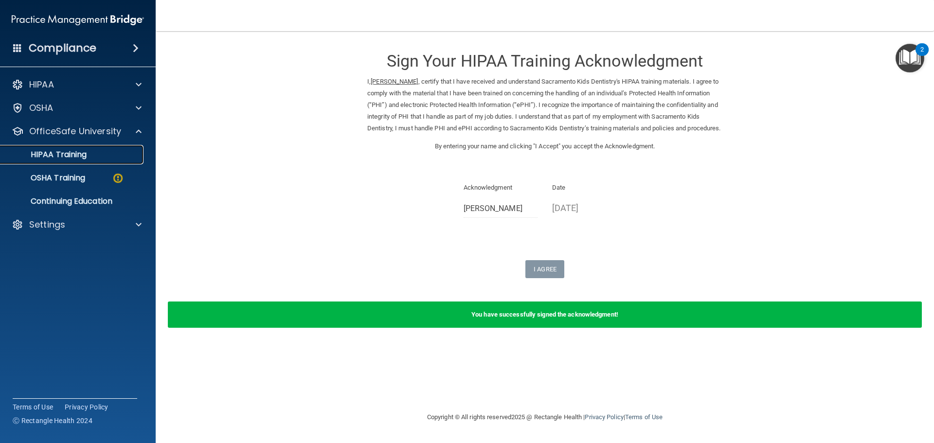
click at [79, 151] on p "HIPAA Training" at bounding box center [46, 155] width 80 height 10
